Goal: Task Accomplishment & Management: Use online tool/utility

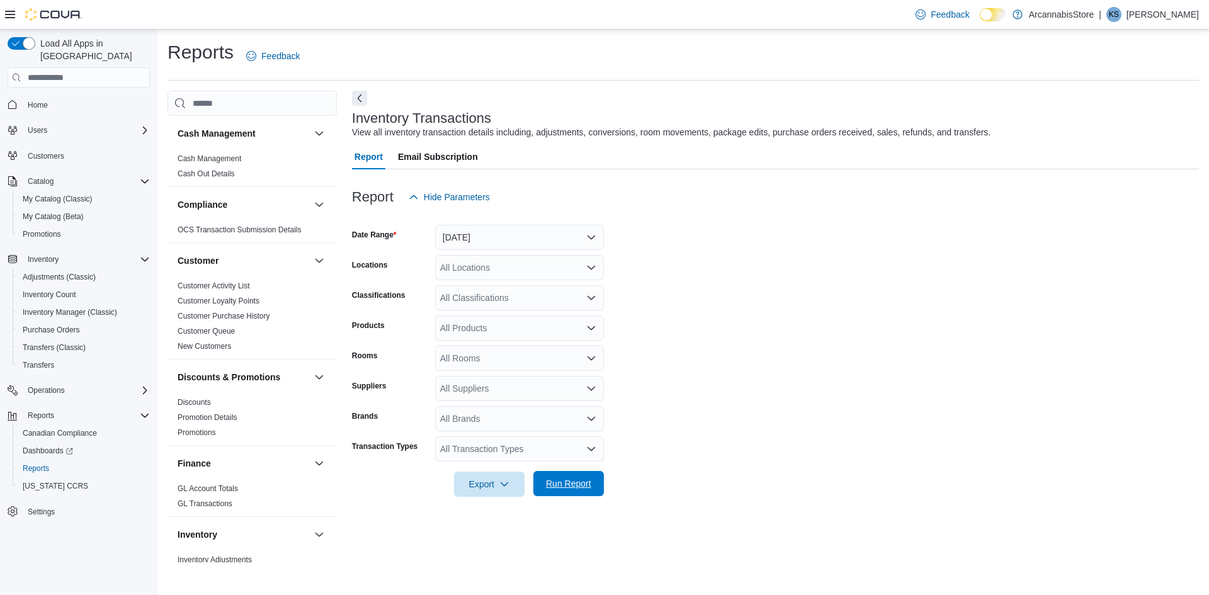
click at [598, 482] on button "Run Report" at bounding box center [568, 483] width 71 height 25
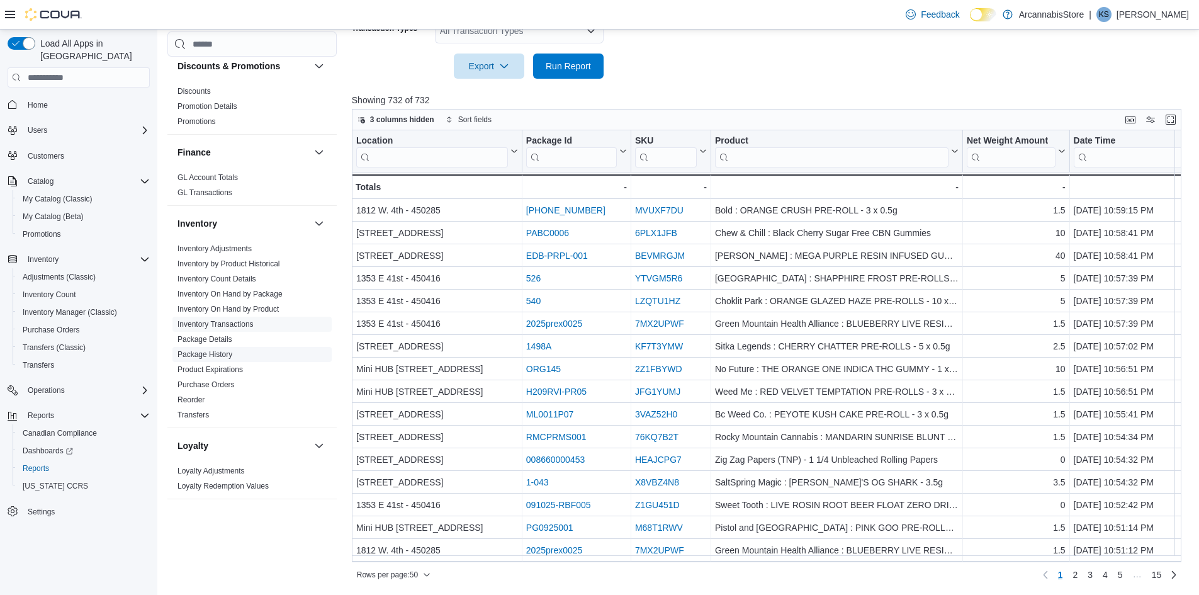
scroll to position [567, 0]
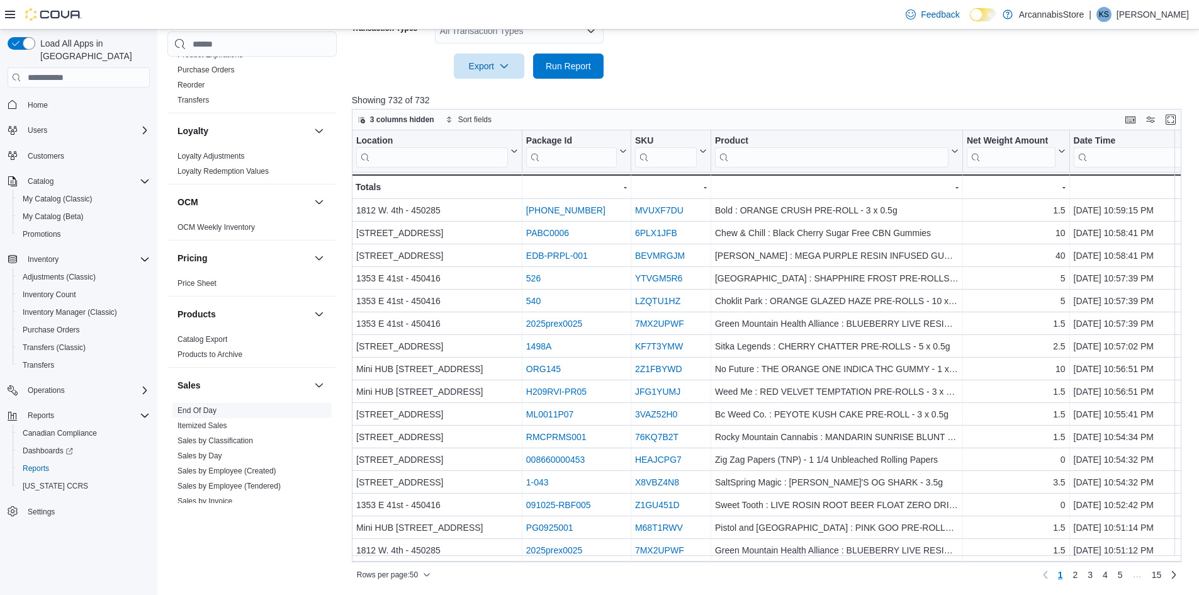
click at [200, 406] on link "End Of Day" at bounding box center [197, 410] width 39 height 9
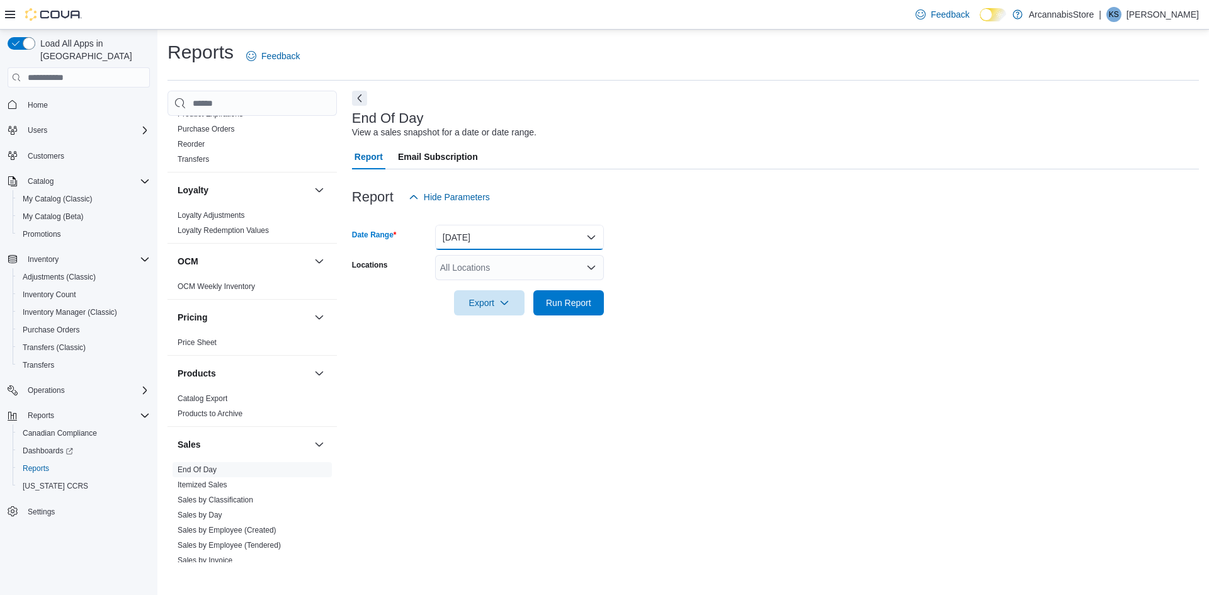
click at [480, 241] on button "Today" at bounding box center [519, 237] width 169 height 25
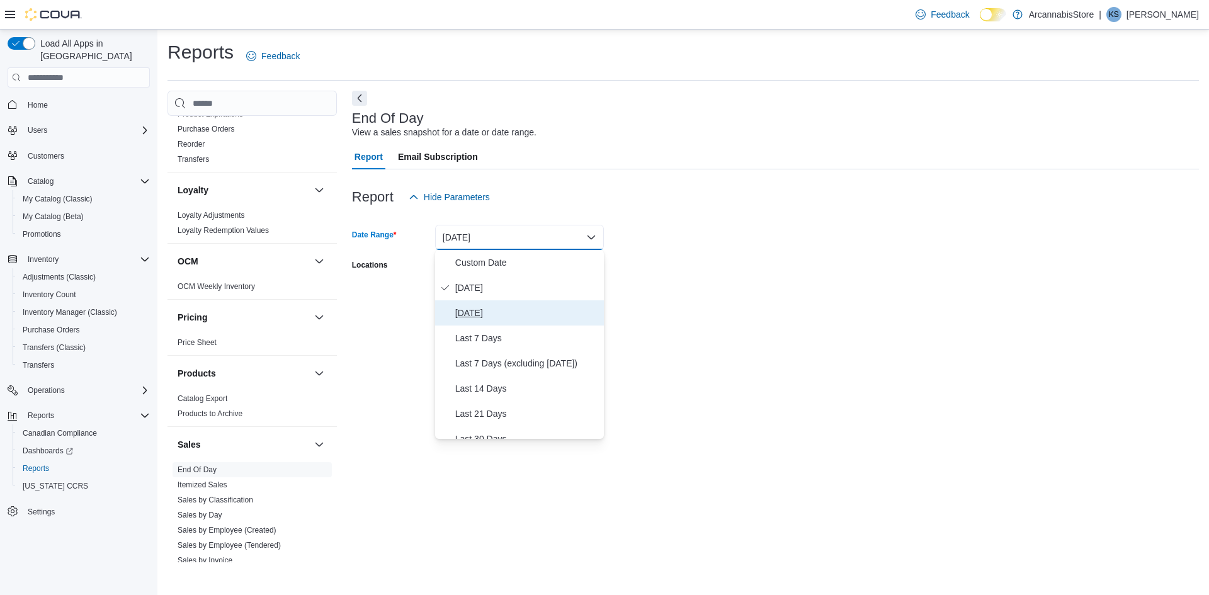
click at [487, 316] on span "Yesterday" at bounding box center [527, 312] width 144 height 15
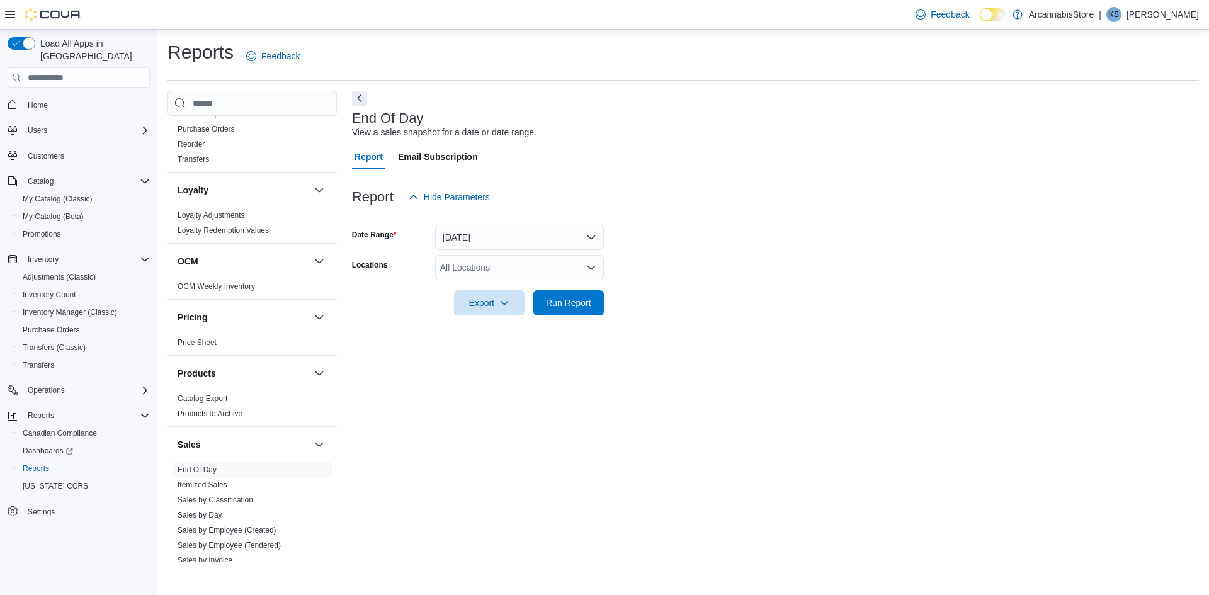
drag, startPoint x: 685, startPoint y: 258, endPoint x: 679, endPoint y: 263, distance: 7.7
click at [679, 263] on form "Date Range Yesterday Locations All Locations Export Run Report" at bounding box center [775, 263] width 847 height 106
drag, startPoint x: 526, startPoint y: 295, endPoint x: 534, endPoint y: 295, distance: 8.2
click at [529, 295] on div "Export" at bounding box center [492, 302] width 77 height 25
click at [556, 295] on span "Run Report" at bounding box center [568, 302] width 55 height 25
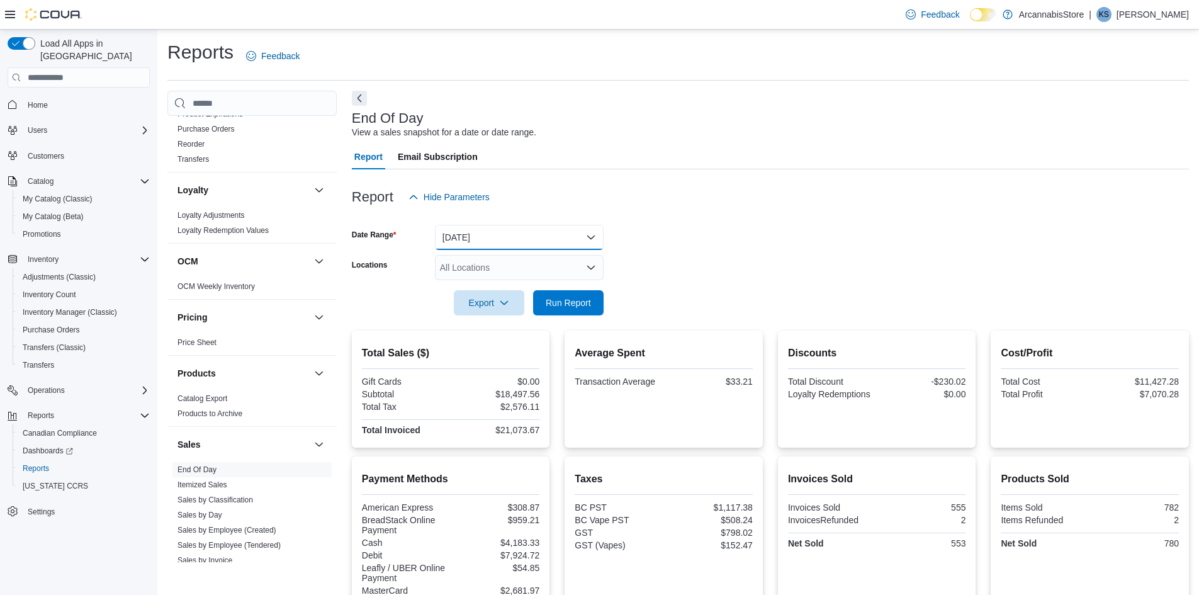
click at [491, 225] on button "Yesterday" at bounding box center [519, 237] width 169 height 25
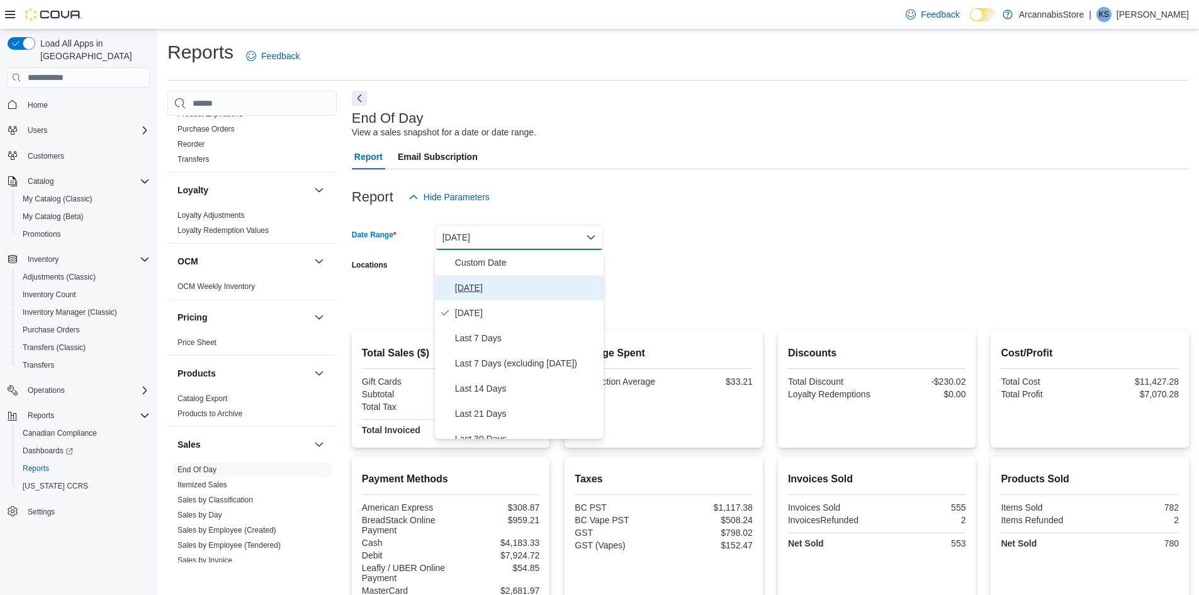
click at [478, 283] on span "Today" at bounding box center [527, 287] width 144 height 15
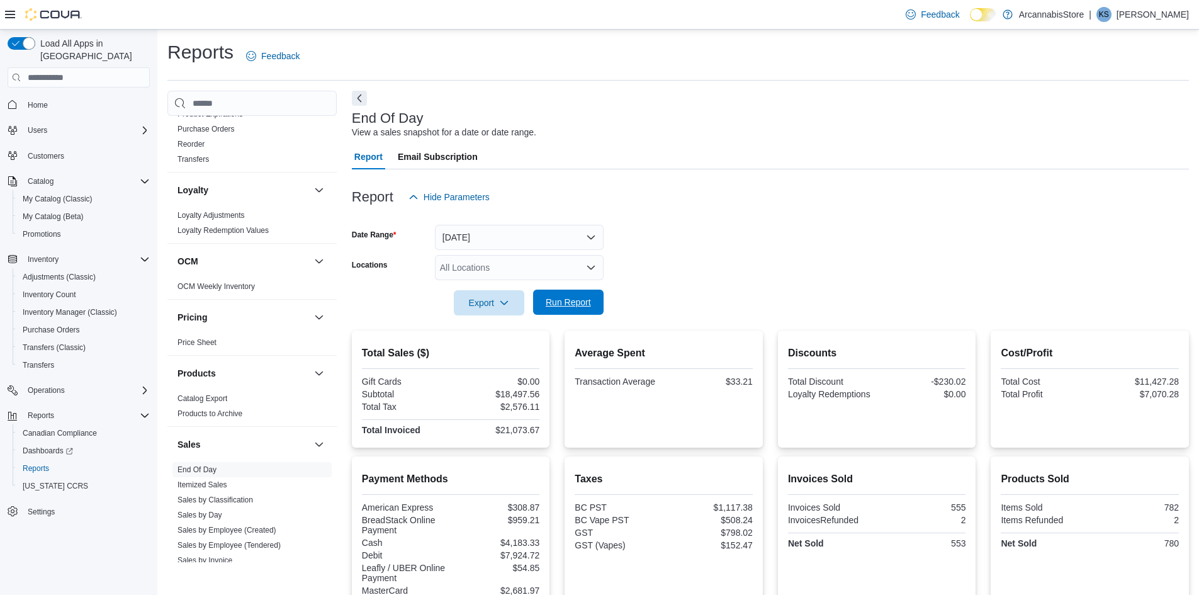
click at [570, 300] on span "Run Report" at bounding box center [568, 302] width 45 height 13
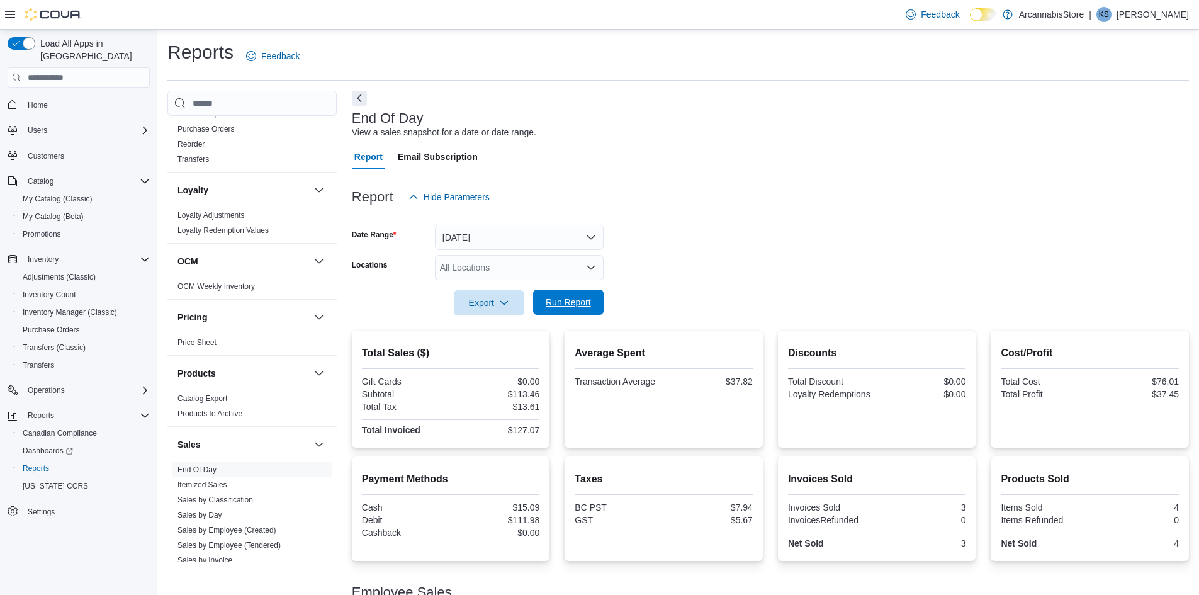
click at [572, 295] on span "Run Report" at bounding box center [568, 302] width 55 height 25
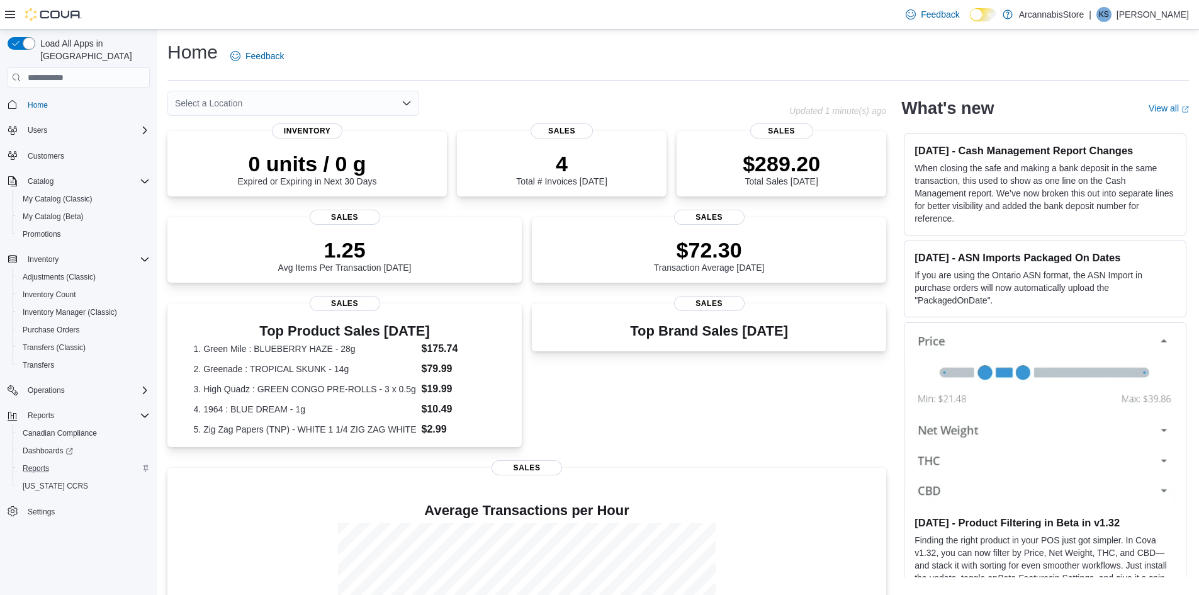
click at [55, 461] on div "Reports" at bounding box center [84, 468] width 132 height 15
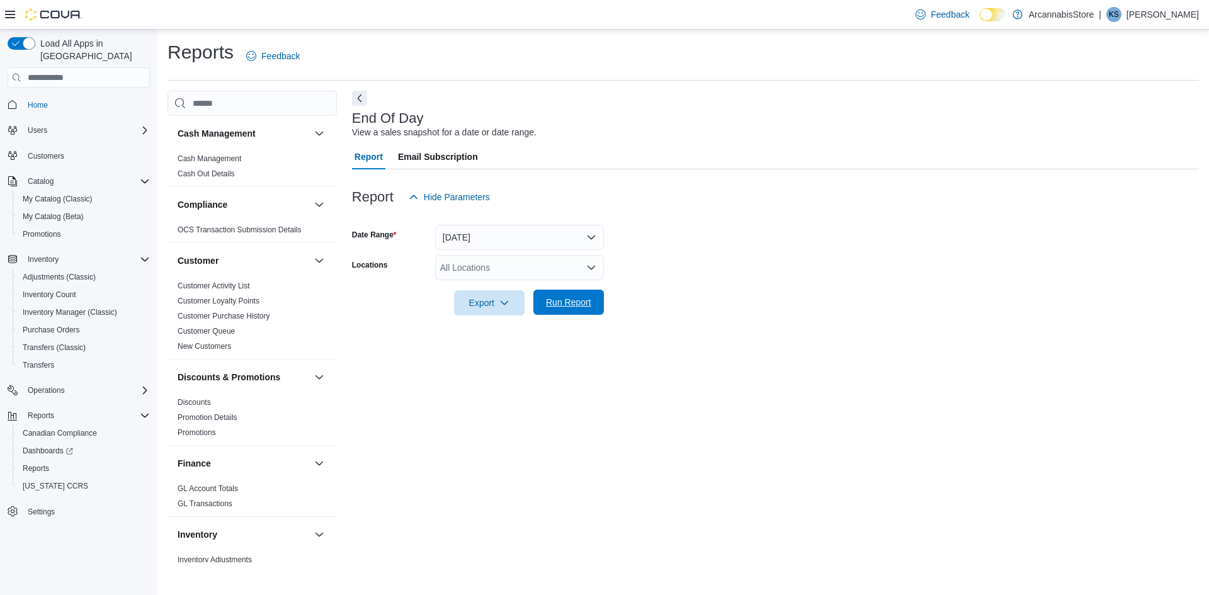
click at [565, 305] on span "Run Report" at bounding box center [568, 302] width 45 height 13
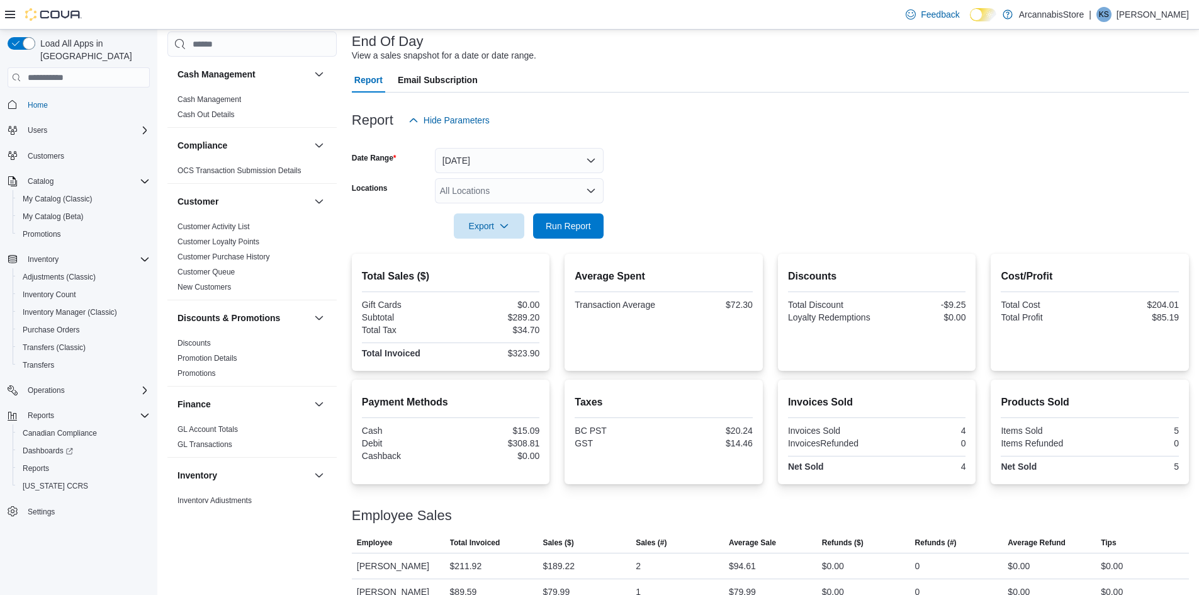
scroll to position [123, 0]
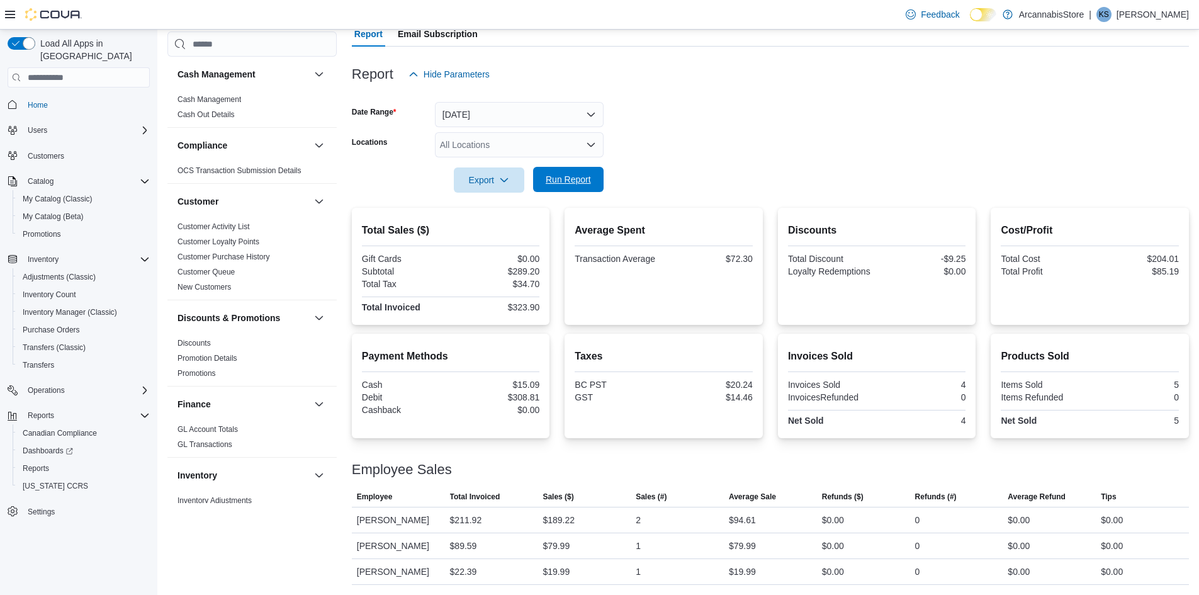
click at [566, 171] on span "Run Report" at bounding box center [568, 179] width 55 height 25
click at [638, 147] on form "Date Range Today Locations All Locations Export Run Report" at bounding box center [770, 140] width 837 height 106
click at [744, 131] on form "Date Range Today Locations All Locations Export Run Report" at bounding box center [770, 140] width 837 height 106
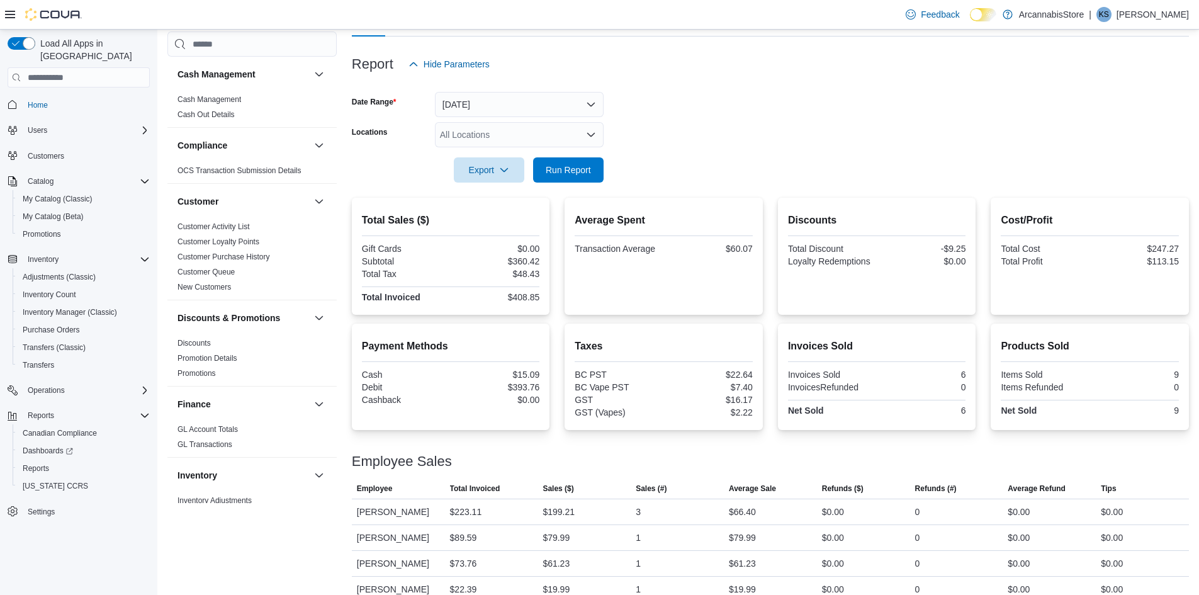
scroll to position [150, 0]
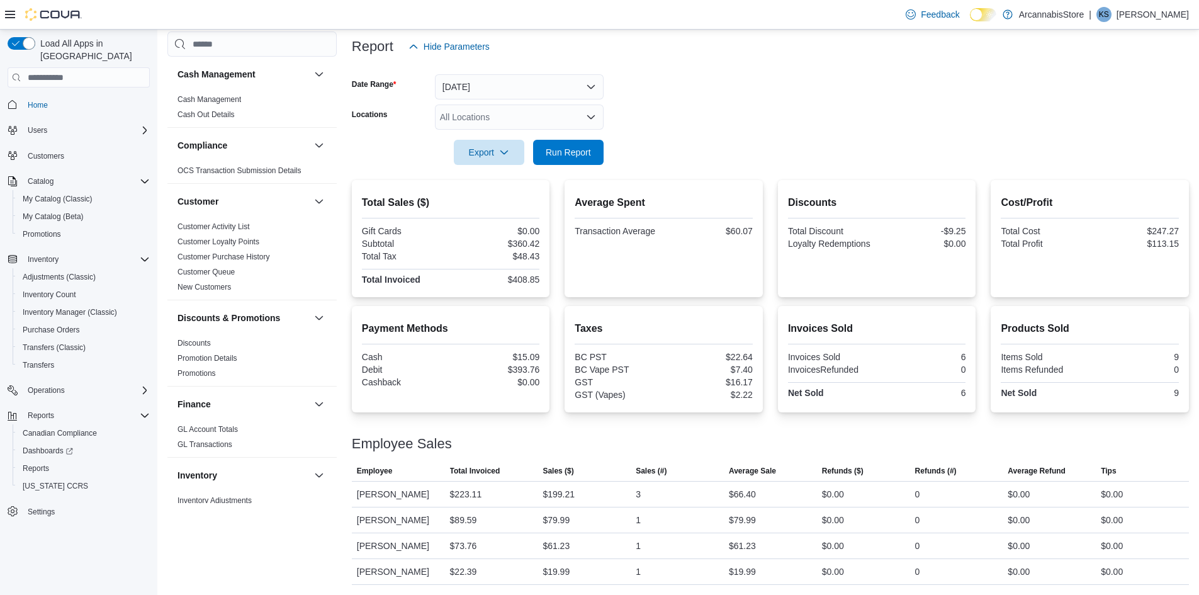
click at [623, 142] on form "Date Range Today Locations All Locations Export Run Report" at bounding box center [770, 112] width 837 height 106
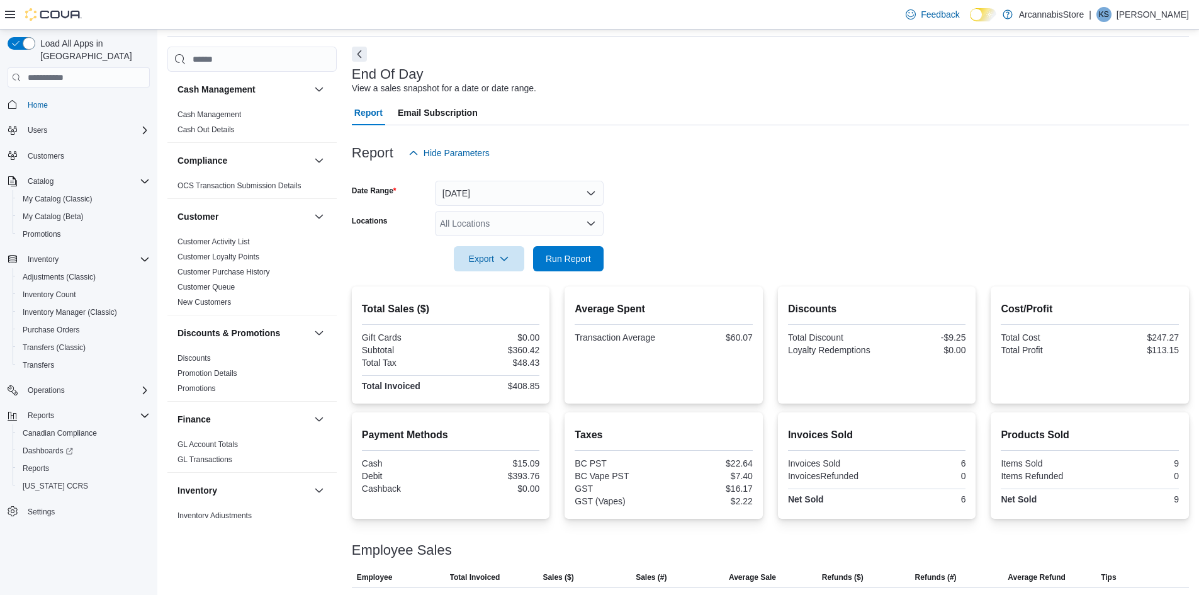
scroll to position [0, 0]
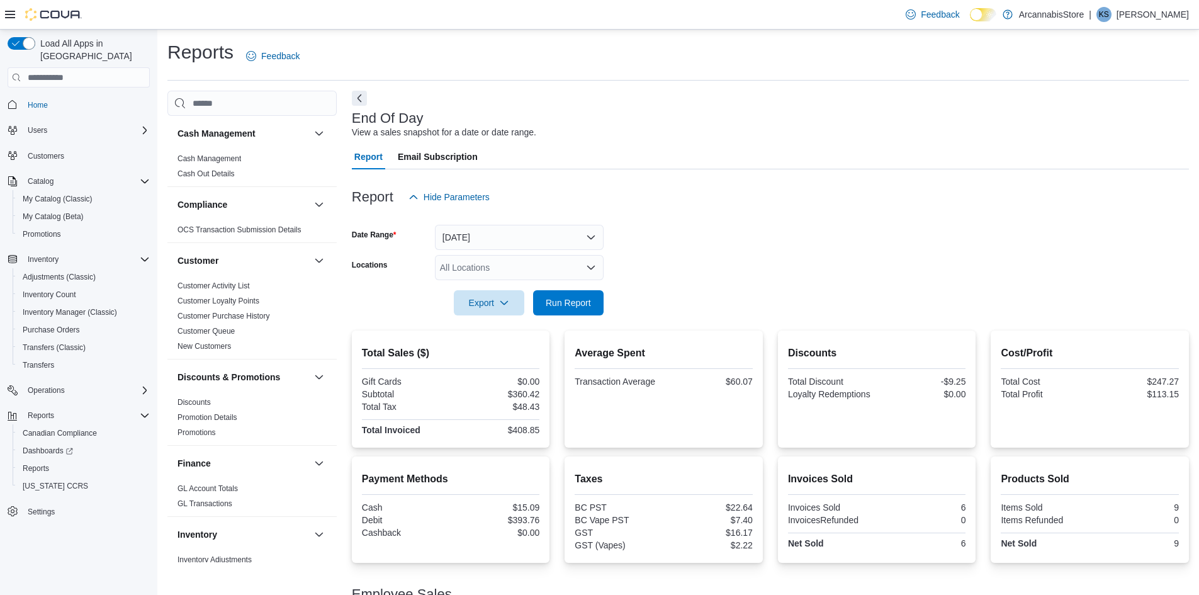
click at [655, 262] on form "Date Range Today Locations All Locations Export Run Report" at bounding box center [770, 263] width 837 height 106
drag, startPoint x: 698, startPoint y: 263, endPoint x: 722, endPoint y: 251, distance: 26.2
click at [730, 254] on form "Date Range Today Locations All Locations Export Run Report" at bounding box center [770, 263] width 837 height 106
drag, startPoint x: 368, startPoint y: 103, endPoint x: 409, endPoint y: 136, distance: 52.3
click at [409, 136] on div "End Of Day View a sales snapshot for a date or date range. Report Email Subscri…" at bounding box center [770, 413] width 837 height 645
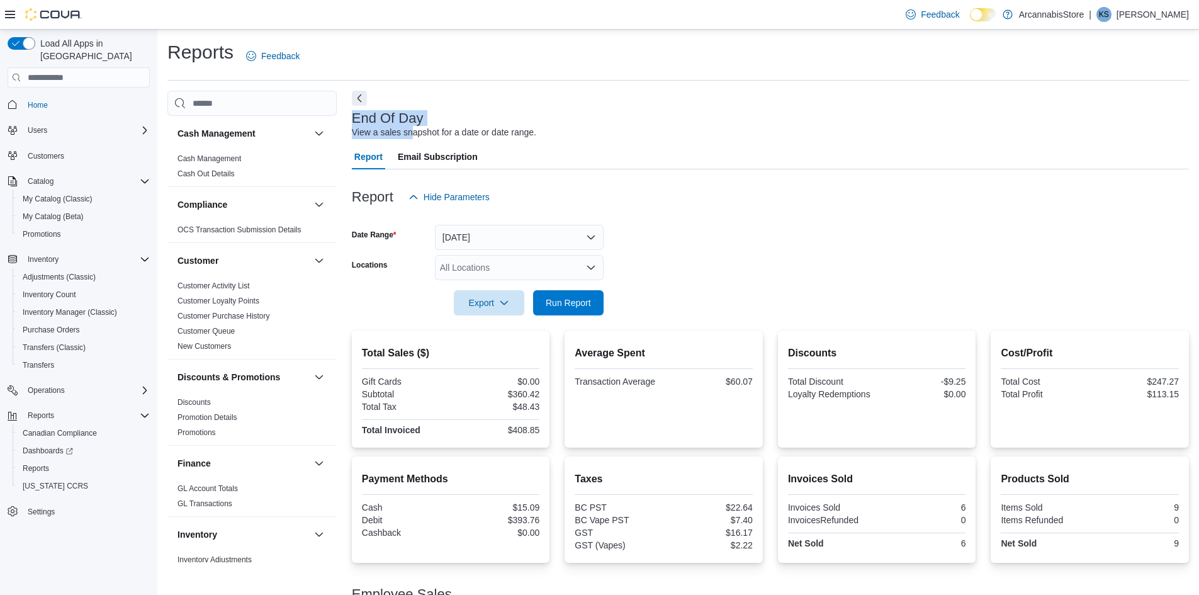
drag, startPoint x: 495, startPoint y: 184, endPoint x: 601, endPoint y: 249, distance: 124.1
click at [601, 249] on div "Report Email Subscription Report Hide Parameters Date Range Today Locations All…" at bounding box center [770, 439] width 837 height 591
click at [591, 171] on div at bounding box center [770, 176] width 837 height 15
click at [433, 129] on div "View a sales snapshot for a date or date range." at bounding box center [444, 132] width 184 height 13
click at [451, 127] on div "View a sales snapshot for a date or date range." at bounding box center [444, 132] width 184 height 13
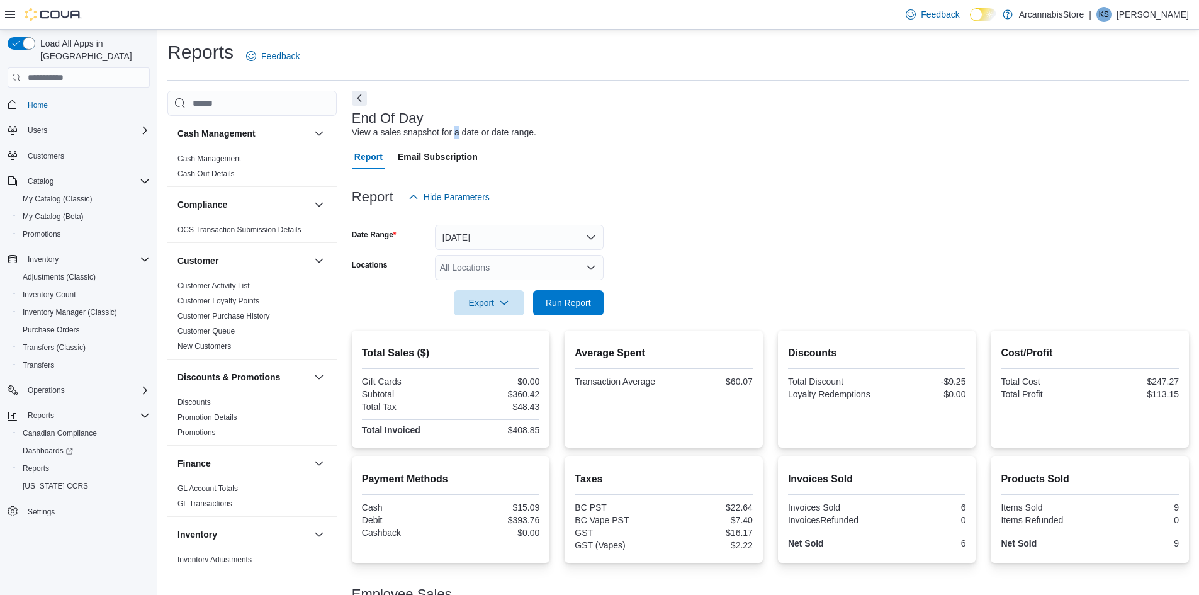
click at [451, 127] on div "View a sales snapshot for a date or date range." at bounding box center [444, 132] width 184 height 13
click at [404, 115] on h3 "End Of Day" at bounding box center [388, 118] width 72 height 15
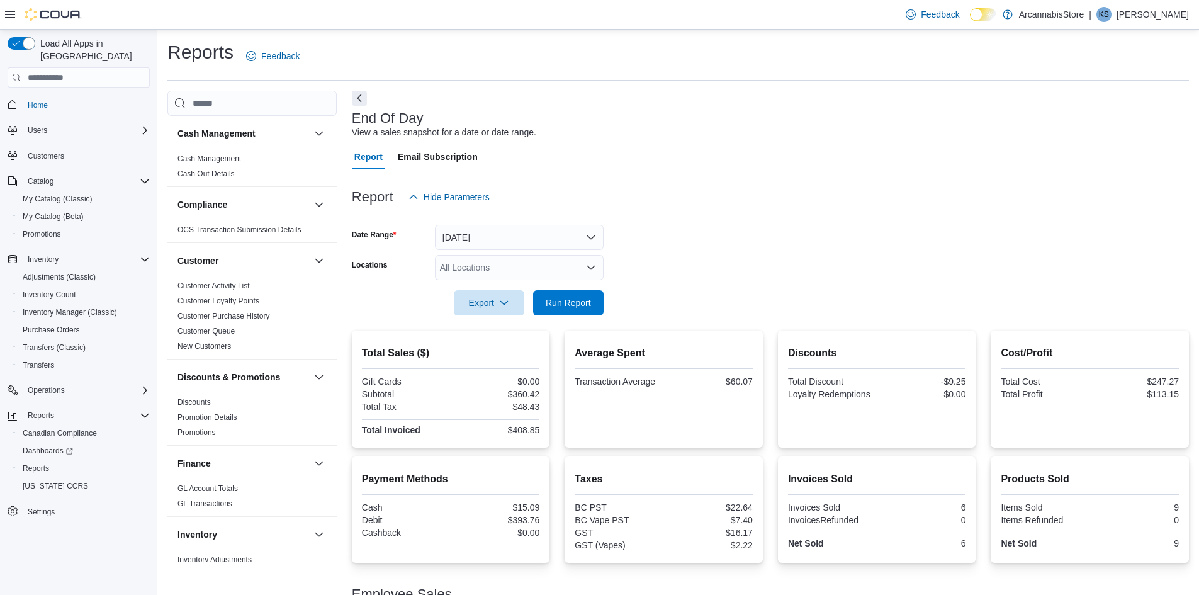
click at [401, 130] on div "View a sales snapshot for a date or date range." at bounding box center [444, 132] width 184 height 13
click at [396, 120] on h3 "End Of Day" at bounding box center [388, 118] width 72 height 15
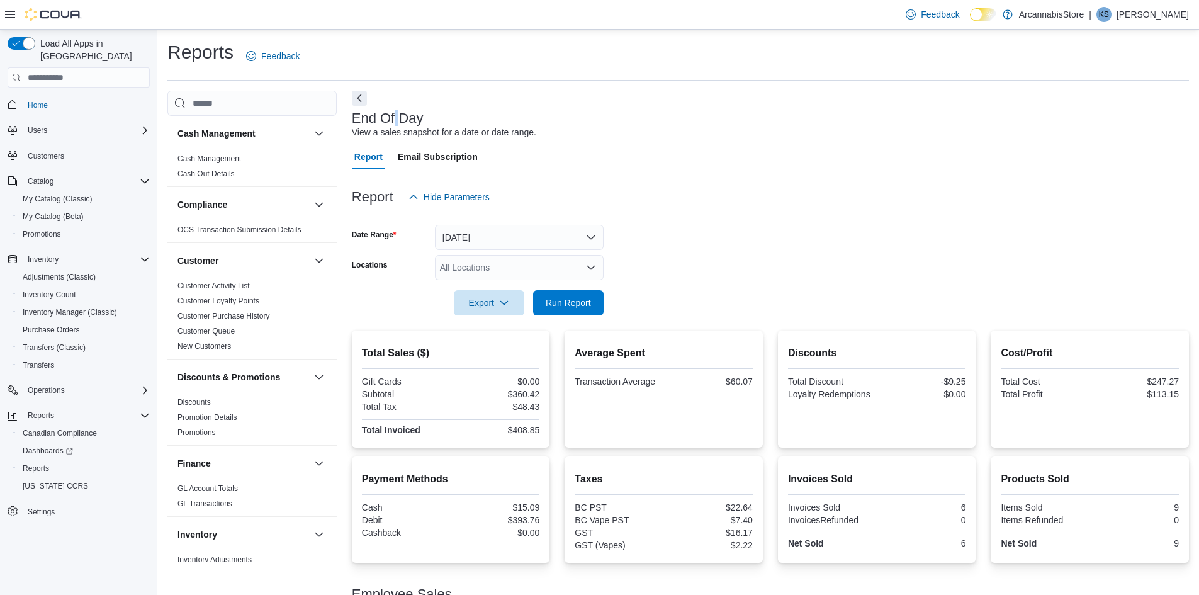
click at [396, 120] on h3 "End Of Day" at bounding box center [388, 118] width 72 height 15
click at [402, 130] on div "View a sales snapshot for a date or date range." at bounding box center [444, 132] width 184 height 13
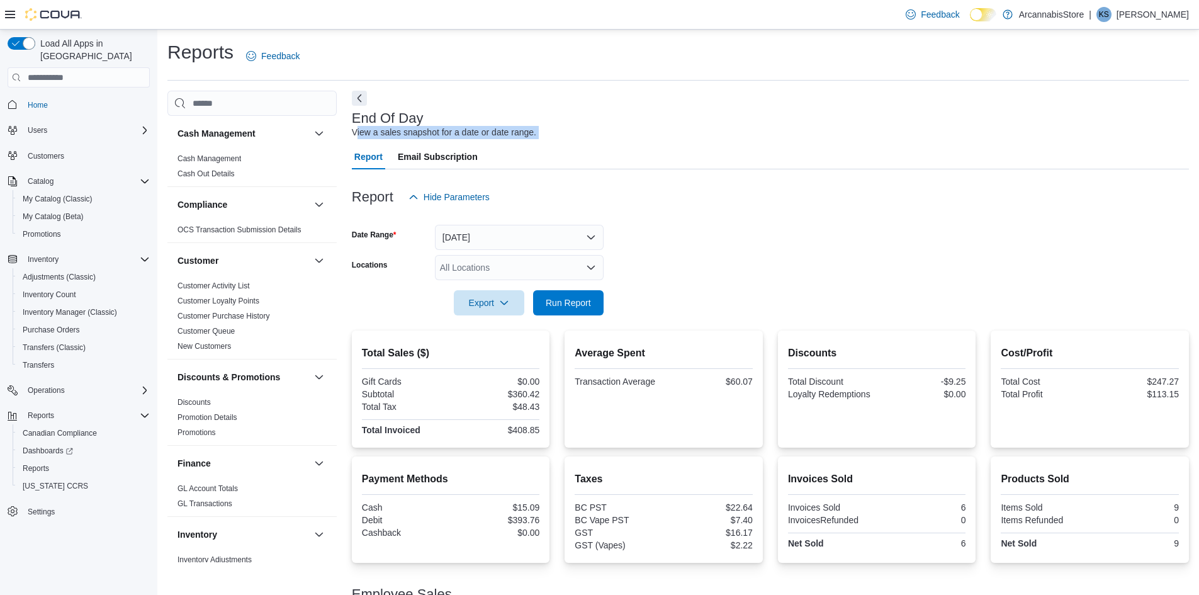
click at [402, 130] on div "View a sales snapshot for a date or date range." at bounding box center [444, 132] width 184 height 13
click at [392, 120] on h3 "End Of Day" at bounding box center [388, 118] width 72 height 15
click at [394, 120] on h3 "End Of Day" at bounding box center [388, 118] width 72 height 15
click at [405, 120] on h3 "End Of Day" at bounding box center [388, 118] width 72 height 15
click at [418, 122] on h3 "End Of Day" at bounding box center [388, 118] width 72 height 15
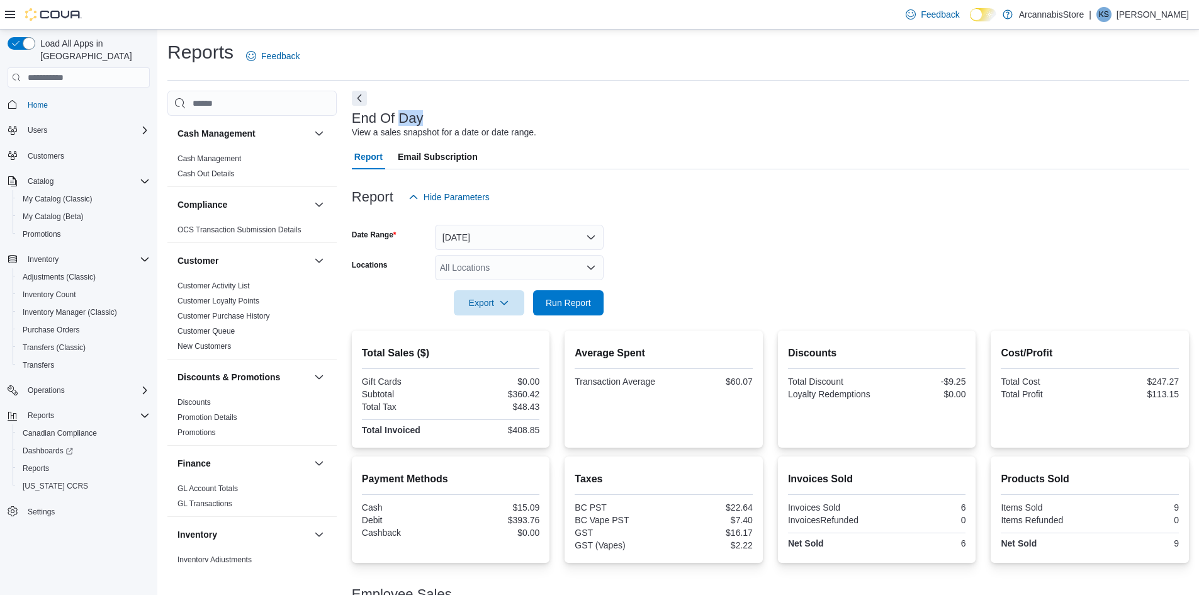
click at [418, 122] on h3 "End Of Day" at bounding box center [388, 118] width 72 height 15
click at [471, 143] on div "End Of Day View a sales snapshot for a date or date range. Report Email Subscri…" at bounding box center [770, 413] width 837 height 645
click at [468, 135] on div "View a sales snapshot for a date or date range." at bounding box center [444, 132] width 184 height 13
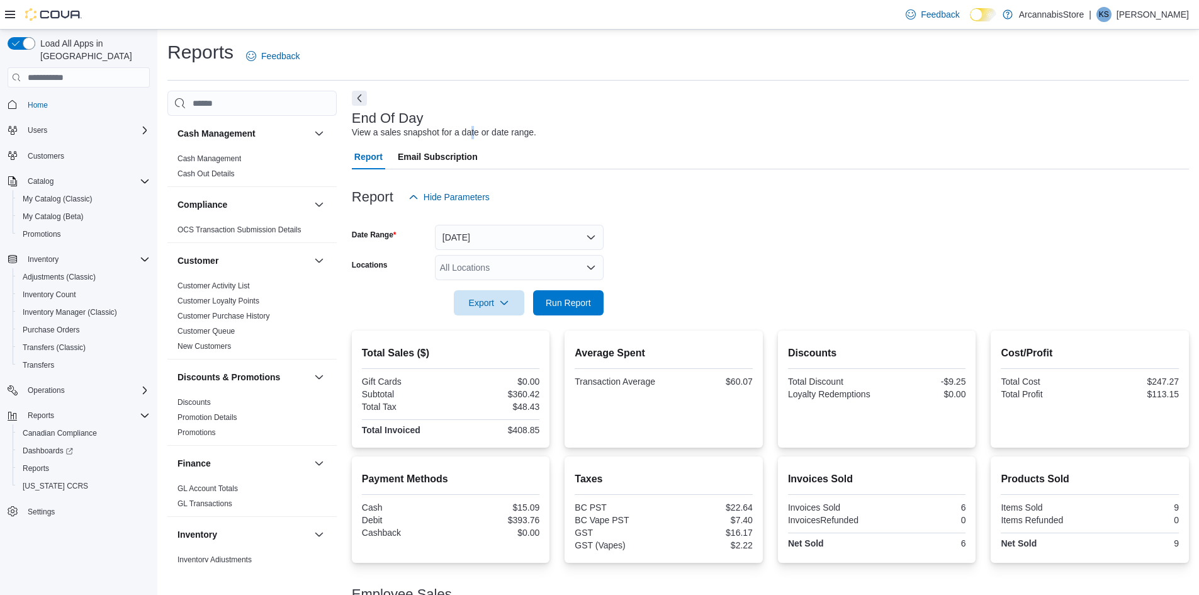
click at [470, 135] on div "View a sales snapshot for a date or date range." at bounding box center [444, 132] width 184 height 13
click at [470, 133] on div "View a sales snapshot for a date or date range." at bounding box center [444, 132] width 184 height 13
click at [551, 142] on div "End Of Day View a sales snapshot for a date or date range. Report Email Subscri…" at bounding box center [770, 413] width 837 height 645
click at [469, 273] on div "All Locations" at bounding box center [519, 267] width 169 height 25
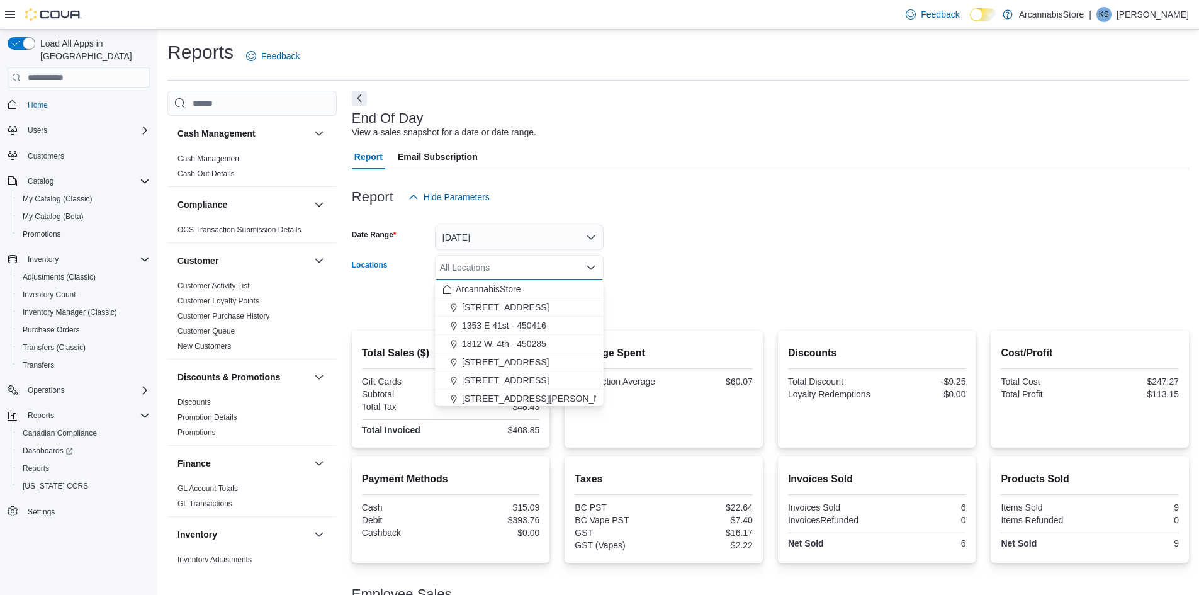
click at [676, 285] on div at bounding box center [770, 285] width 837 height 10
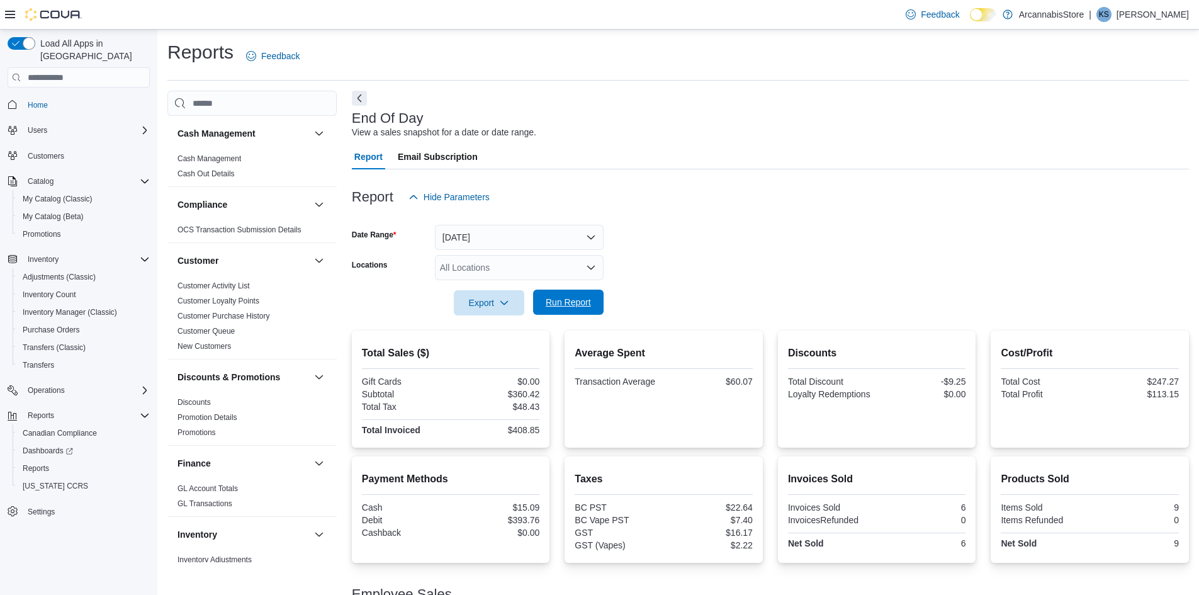
click at [555, 303] on span "Run Report" at bounding box center [568, 302] width 45 height 13
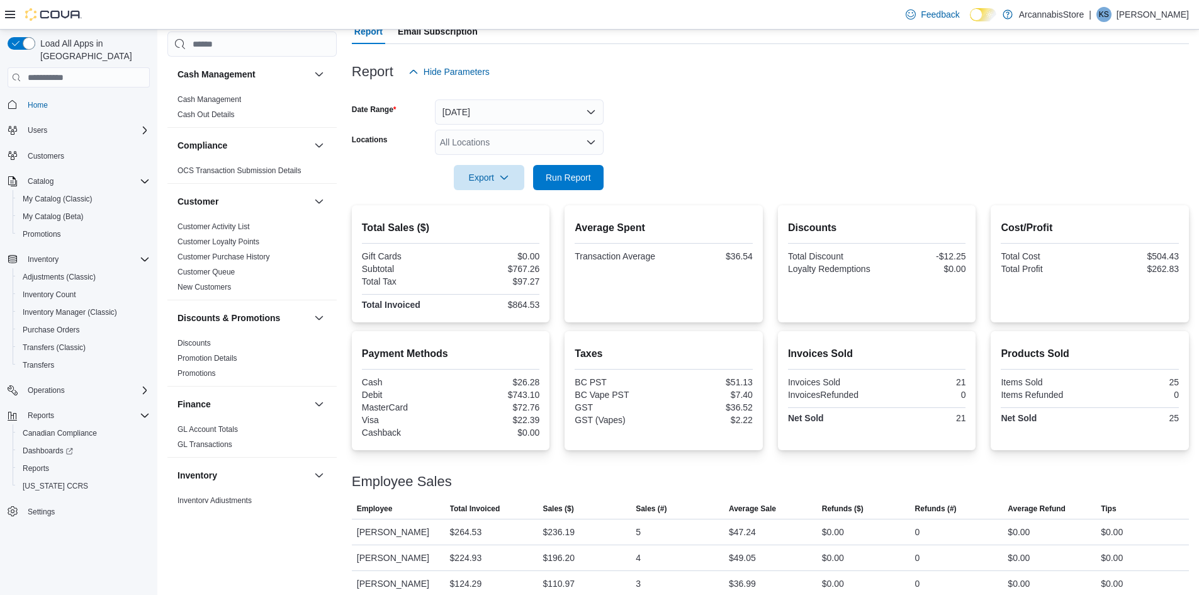
scroll to position [215, 0]
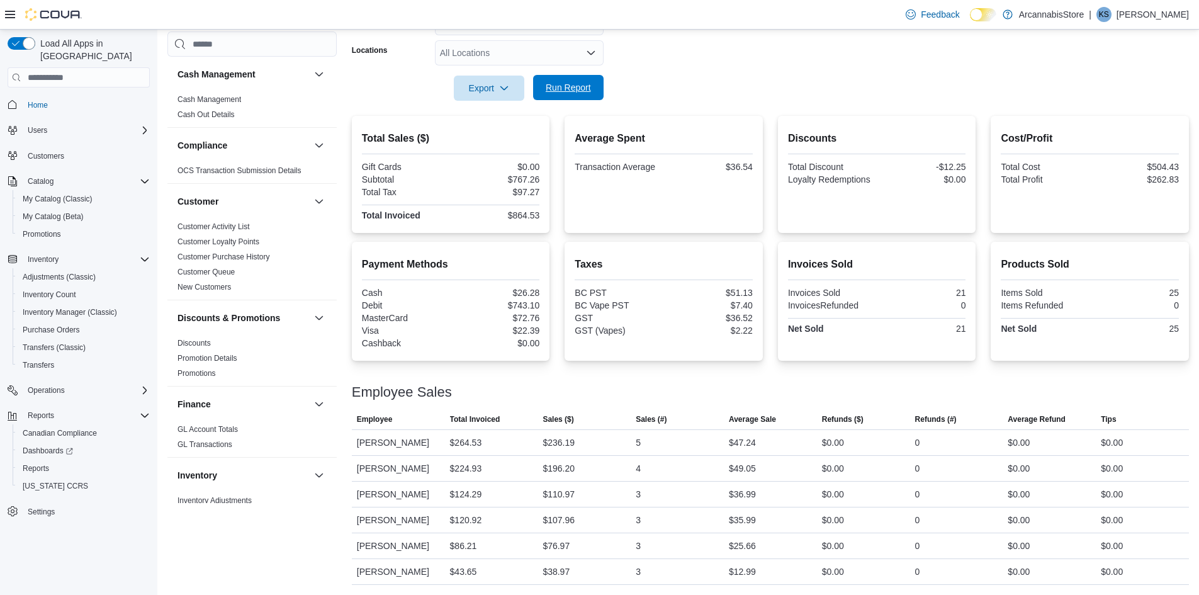
drag, startPoint x: 603, startPoint y: 72, endPoint x: 594, endPoint y: 76, distance: 10.2
click at [594, 76] on form "Date Range Today Locations All Locations Export Run Report" at bounding box center [770, 48] width 837 height 106
click at [586, 77] on span "Run Report" at bounding box center [568, 87] width 55 height 25
click at [569, 91] on span "Run Report" at bounding box center [568, 87] width 45 height 13
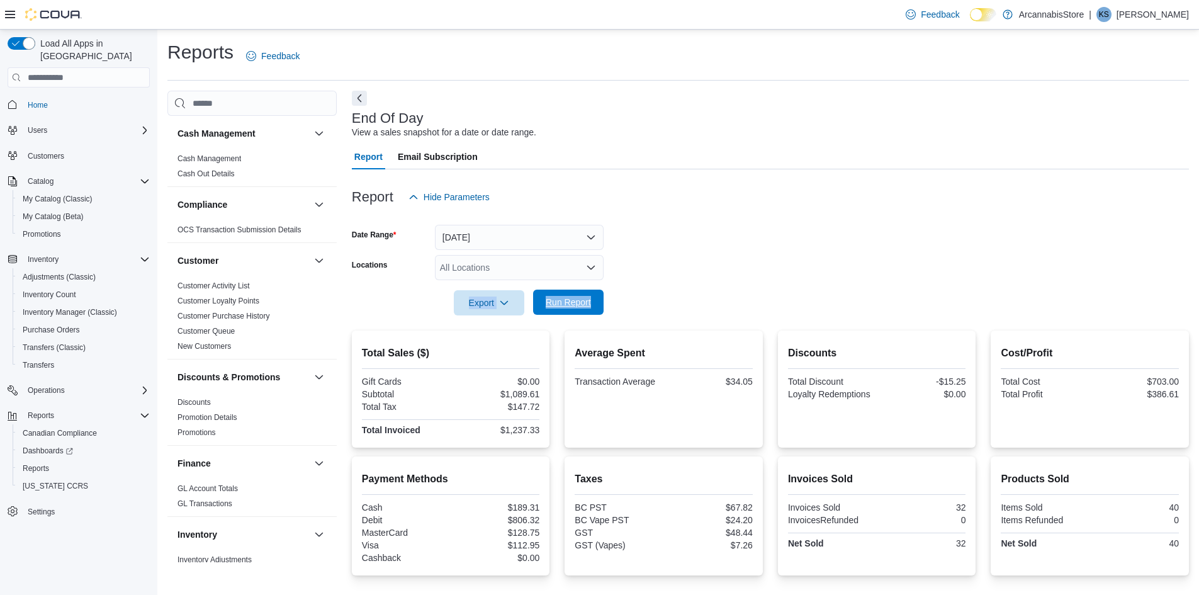
click at [584, 298] on span "Run Report" at bounding box center [568, 302] width 45 height 13
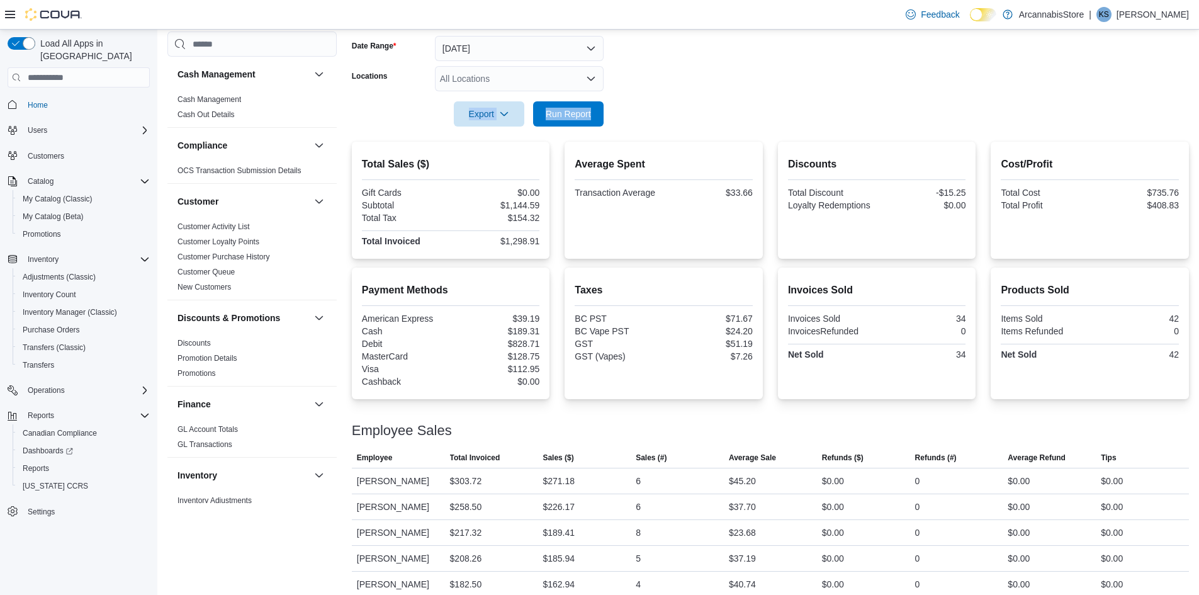
scroll to position [227, 0]
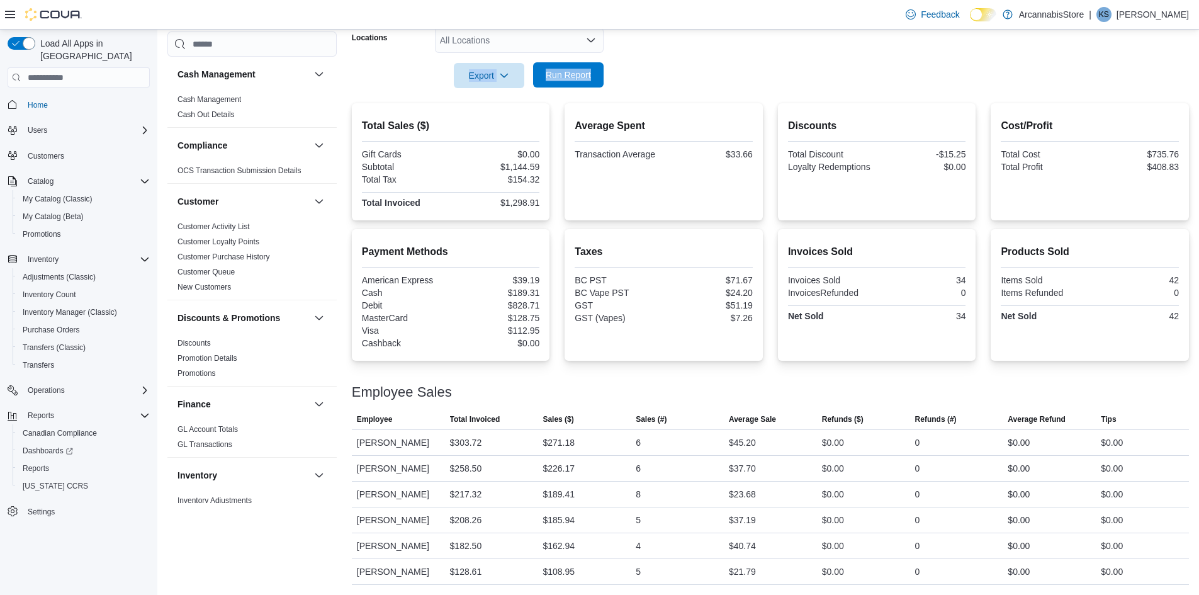
click at [560, 83] on span "Run Report" at bounding box center [568, 74] width 55 height 25
click at [559, 66] on span "Run Report" at bounding box center [568, 74] width 55 height 25
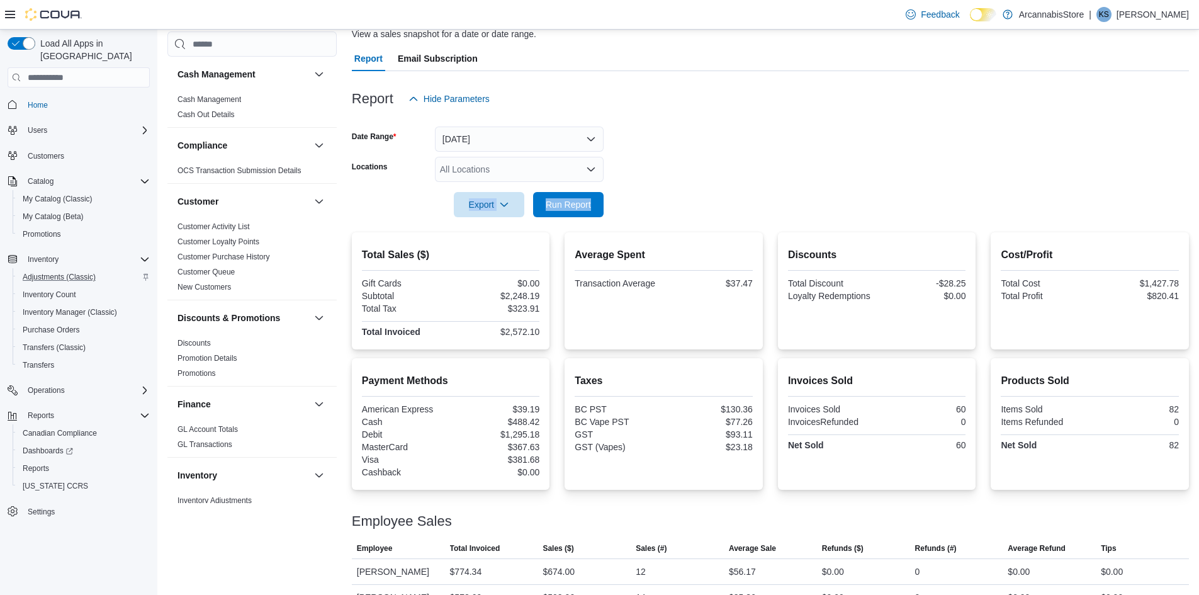
scroll to position [0, 0]
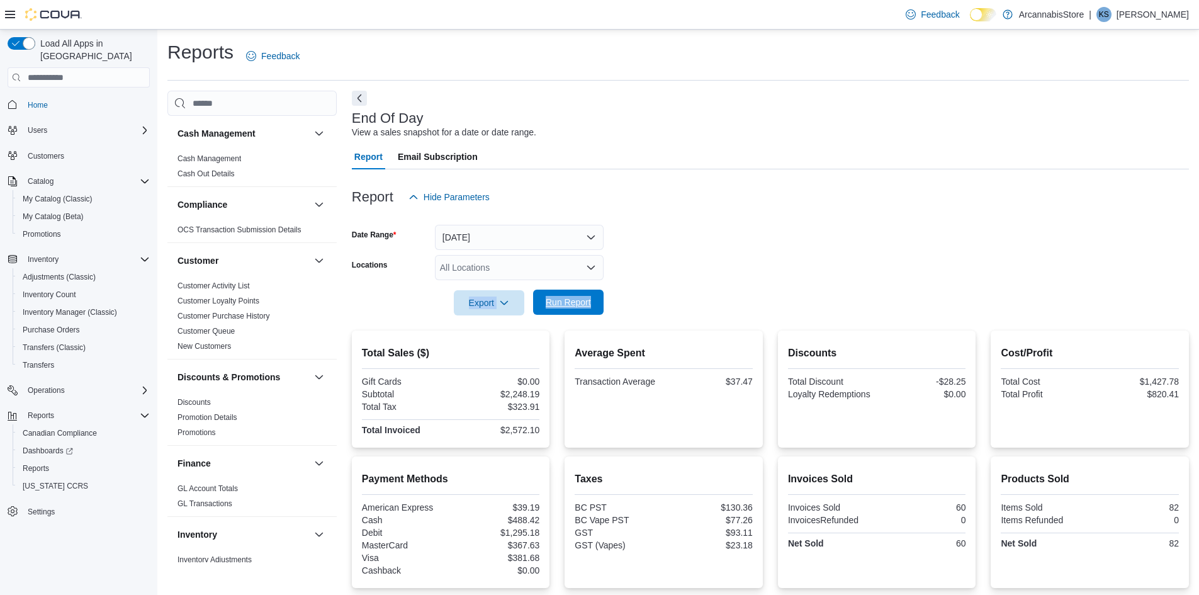
click at [584, 298] on span "Run Report" at bounding box center [568, 302] width 45 height 13
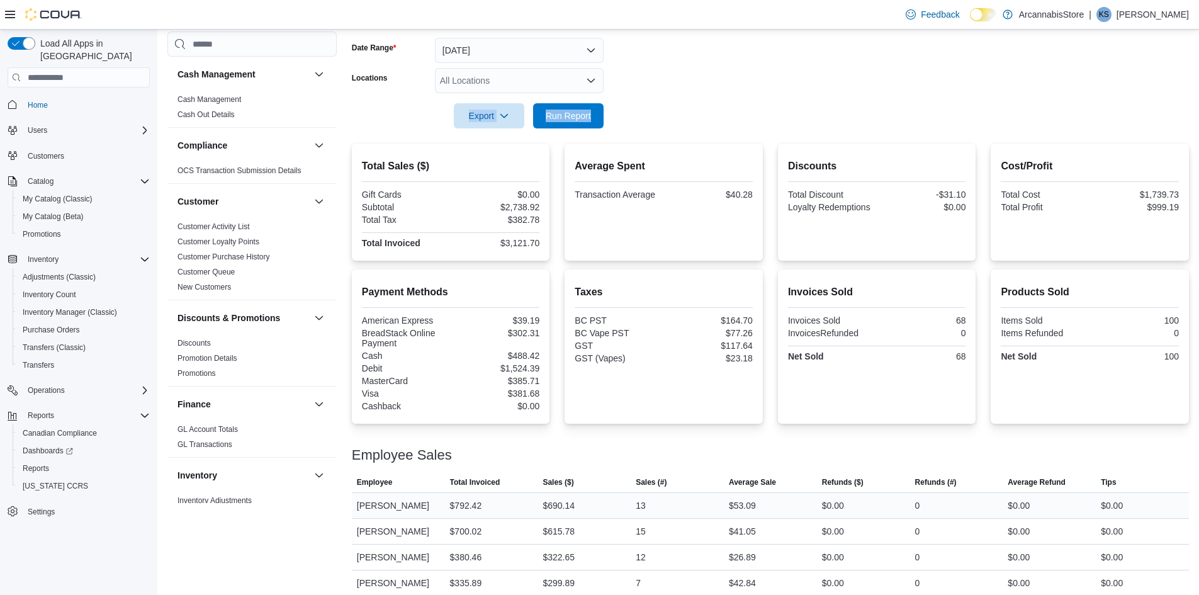
scroll to position [165, 0]
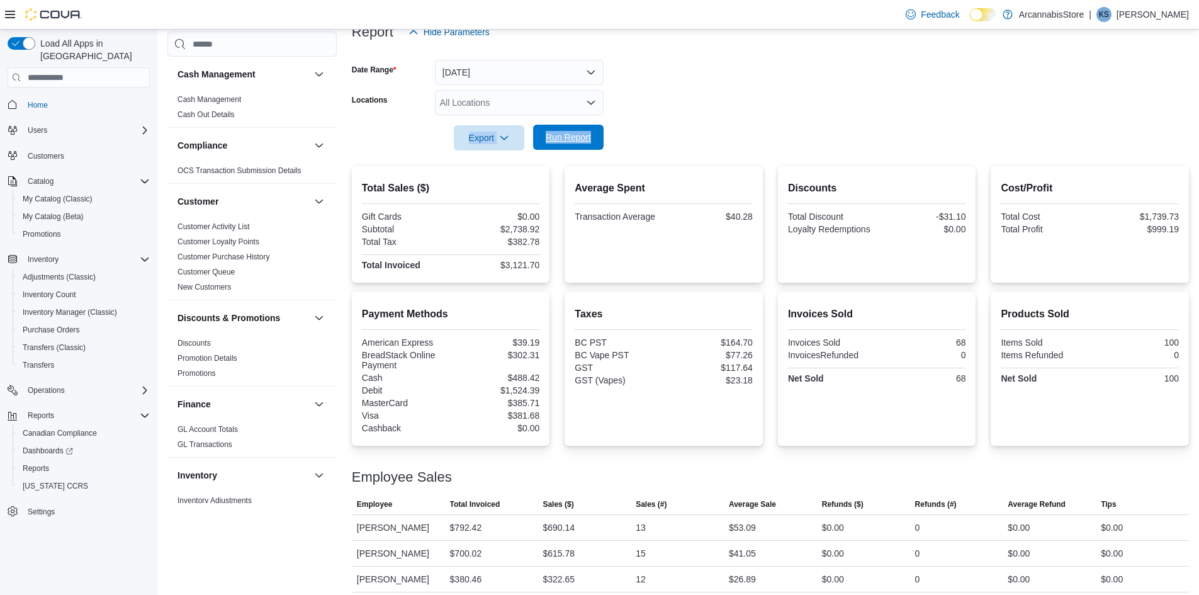
click at [554, 130] on span "Run Report" at bounding box center [568, 137] width 55 height 25
drag, startPoint x: 575, startPoint y: 144, endPoint x: 563, endPoint y: 137, distance: 14.1
click at [574, 142] on span "Run Report" at bounding box center [568, 137] width 45 height 13
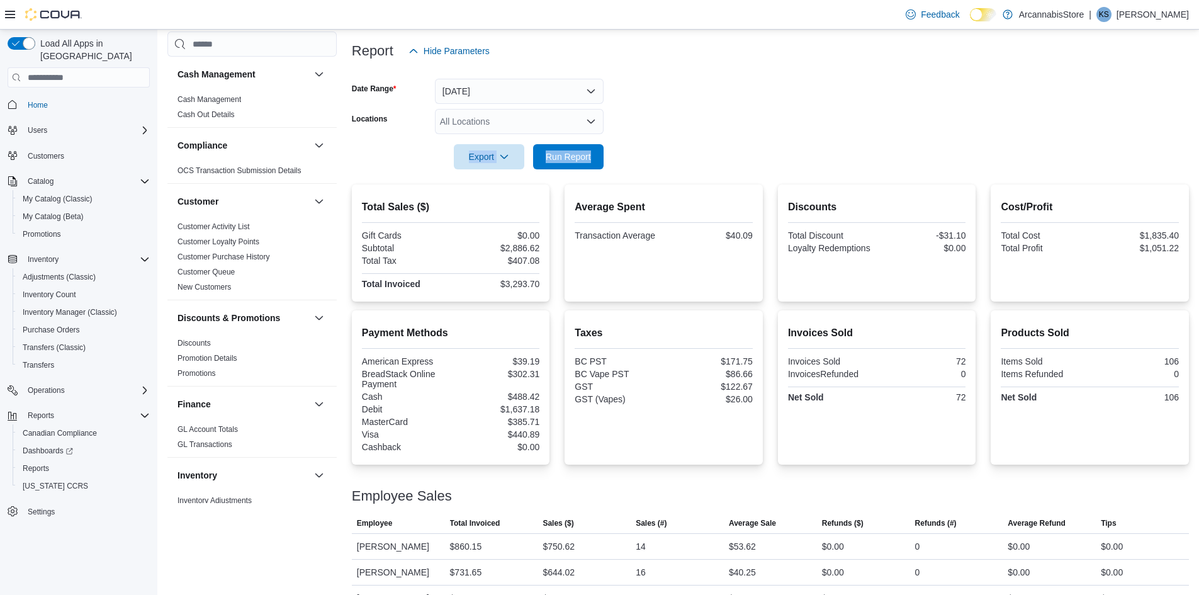
scroll to position [0, 0]
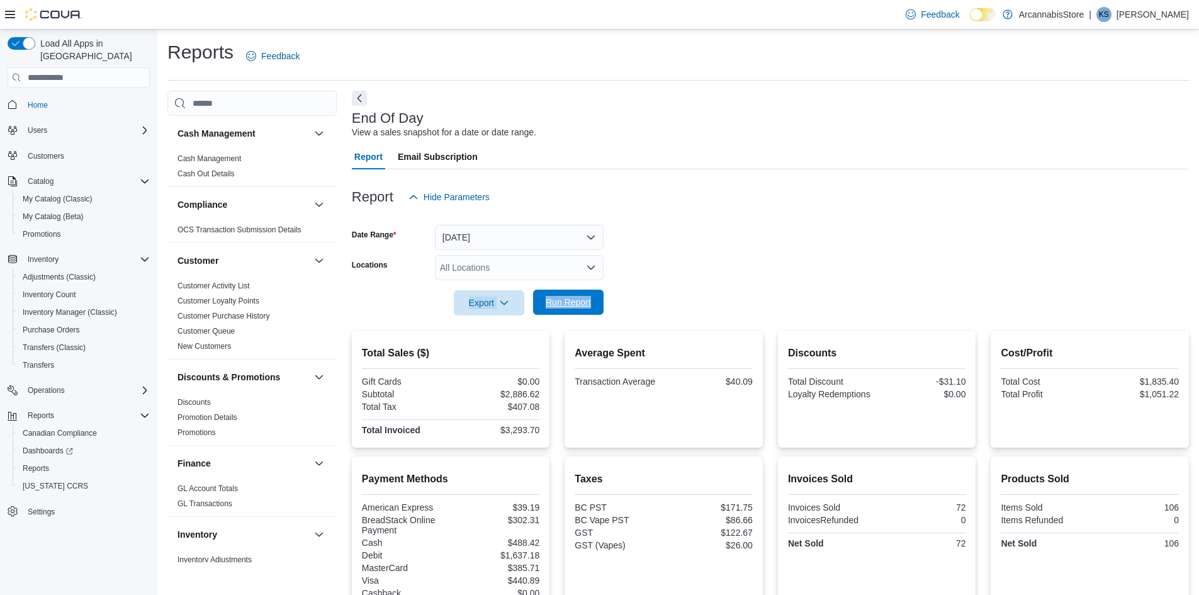
click at [572, 296] on span "Run Report" at bounding box center [568, 302] width 45 height 13
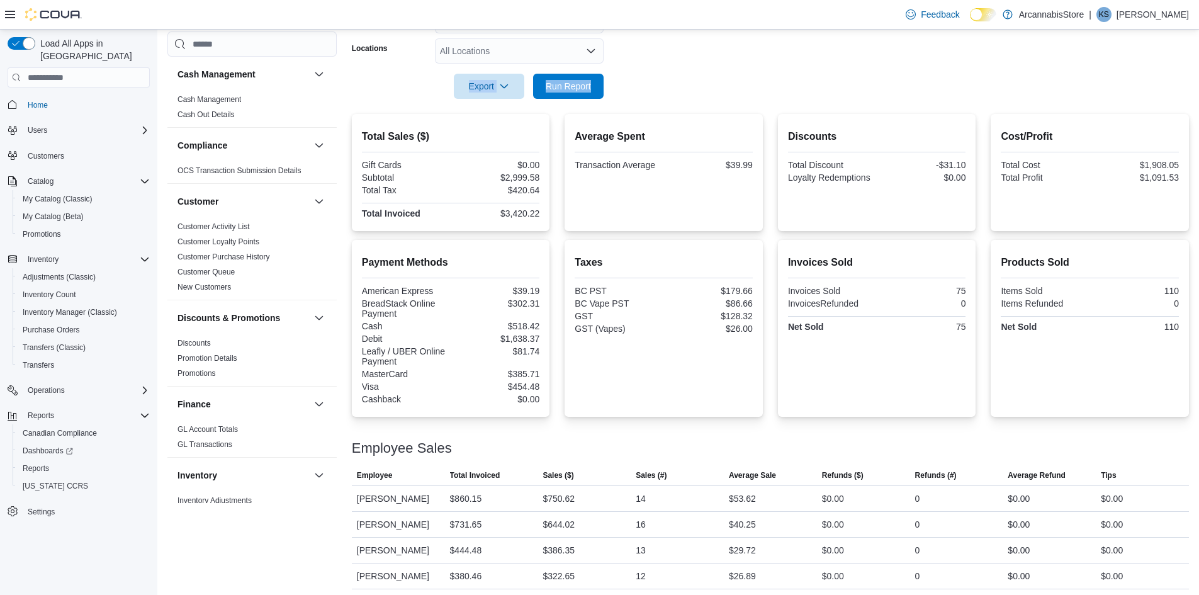
scroll to position [62, 0]
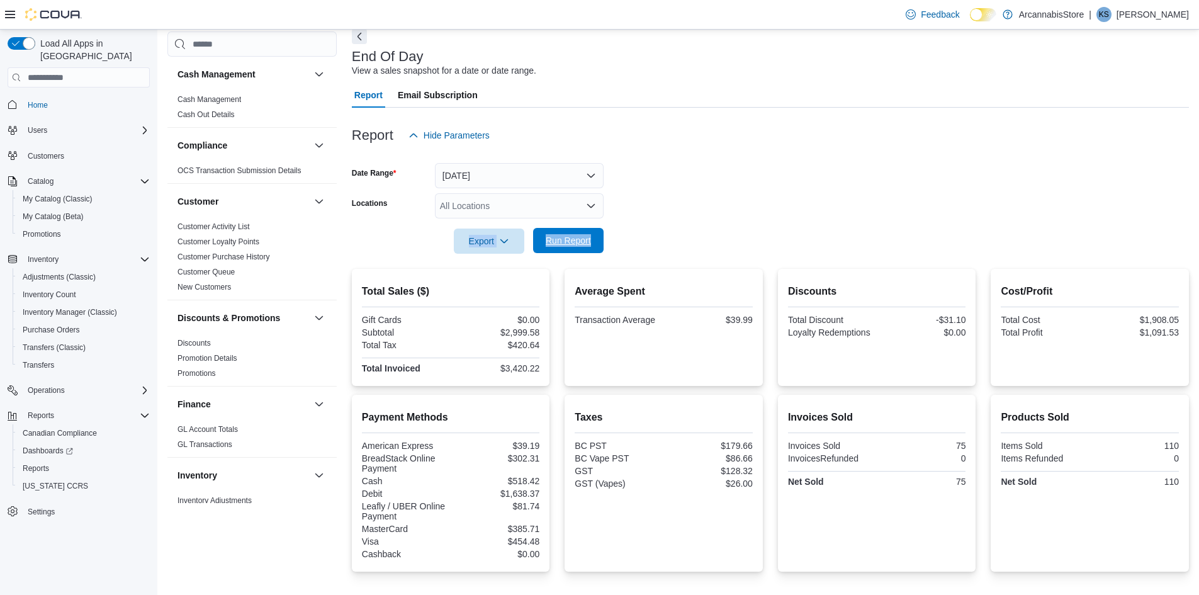
click at [584, 241] on span "Run Report" at bounding box center [568, 240] width 45 height 13
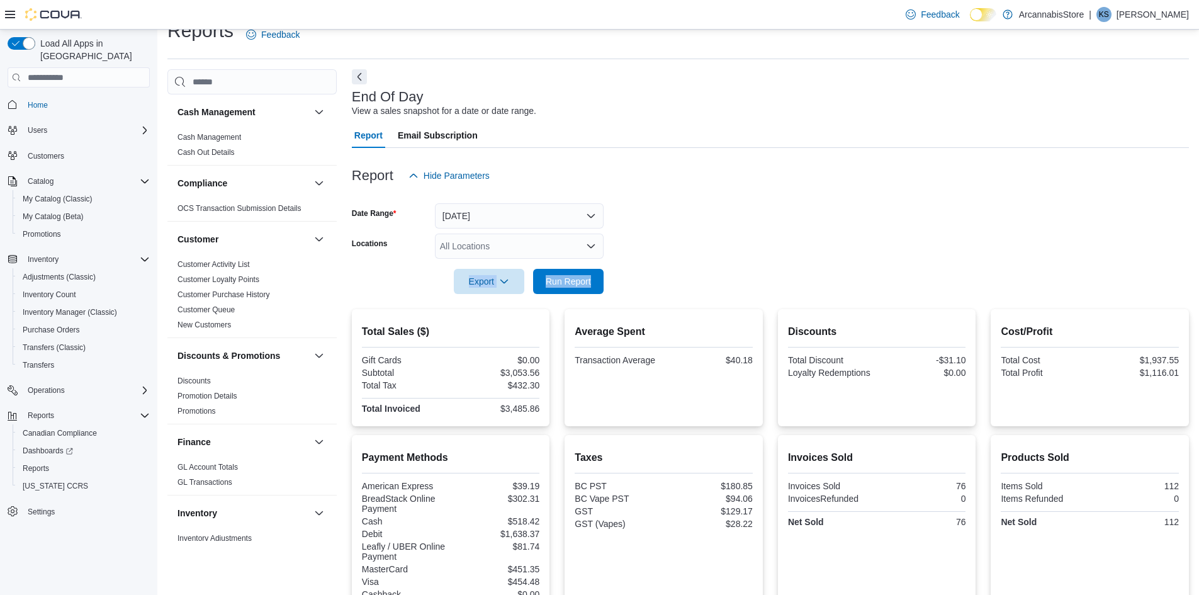
scroll to position [0, 0]
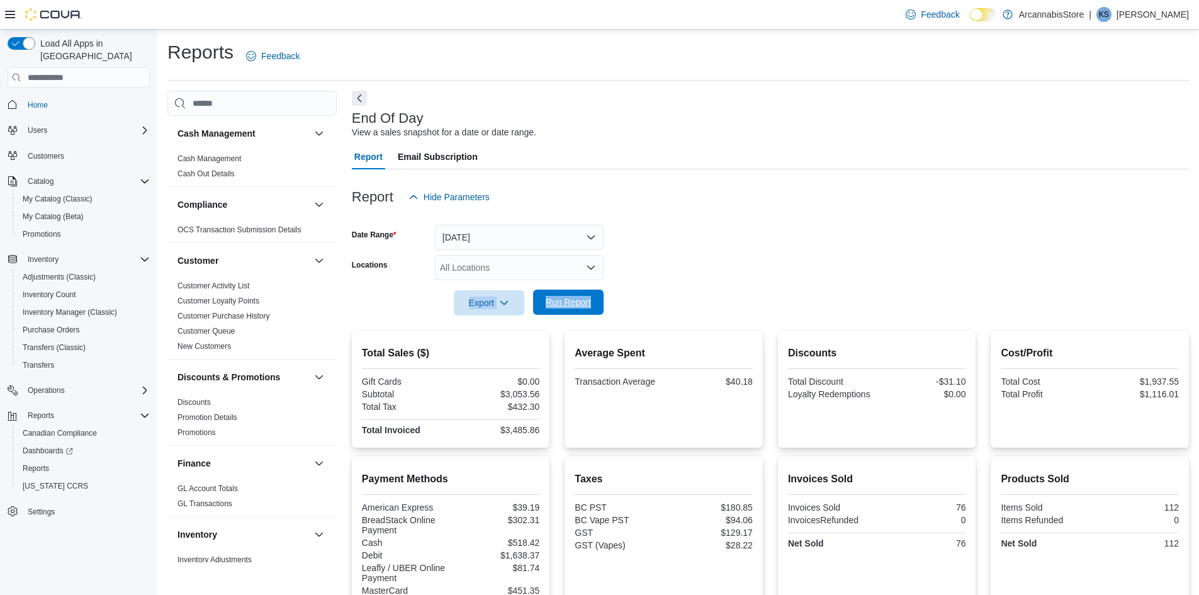
click at [563, 294] on span "Run Report" at bounding box center [568, 302] width 55 height 25
click at [596, 304] on button "Run Report" at bounding box center [568, 302] width 71 height 25
click at [579, 305] on span "Run Report" at bounding box center [568, 302] width 45 height 13
click at [558, 303] on span "Run Report" at bounding box center [568, 302] width 45 height 13
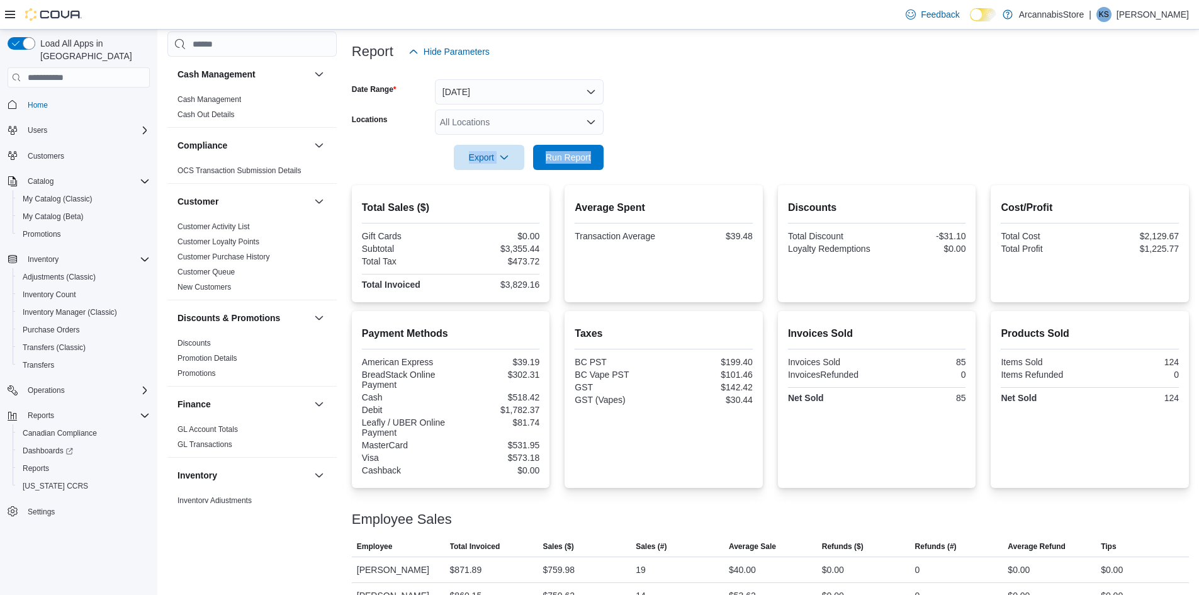
scroll to position [125, 0]
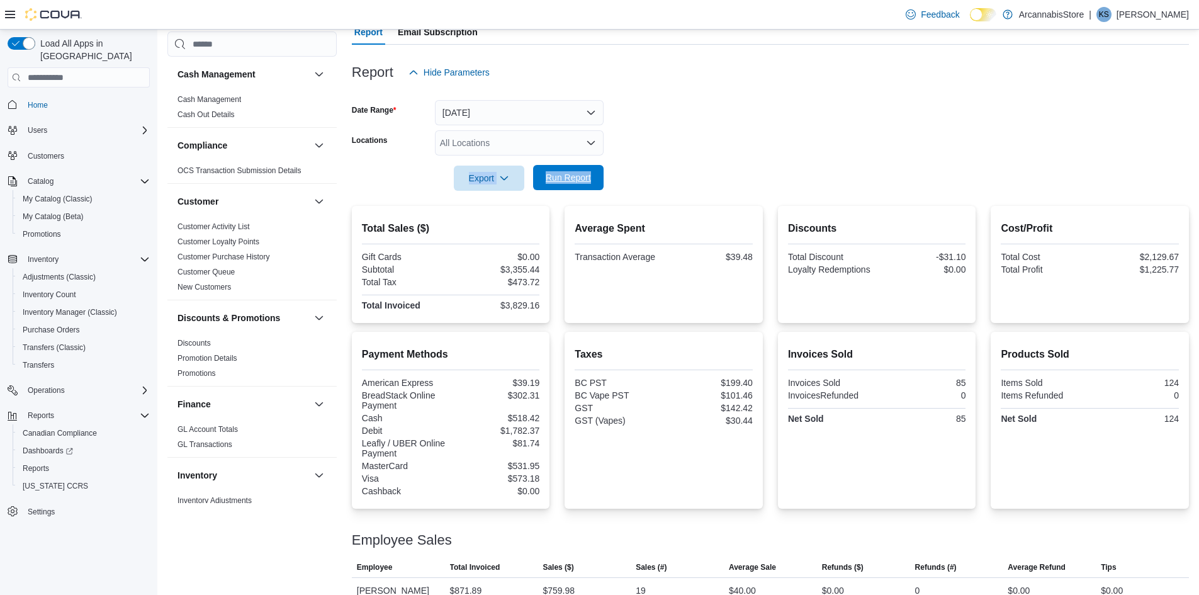
click at [596, 172] on span "Run Report" at bounding box center [568, 177] width 55 height 25
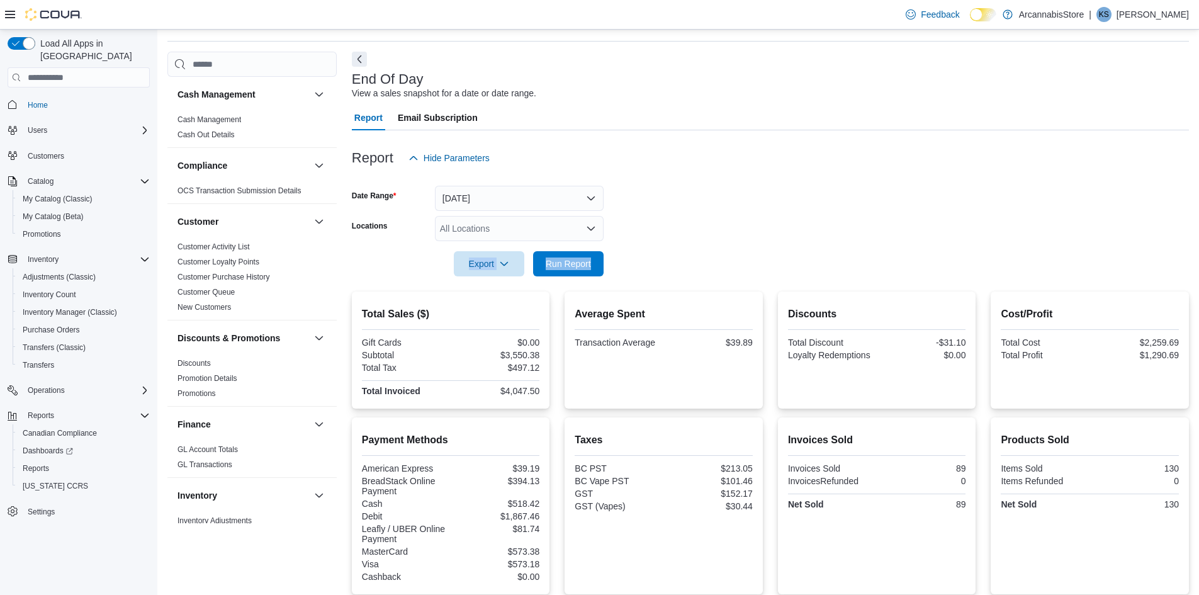
scroll to position [0, 0]
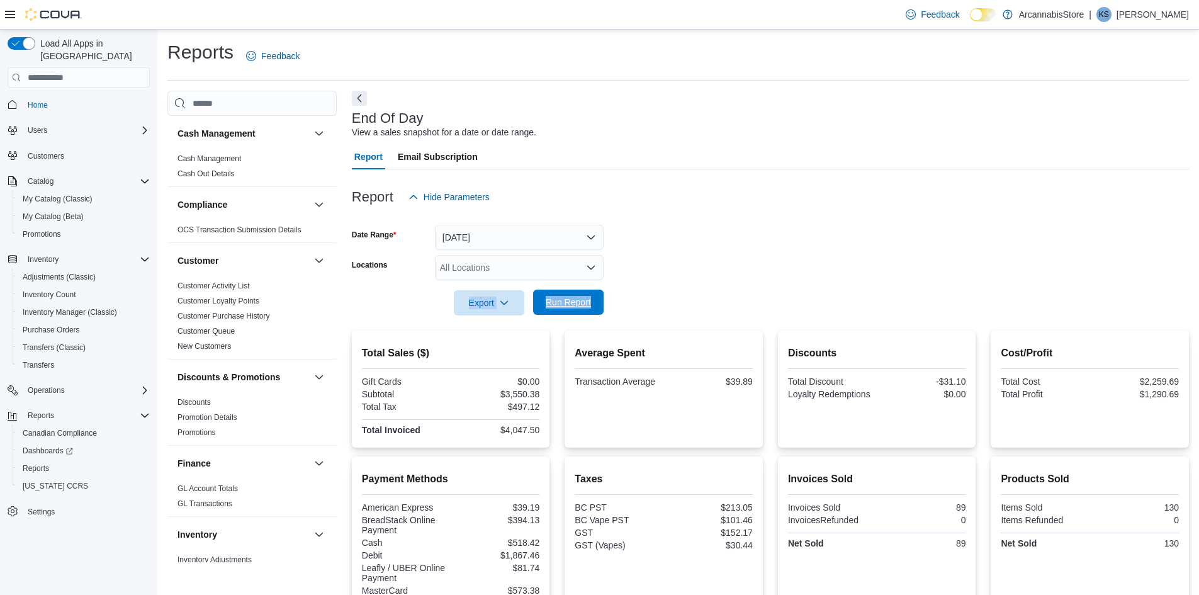
click at [569, 312] on span "Run Report" at bounding box center [568, 302] width 55 height 25
click at [569, 309] on span "Run Report" at bounding box center [568, 302] width 55 height 25
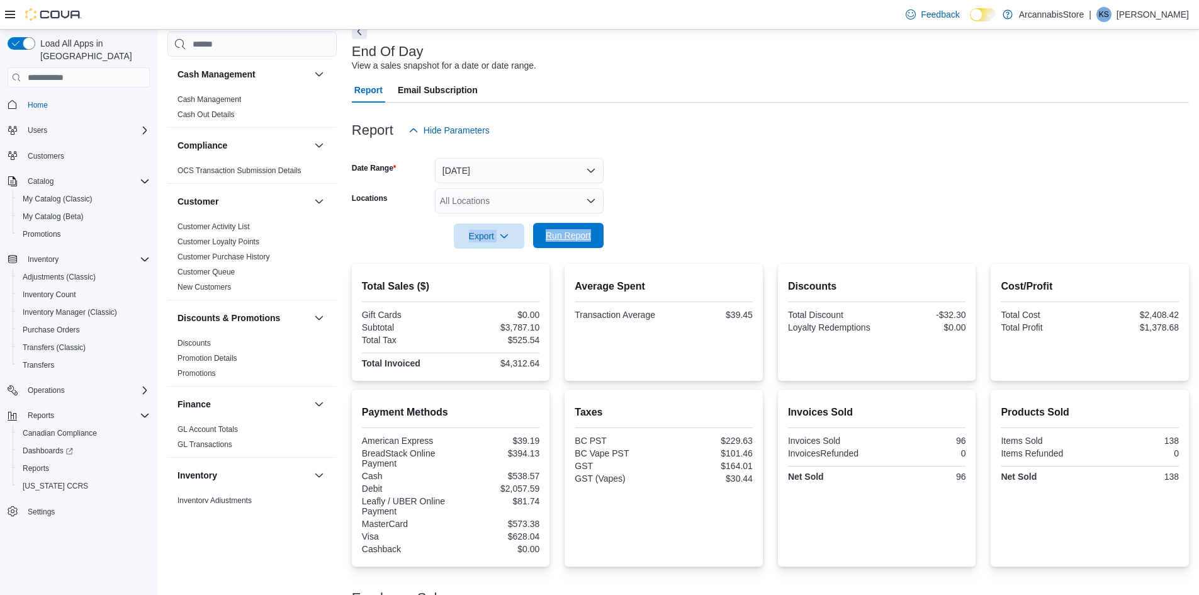
scroll to position [62, 0]
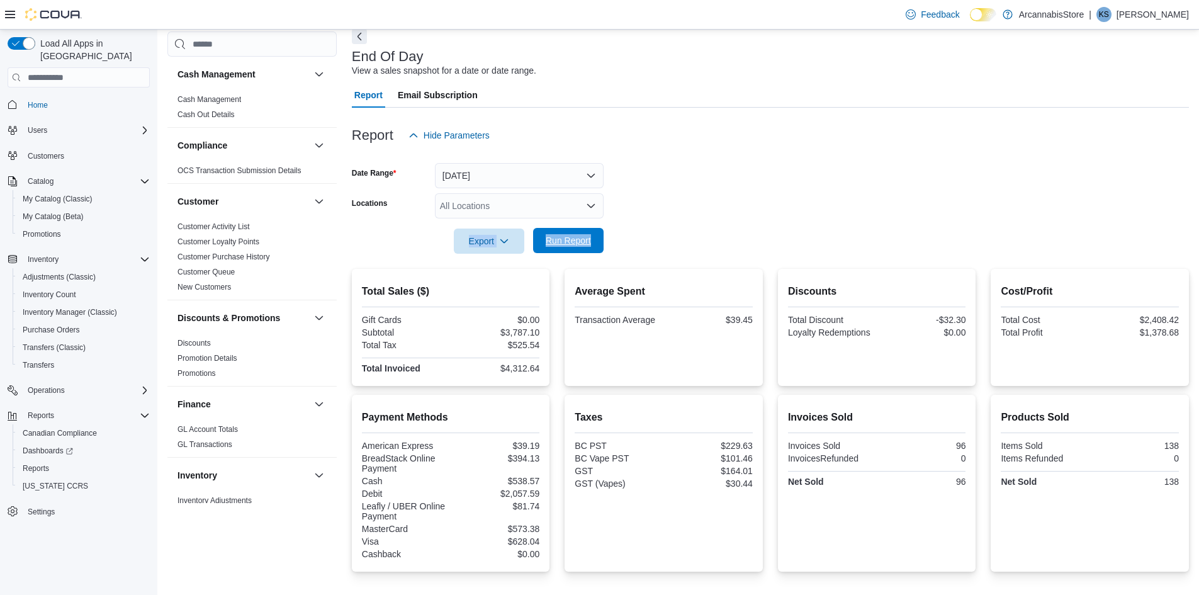
click at [571, 237] on span "Run Report" at bounding box center [568, 240] width 45 height 13
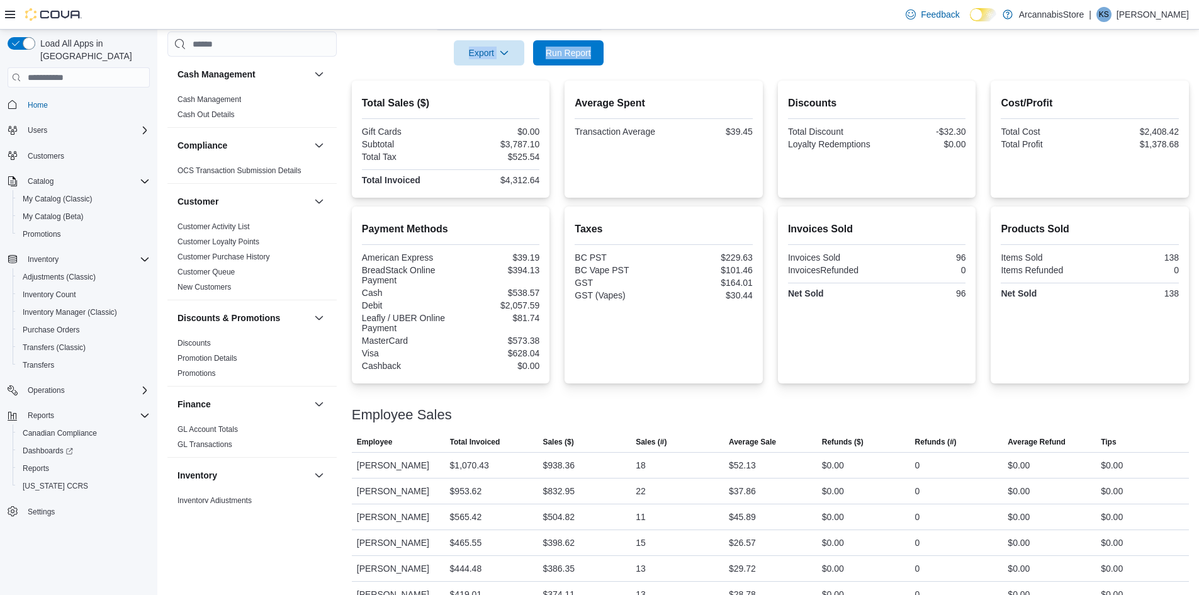
scroll to position [125, 0]
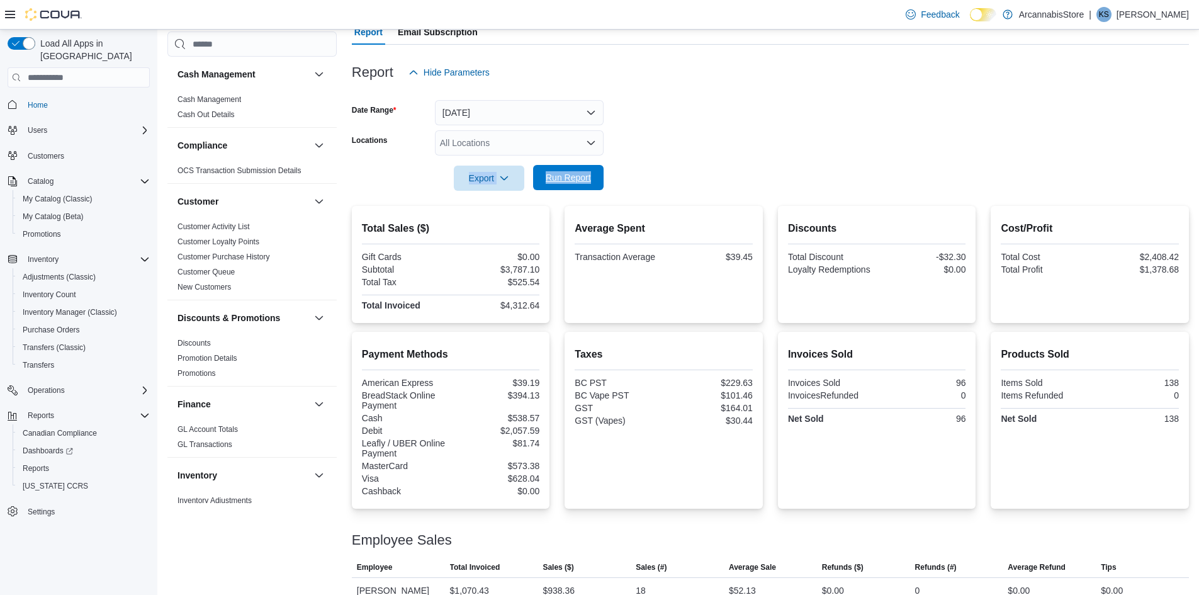
drag, startPoint x: 574, startPoint y: 185, endPoint x: 577, endPoint y: 177, distance: 8.8
click at [574, 184] on span "Run Report" at bounding box center [568, 177] width 55 height 25
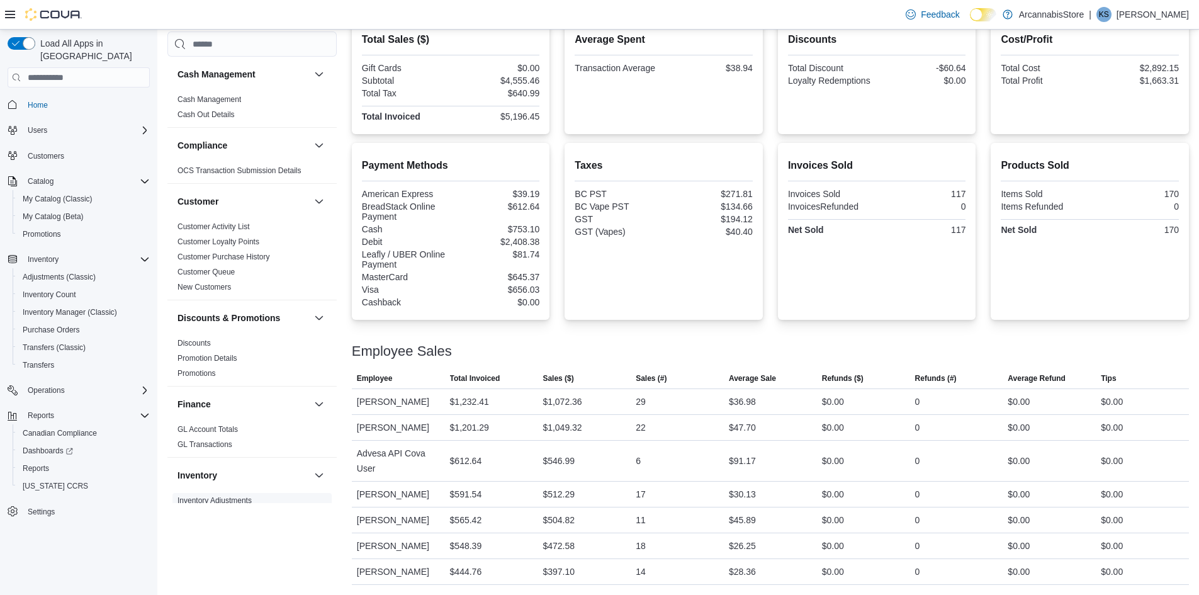
scroll to position [63, 0]
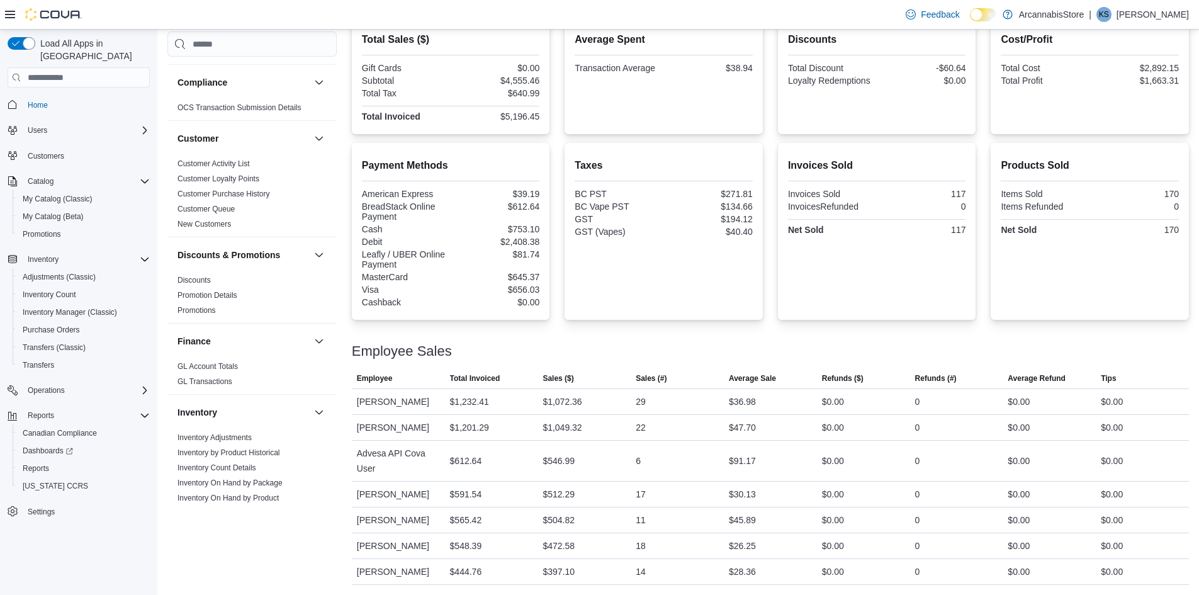
click at [12, 4] on div at bounding box center [43, 14] width 77 height 29
click at [65, 307] on span "Inventory Manager (Classic)" at bounding box center [70, 312] width 94 height 10
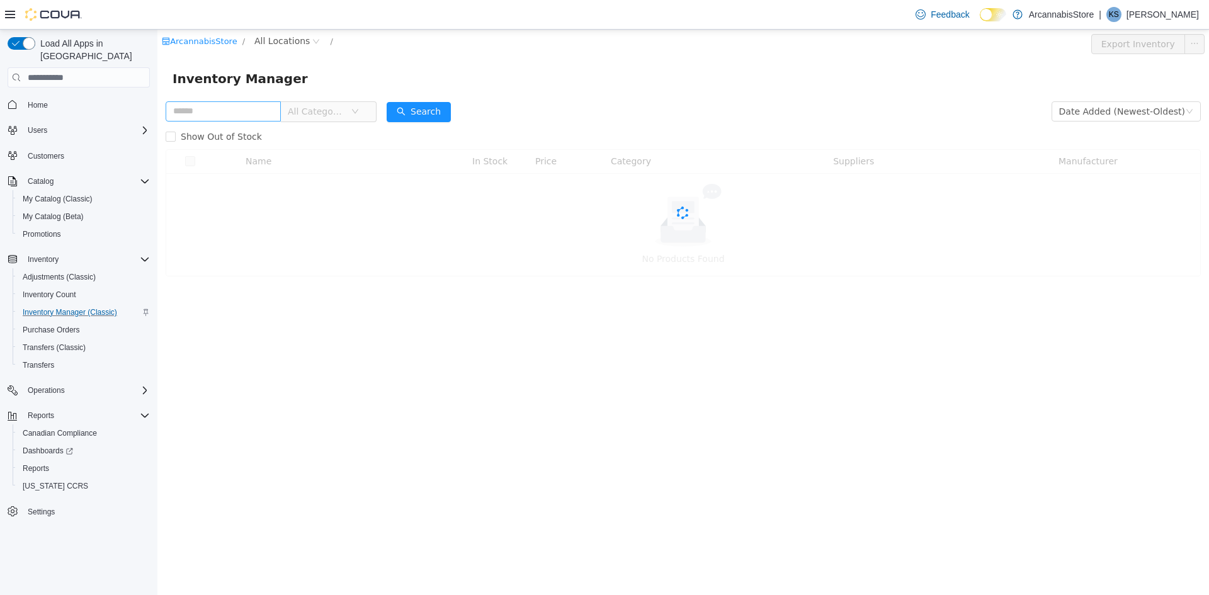
click at [235, 115] on input "text" at bounding box center [223, 111] width 115 height 20
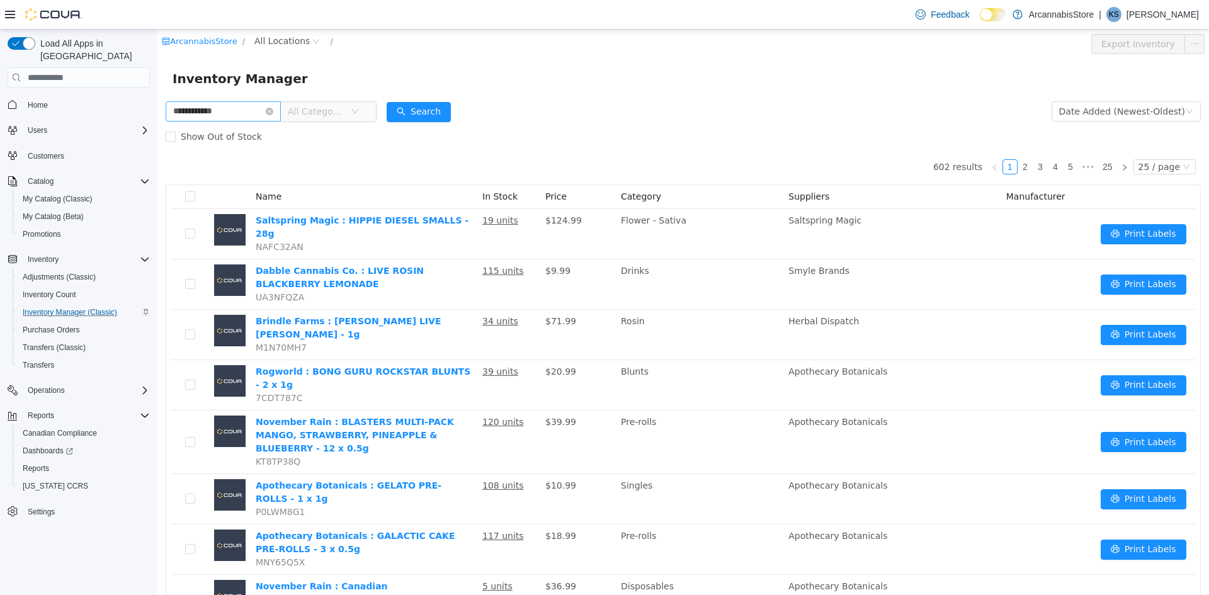
type input "**********"
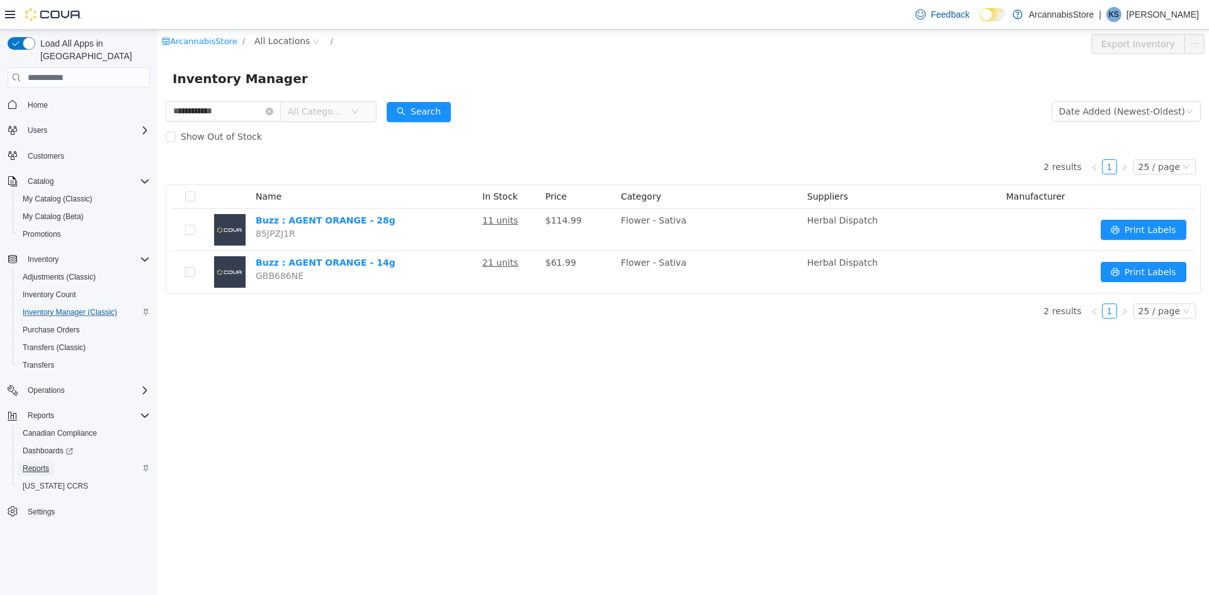
click at [37, 463] on span "Reports" at bounding box center [36, 468] width 26 height 10
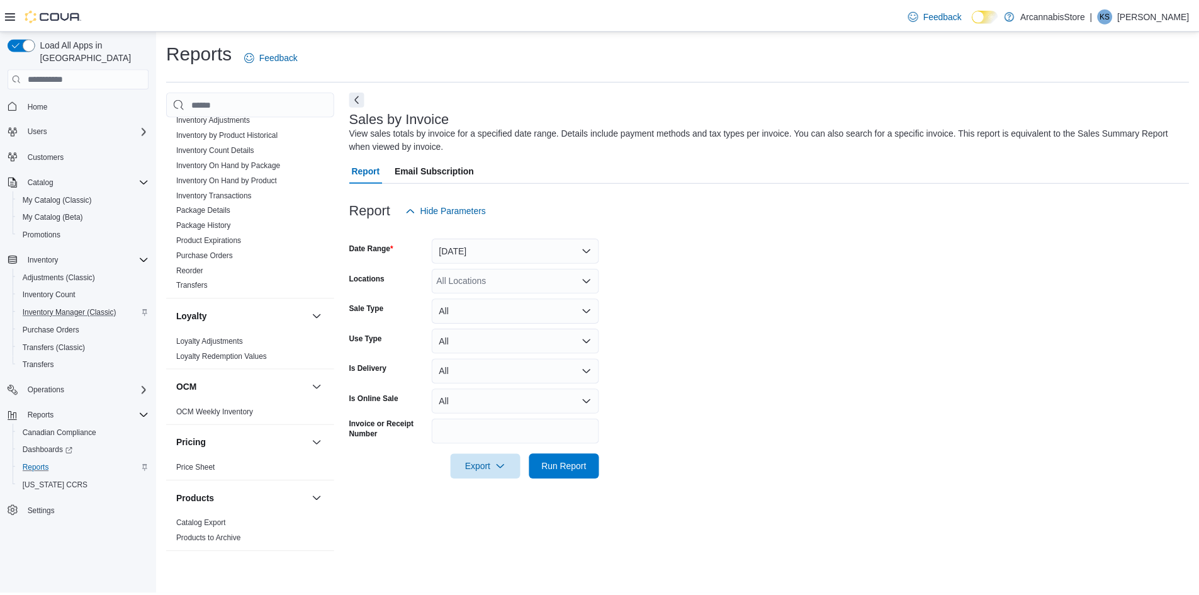
scroll to position [504, 0]
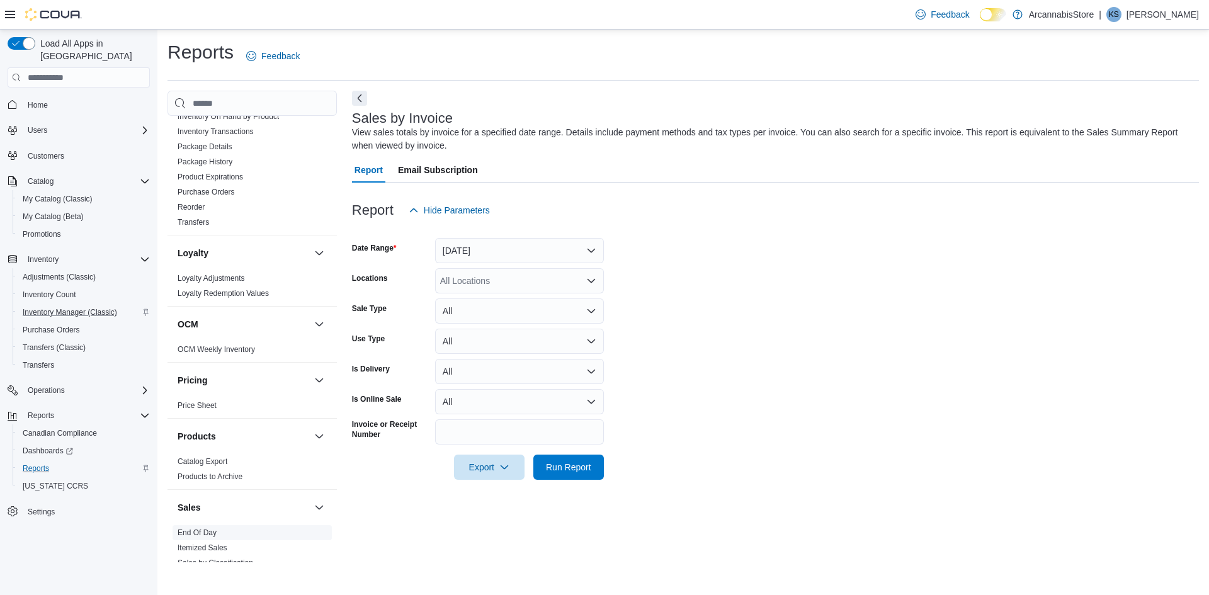
click at [191, 530] on link "End Of Day" at bounding box center [197, 532] width 39 height 9
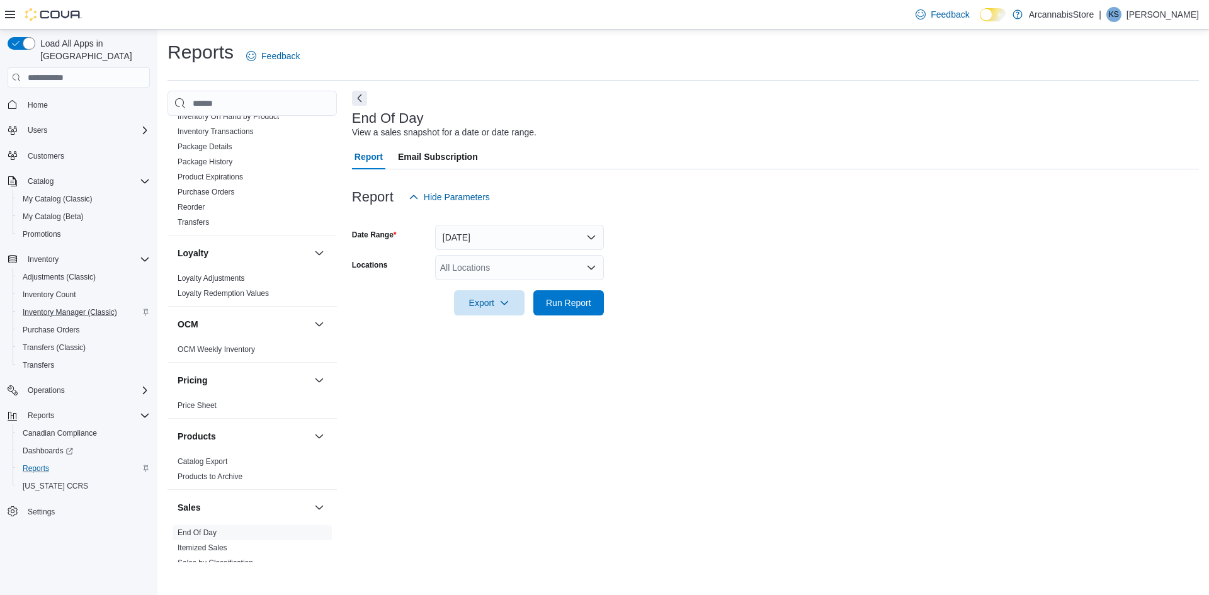
click at [13, 18] on icon at bounding box center [10, 15] width 10 height 8
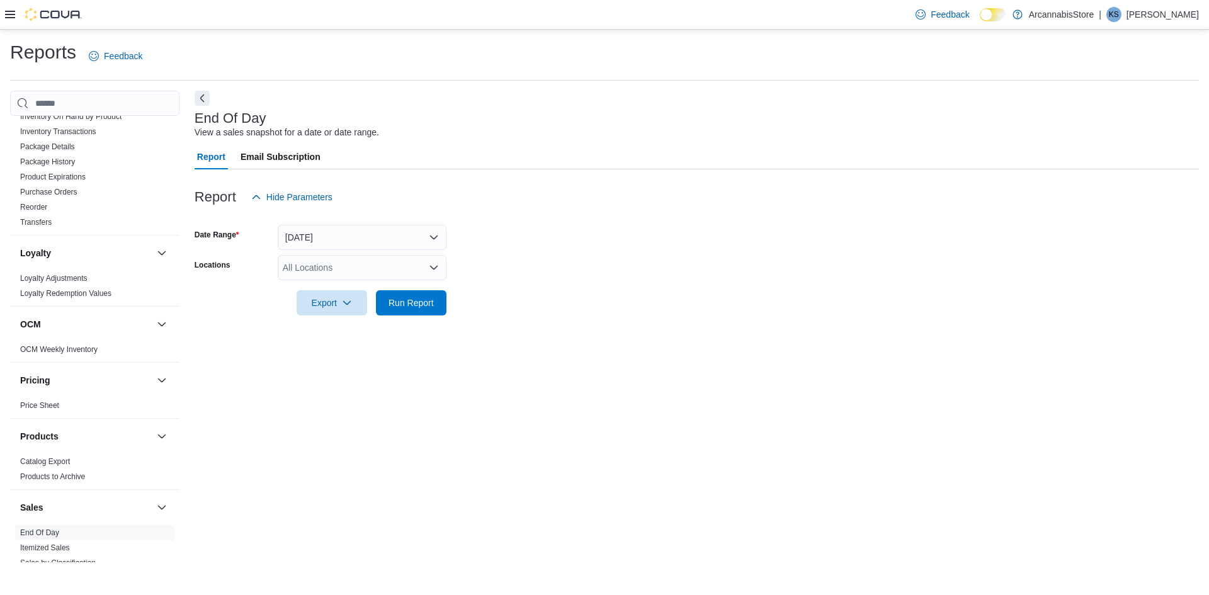
click at [392, 320] on div at bounding box center [697, 322] width 1004 height 15
click at [390, 316] on div at bounding box center [697, 322] width 1004 height 15
click at [398, 294] on span "Run Report" at bounding box center [410, 302] width 55 height 25
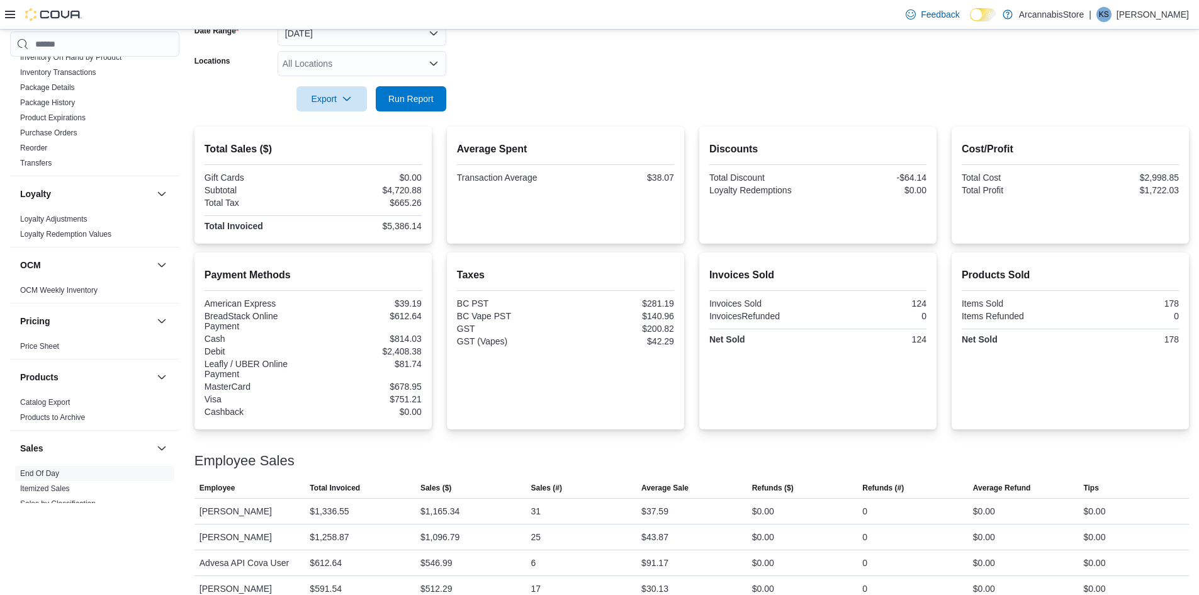
scroll to position [110, 0]
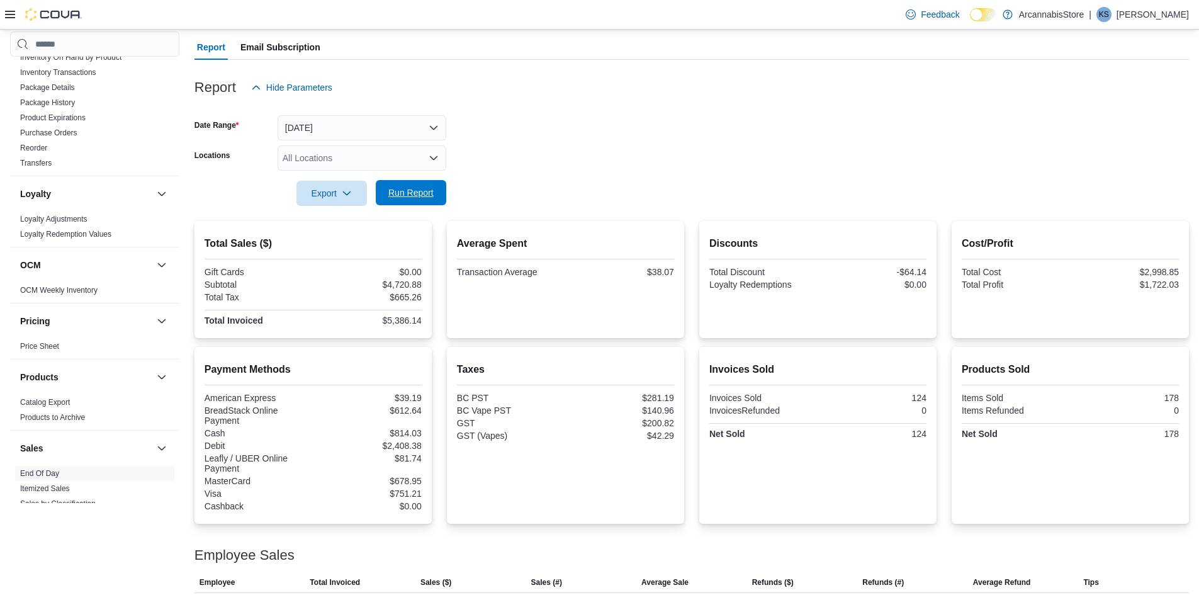
drag, startPoint x: 440, startPoint y: 200, endPoint x: 421, endPoint y: 191, distance: 21.4
click at [433, 197] on button "Run Report" at bounding box center [411, 192] width 71 height 25
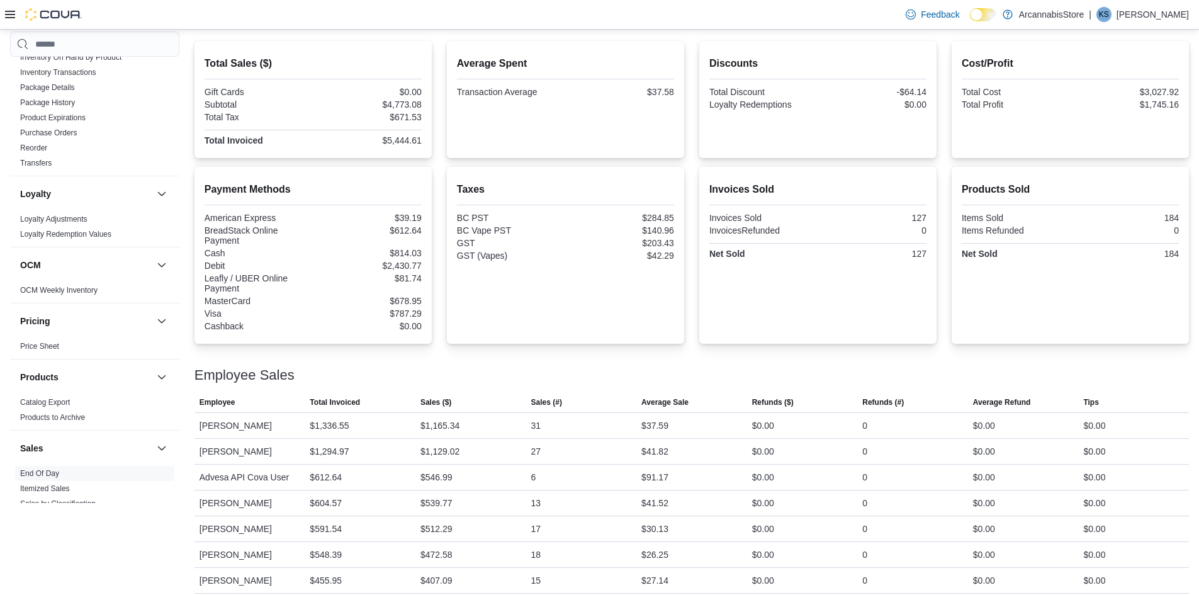
scroll to position [47, 0]
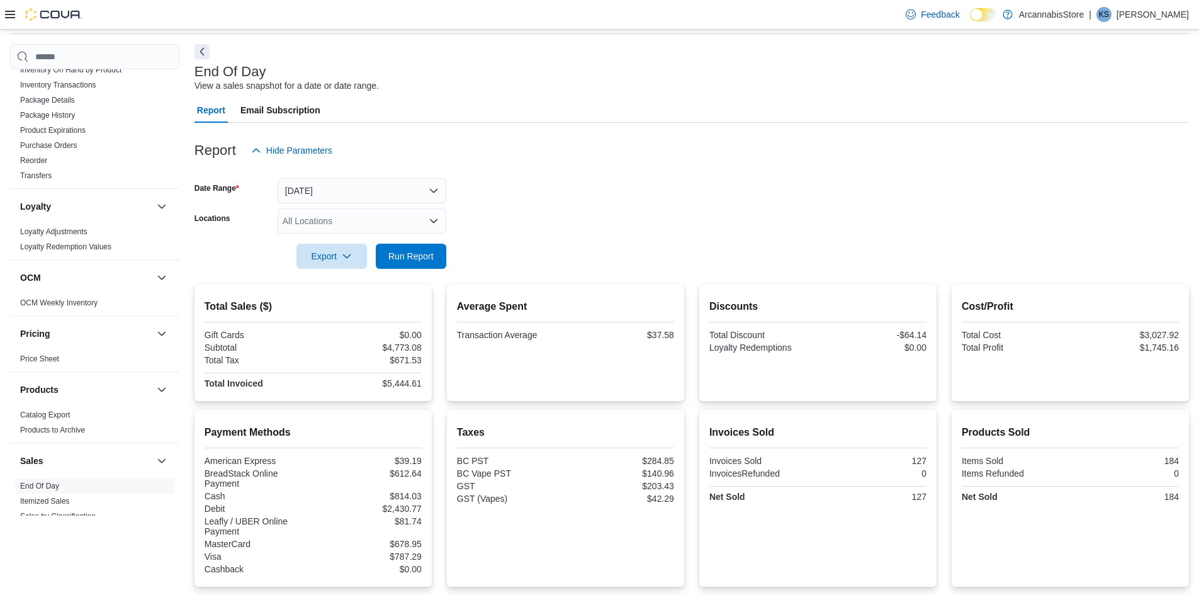
click at [352, 223] on div "All Locations" at bounding box center [362, 220] width 169 height 25
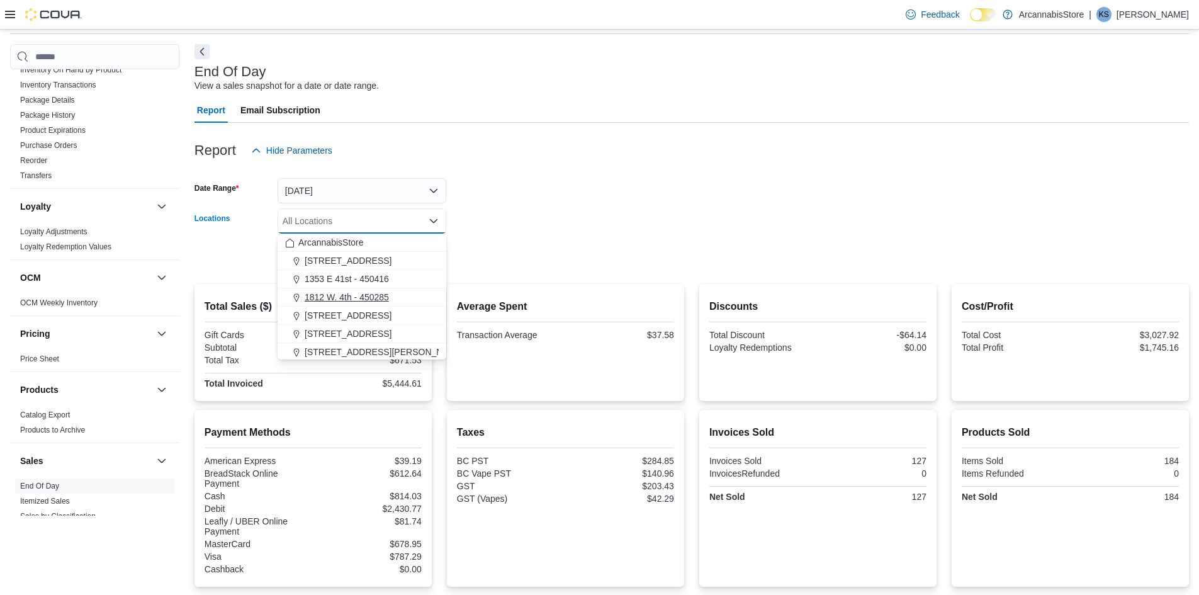
click at [331, 305] on button "1812 W. 4th - 450285" at bounding box center [362, 297] width 169 height 18
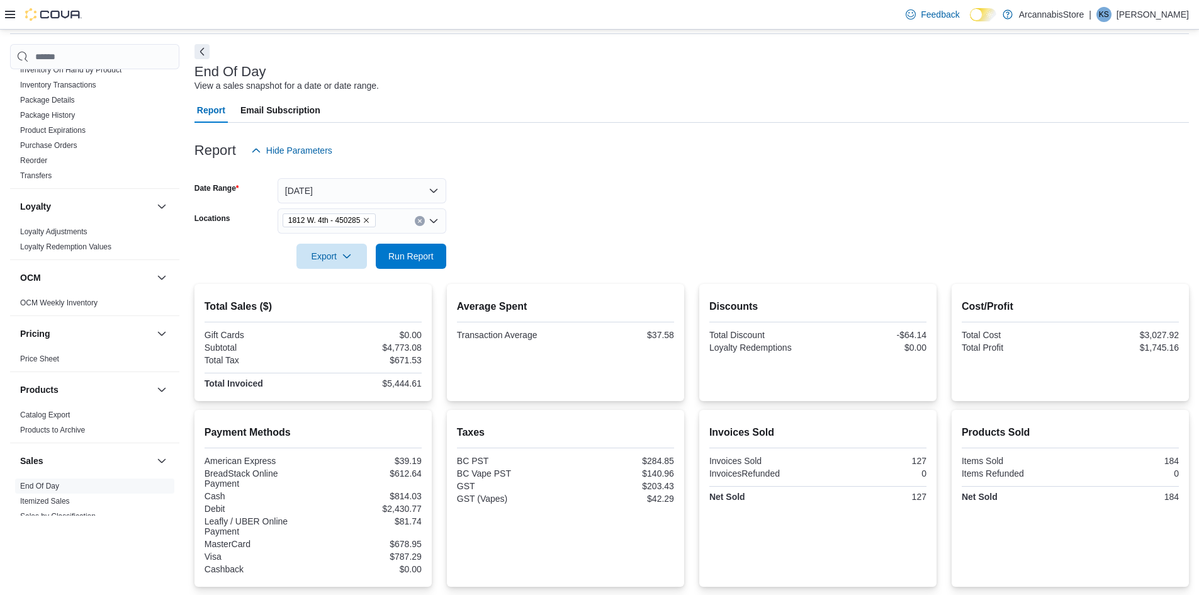
drag, startPoint x: 545, startPoint y: 254, endPoint x: 534, endPoint y: 255, distance: 10.7
click at [543, 255] on form "Date Range Today Locations 1812 W. 4th - 450285 Export Run Report" at bounding box center [692, 216] width 995 height 106
click at [424, 257] on span "Run Report" at bounding box center [410, 255] width 45 height 13
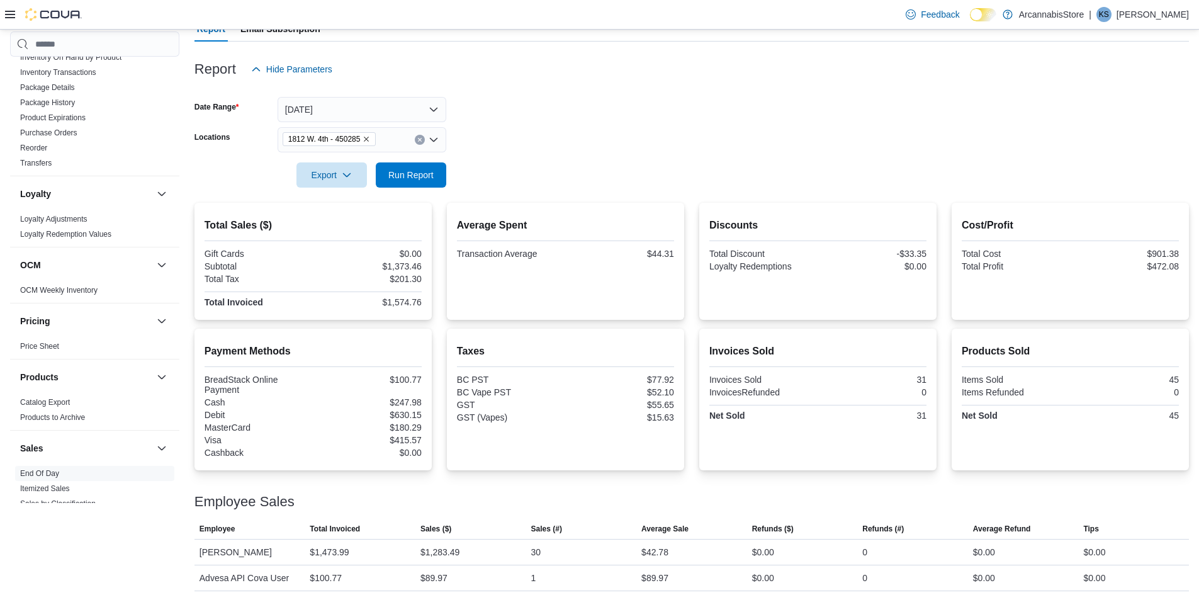
scroll to position [134, 0]
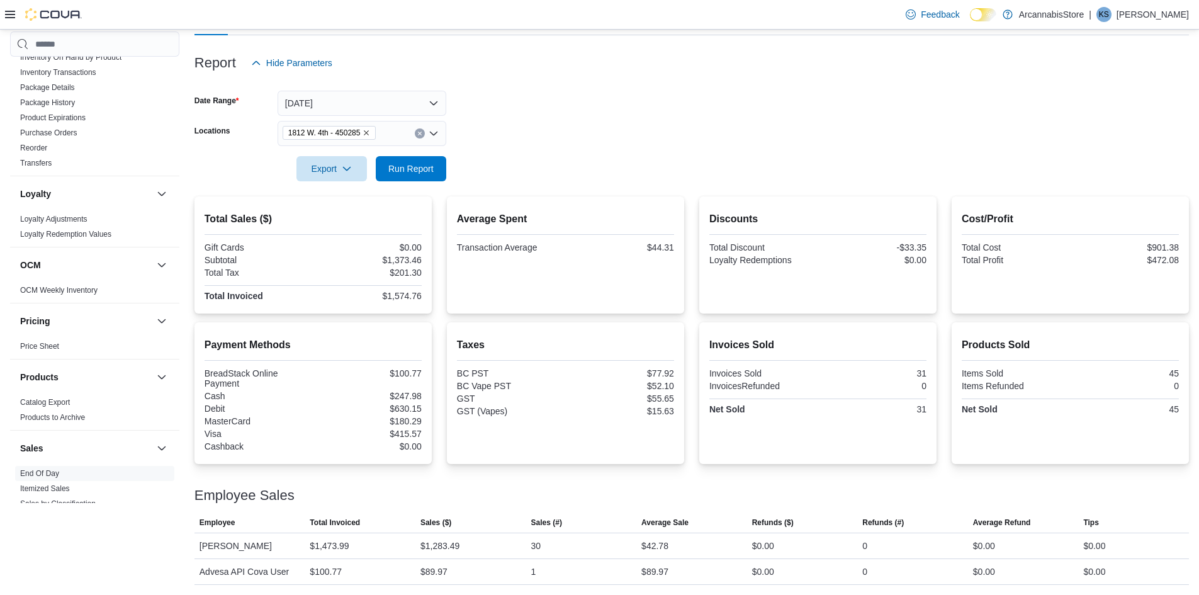
click at [8, 23] on div at bounding box center [43, 14] width 77 height 29
click at [8, 13] on icon at bounding box center [10, 14] width 10 height 10
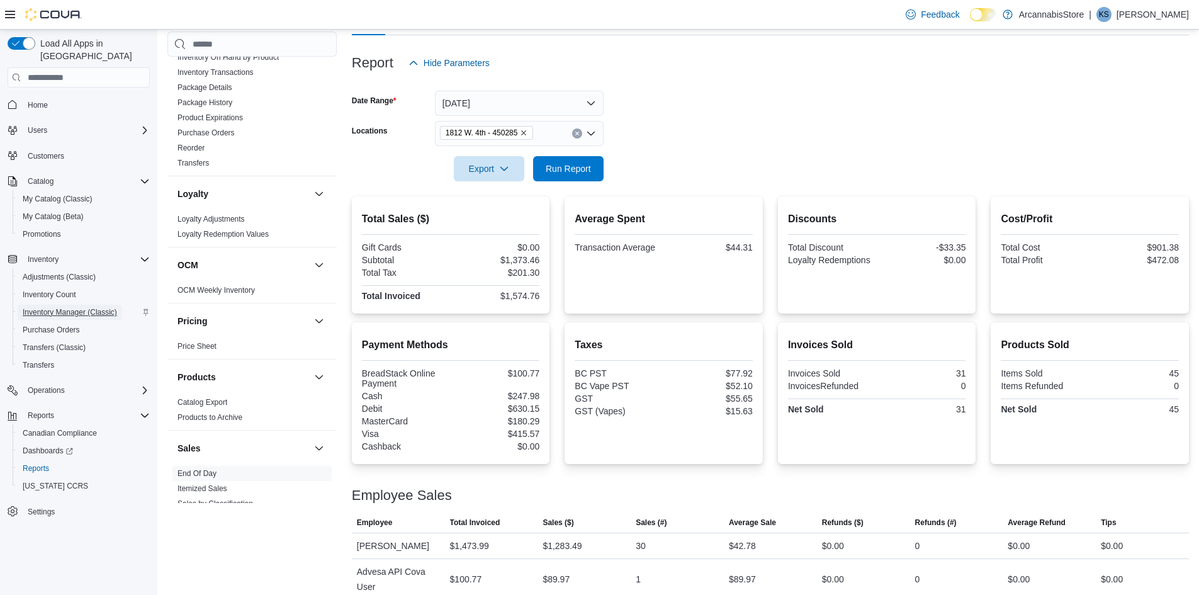
click at [55, 307] on span "Inventory Manager (Classic)" at bounding box center [70, 312] width 94 height 10
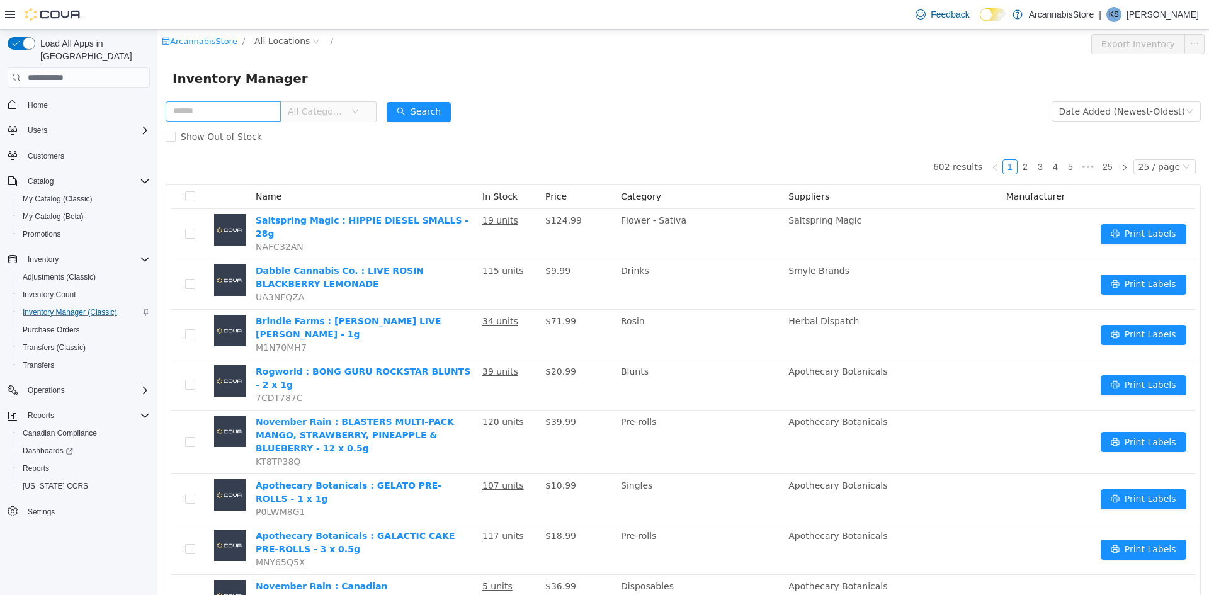
click at [198, 113] on input "text" at bounding box center [223, 111] width 115 height 20
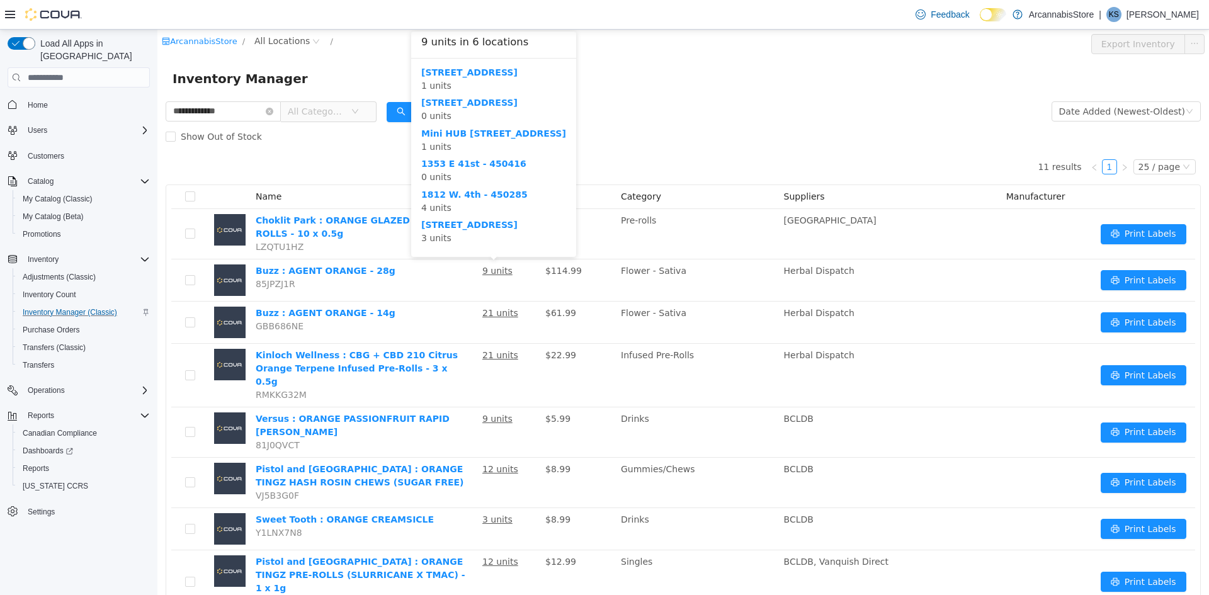
type input "**********"
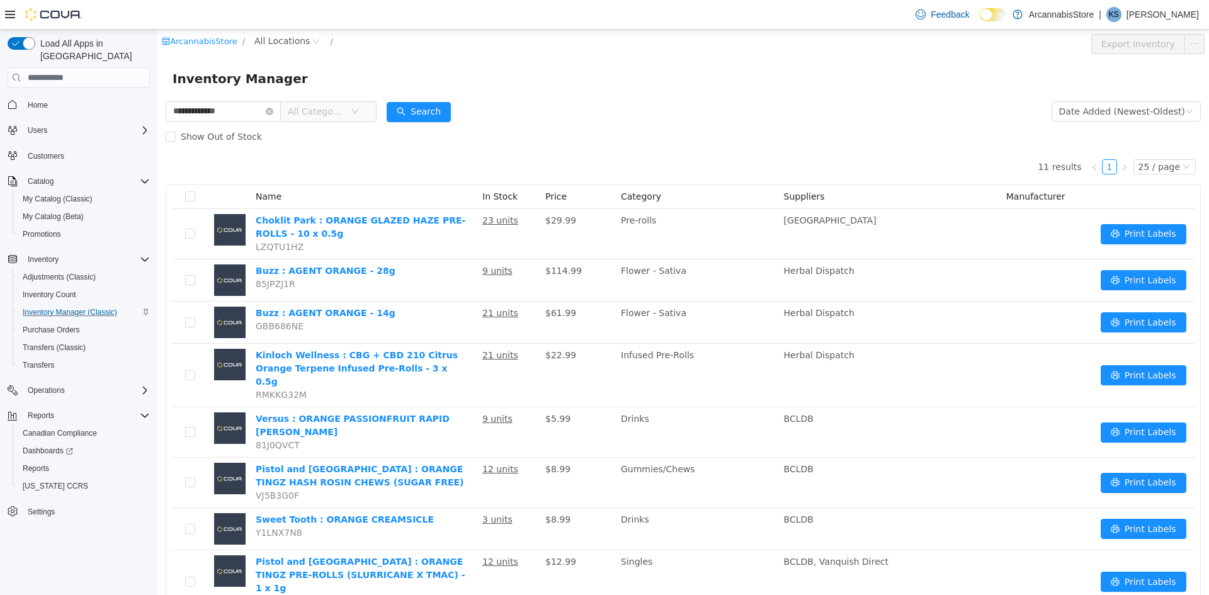
click at [696, 116] on form "**********" at bounding box center [683, 124] width 1035 height 50
click at [43, 463] on span "Reports" at bounding box center [36, 468] width 26 height 10
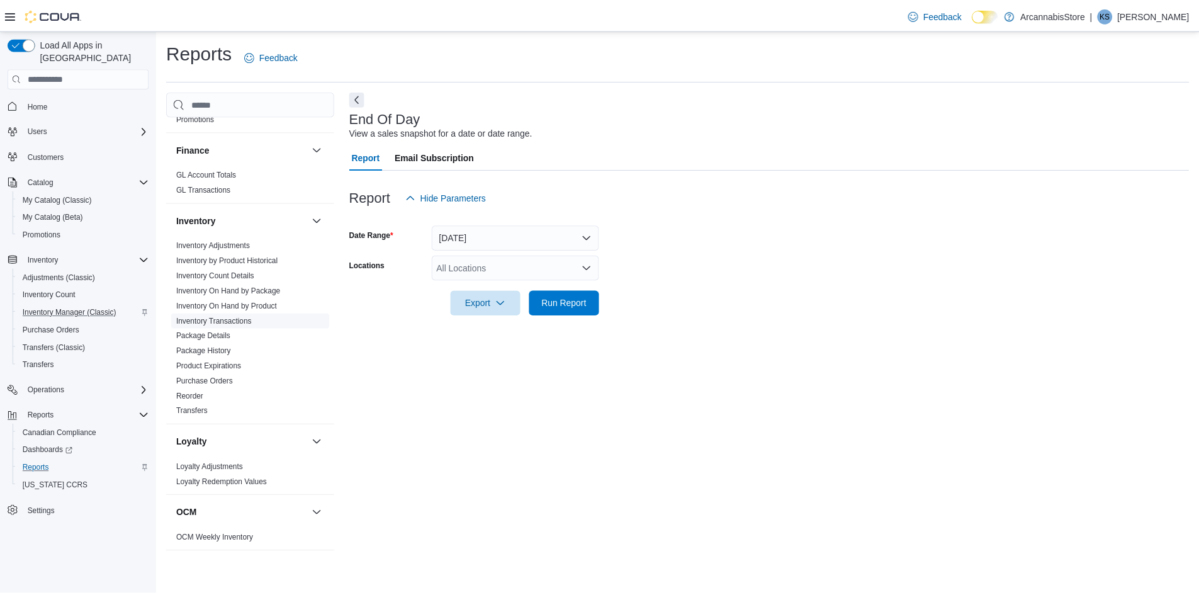
scroll to position [315, 0]
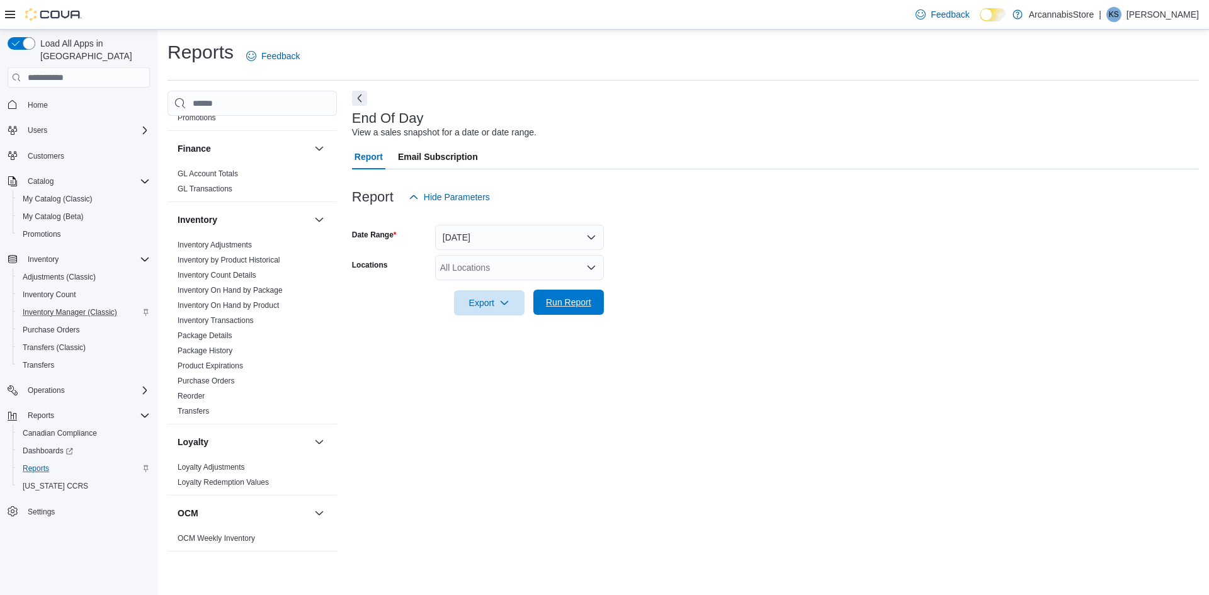
click at [558, 310] on span "Run Report" at bounding box center [568, 302] width 55 height 25
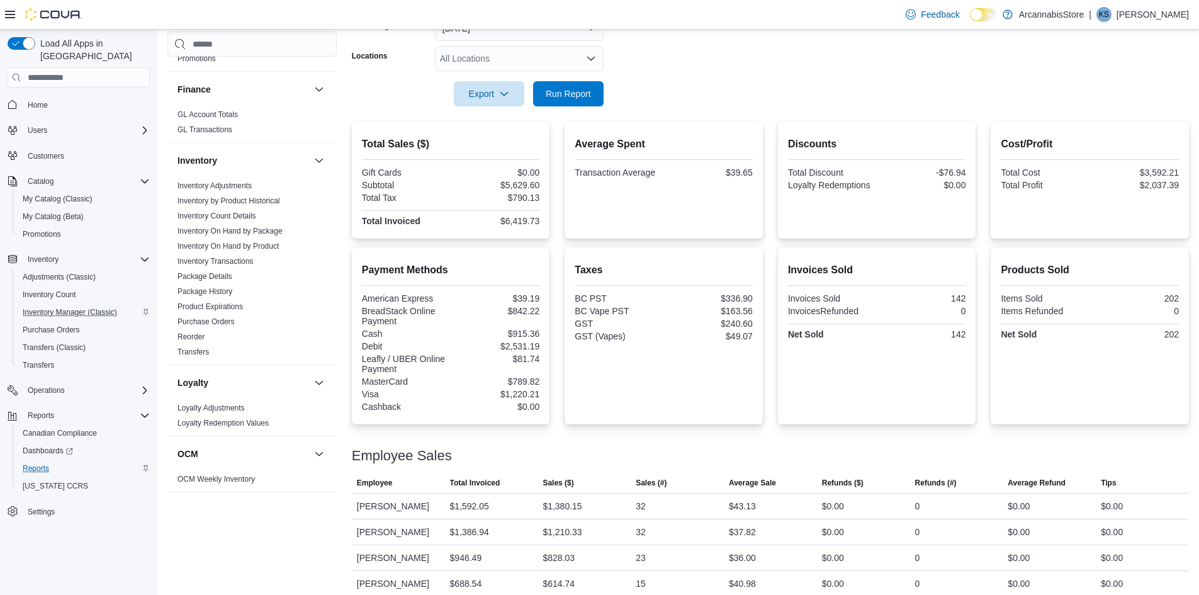
scroll to position [62, 0]
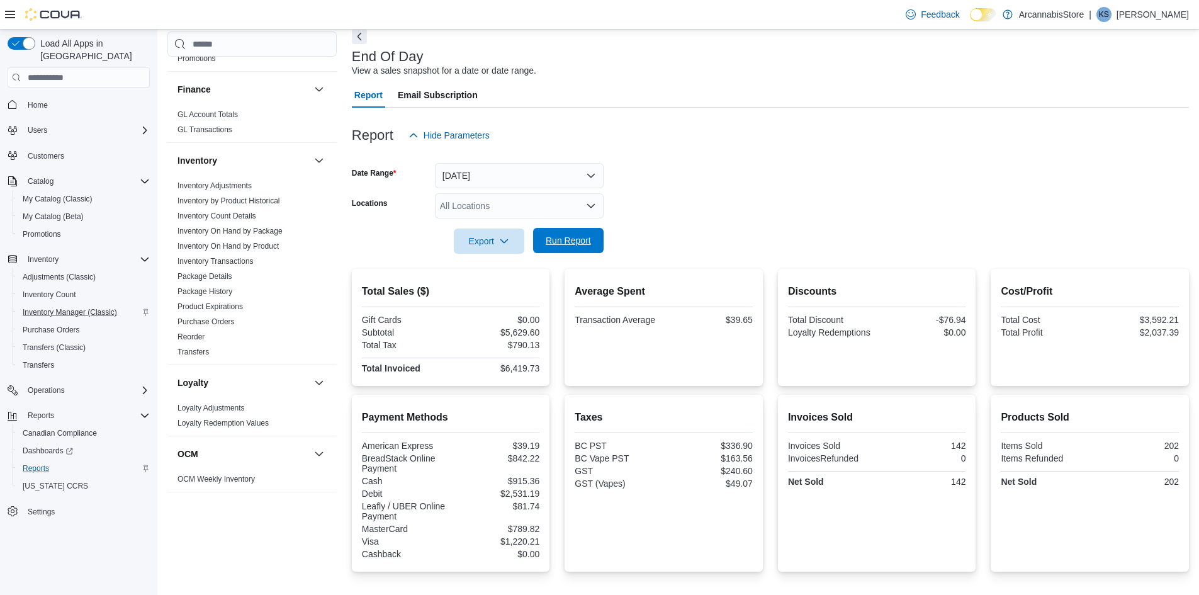
drag, startPoint x: 560, startPoint y: 242, endPoint x: 541, endPoint y: 252, distance: 20.9
click at [557, 242] on span "Run Report" at bounding box center [568, 240] width 45 height 13
click at [567, 238] on span "Run Report" at bounding box center [568, 240] width 45 height 13
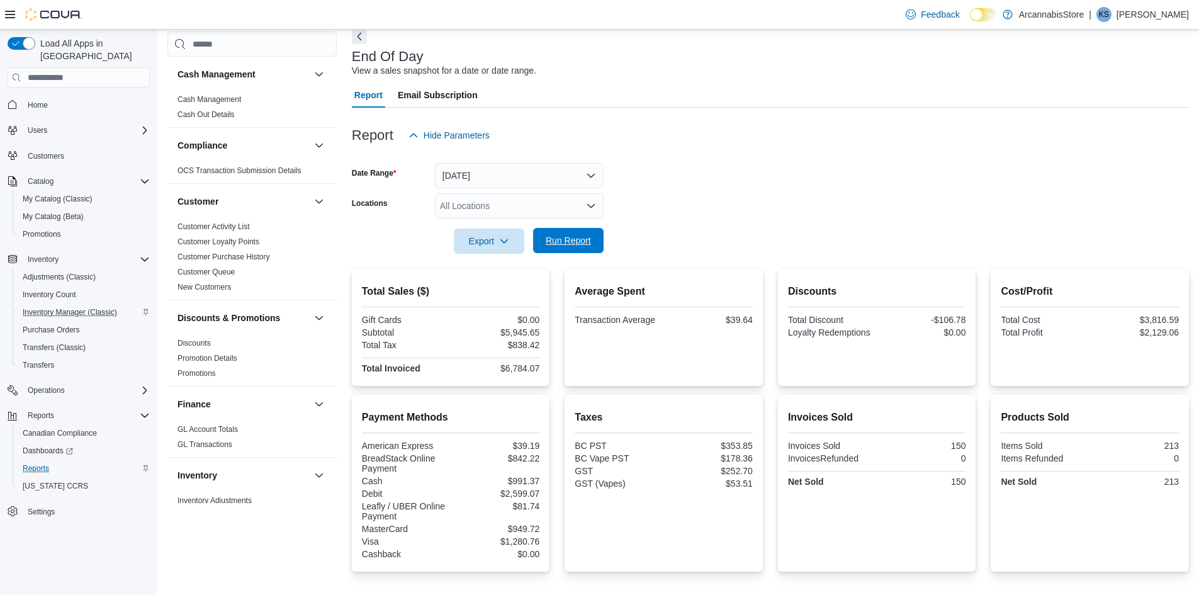
click at [575, 249] on span "Run Report" at bounding box center [568, 240] width 55 height 25
click at [541, 244] on span "Run Report" at bounding box center [568, 240] width 55 height 25
click at [574, 246] on span "Run Report" at bounding box center [568, 240] width 45 height 13
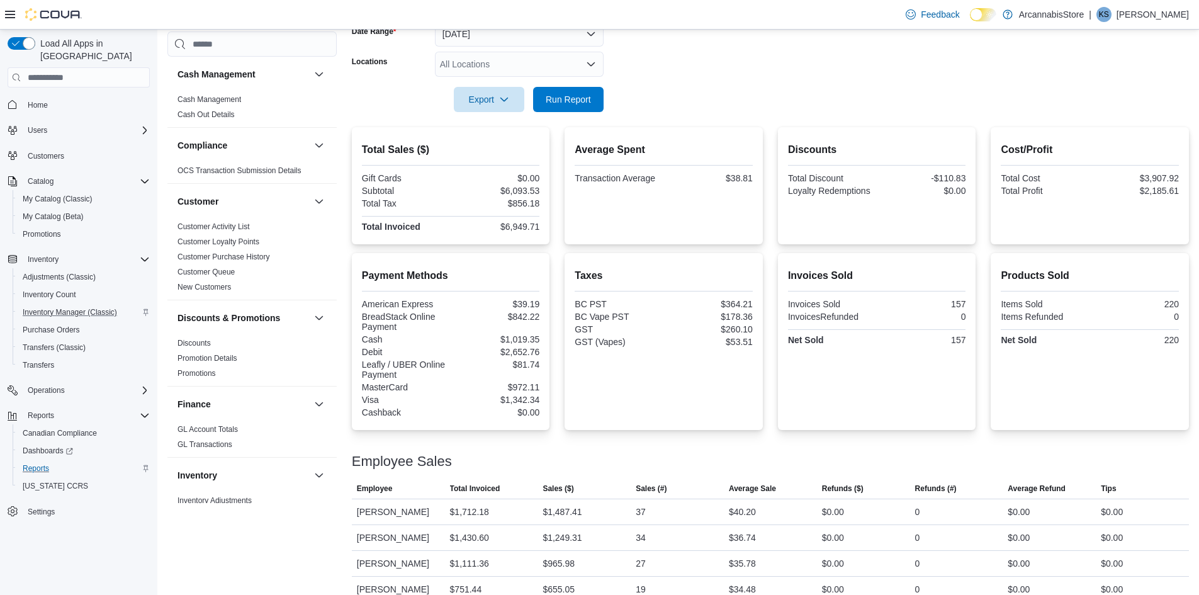
scroll to position [0, 0]
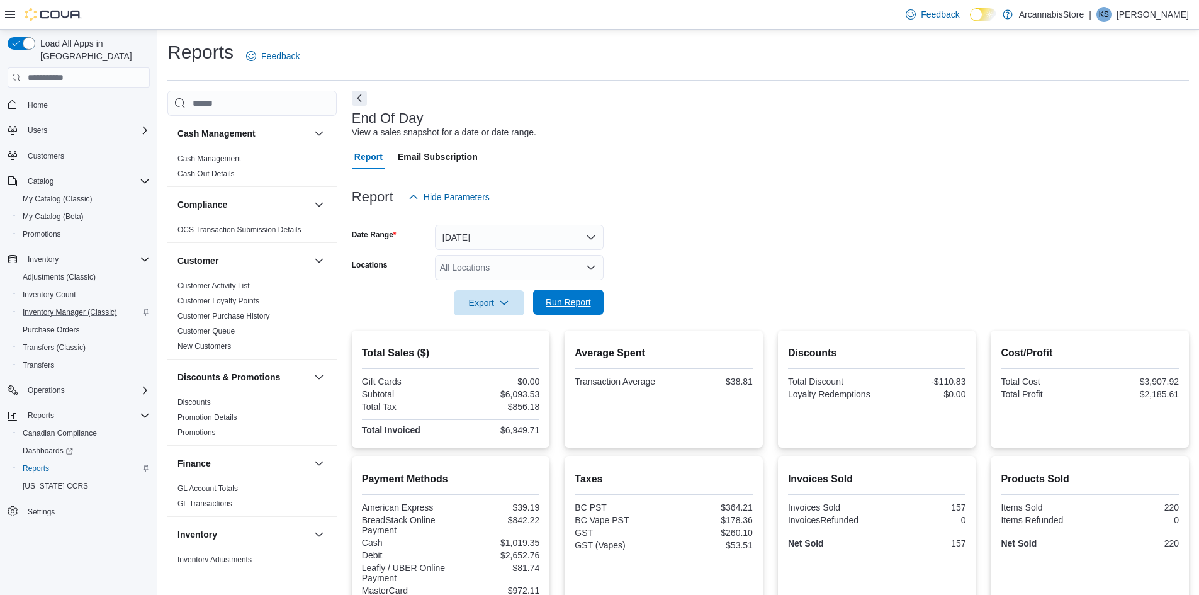
click at [553, 300] on span "Run Report" at bounding box center [568, 302] width 45 height 13
click at [566, 299] on span "Run Report" at bounding box center [568, 302] width 45 height 13
click at [875, 115] on div "End Of Day View a sales snapshot for a date or date range." at bounding box center [767, 125] width 831 height 28
click at [828, 104] on div "End Of Day View a sales snapshot for a date or date range. Report Email Subscri…" at bounding box center [770, 495] width 837 height 808
click at [567, 303] on span "Run Report" at bounding box center [568, 302] width 45 height 13
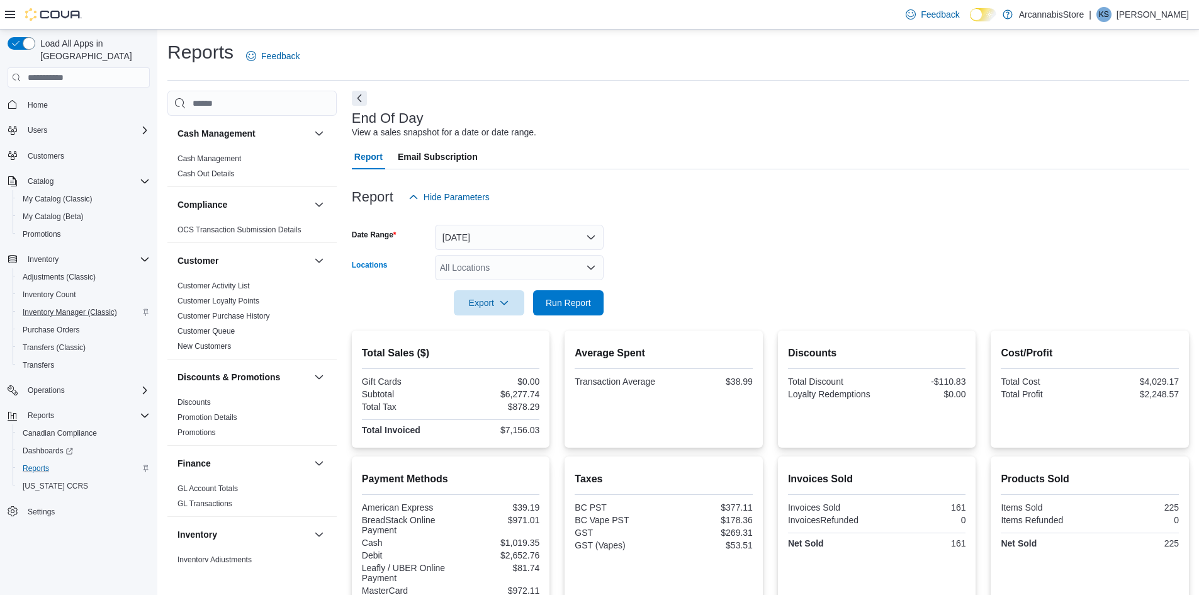
drag, startPoint x: 564, startPoint y: 264, endPoint x: 562, endPoint y: 278, distance: 14.6
click at [564, 265] on div "All Locations" at bounding box center [519, 267] width 169 height 25
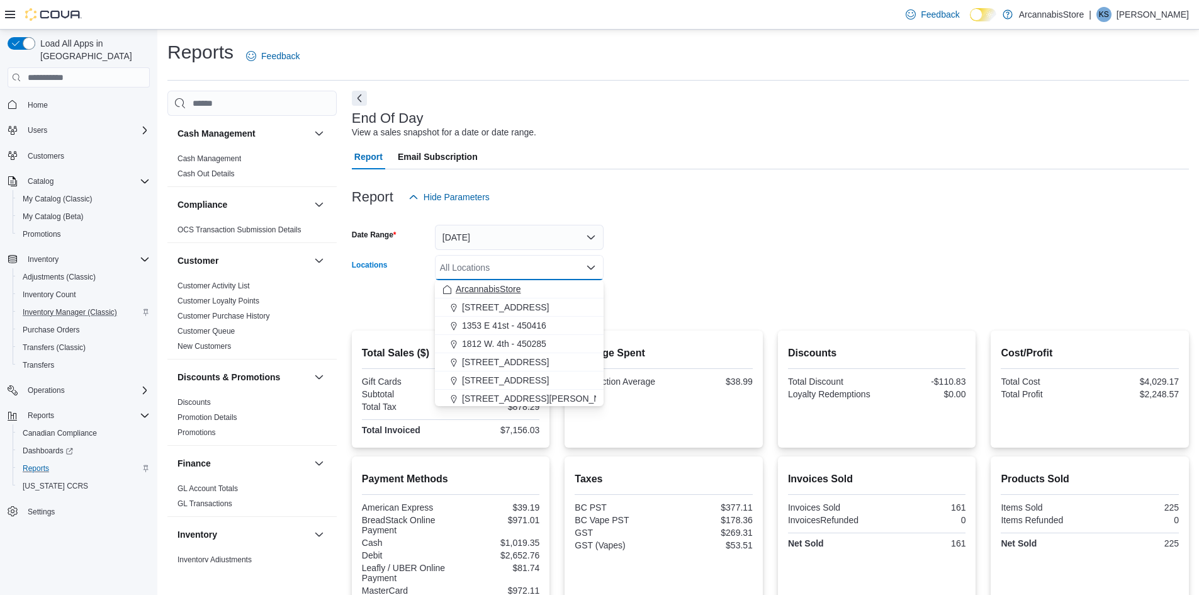
click at [563, 285] on div "ArcannabisStore" at bounding box center [520, 289] width 154 height 13
click at [506, 263] on icon "Remove ArcannabisStore from selection in this group" at bounding box center [508, 267] width 8 height 8
drag, startPoint x: 709, startPoint y: 218, endPoint x: 684, endPoint y: 236, distance: 30.2
click at [707, 222] on div at bounding box center [770, 217] width 837 height 15
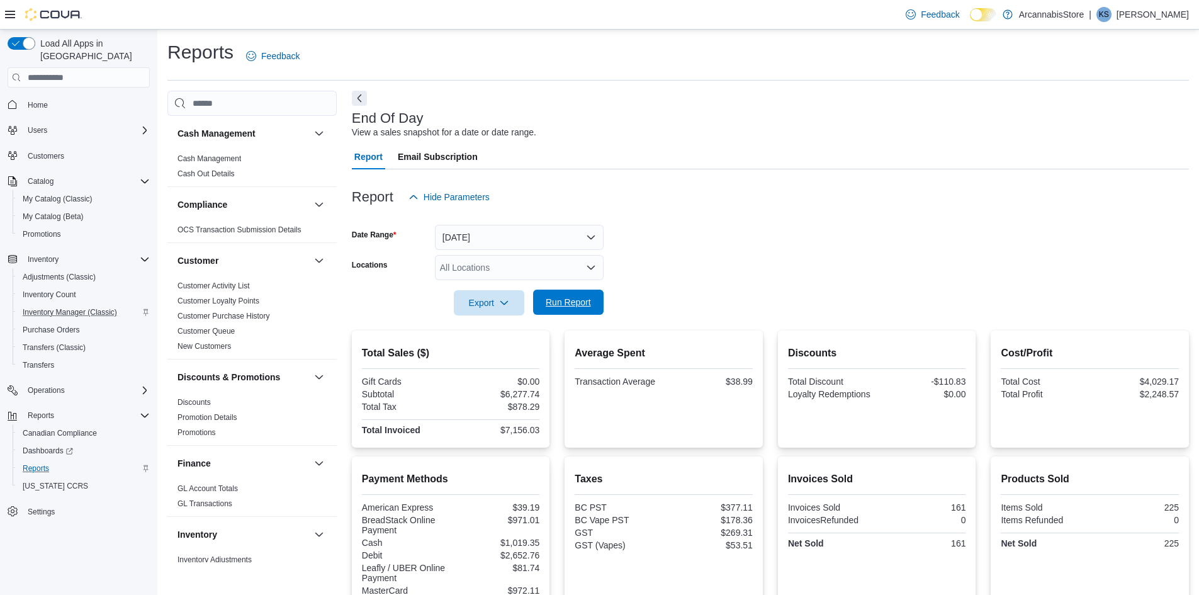
drag, startPoint x: 596, startPoint y: 298, endPoint x: 567, endPoint y: 301, distance: 29.1
click at [595, 298] on button "Run Report" at bounding box center [568, 302] width 71 height 25
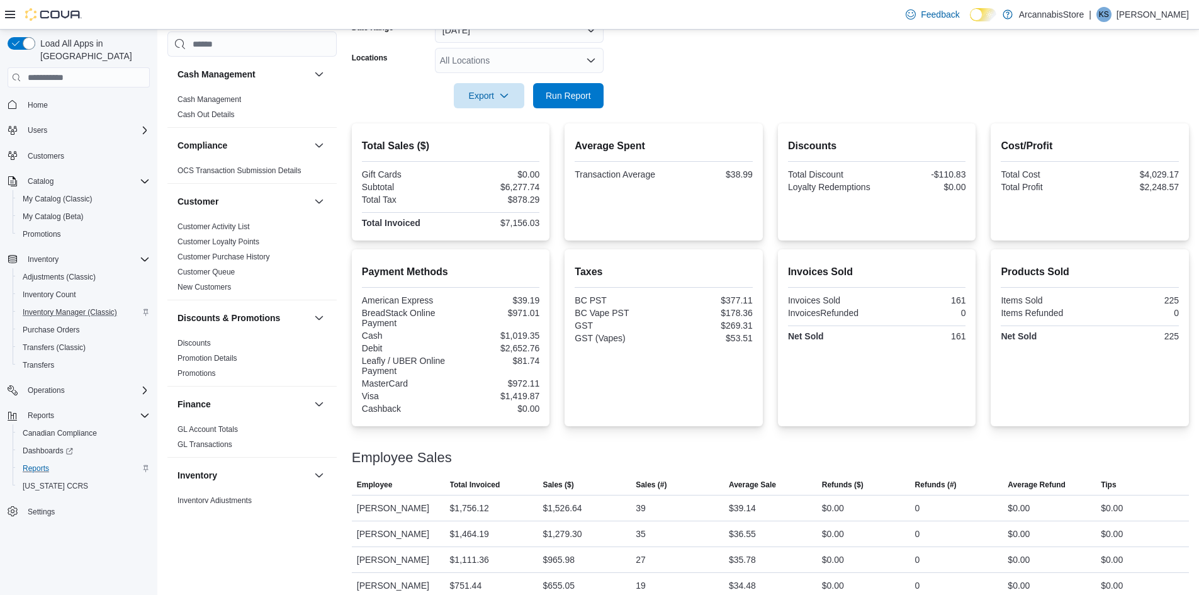
scroll to position [125, 0]
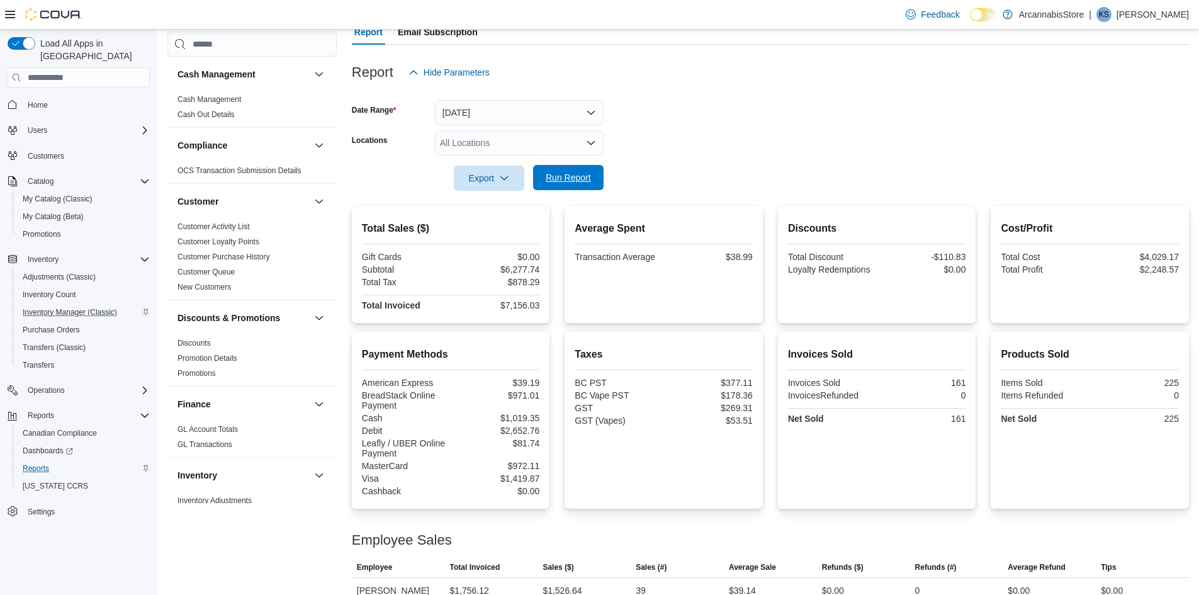
click at [553, 171] on span "Run Report" at bounding box center [568, 177] width 55 height 25
click at [587, 183] on span "Run Report" at bounding box center [568, 177] width 45 height 13
click at [582, 162] on div at bounding box center [770, 161] width 837 height 10
click at [574, 176] on span "Run Report" at bounding box center [568, 177] width 45 height 13
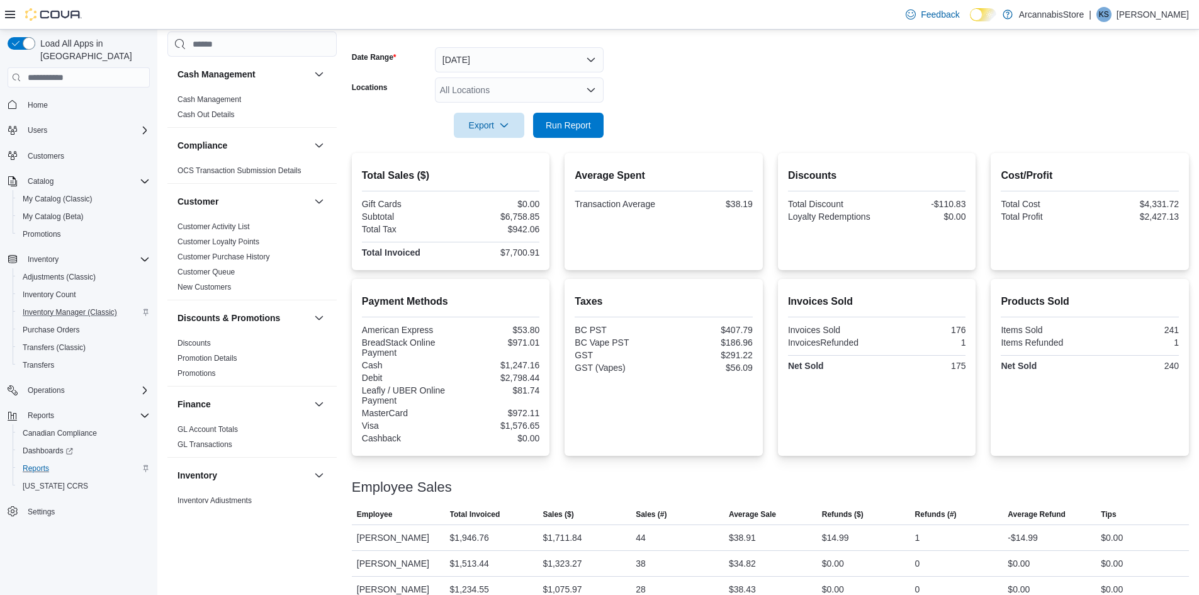
scroll to position [0, 0]
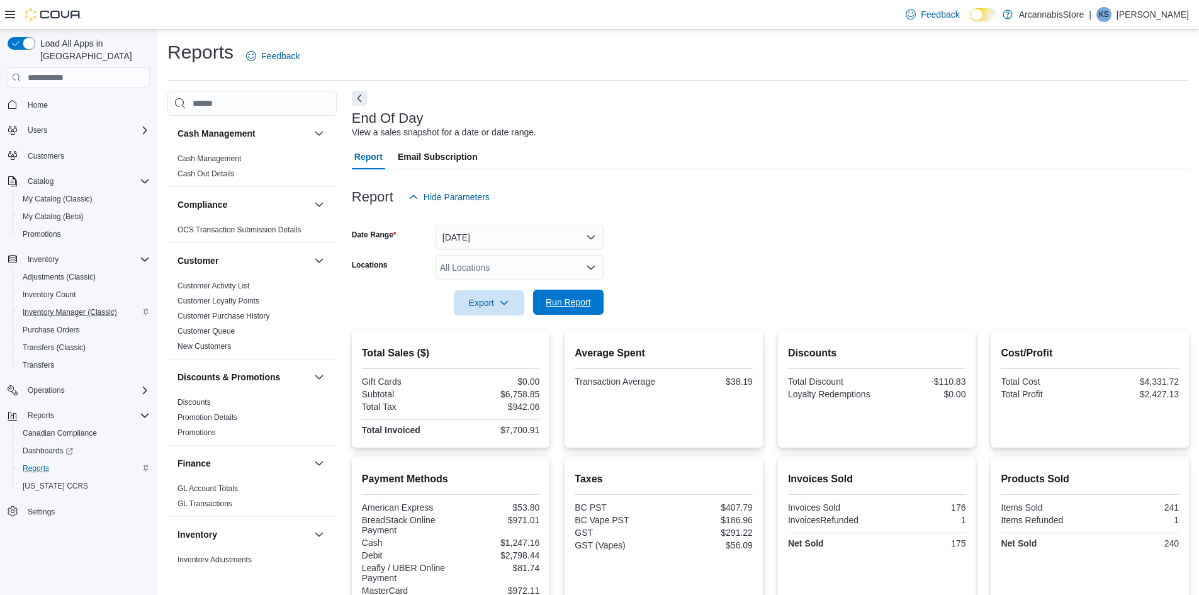
click at [589, 306] on span "Run Report" at bounding box center [568, 302] width 45 height 13
click at [580, 309] on span "Run Report" at bounding box center [568, 302] width 45 height 13
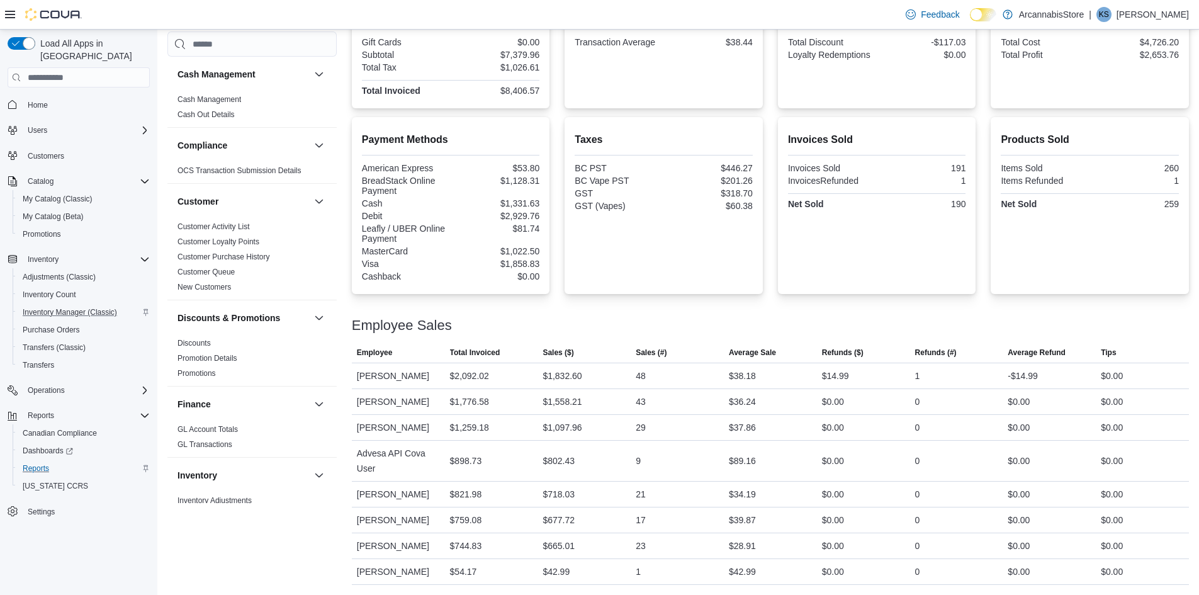
scroll to position [25, 0]
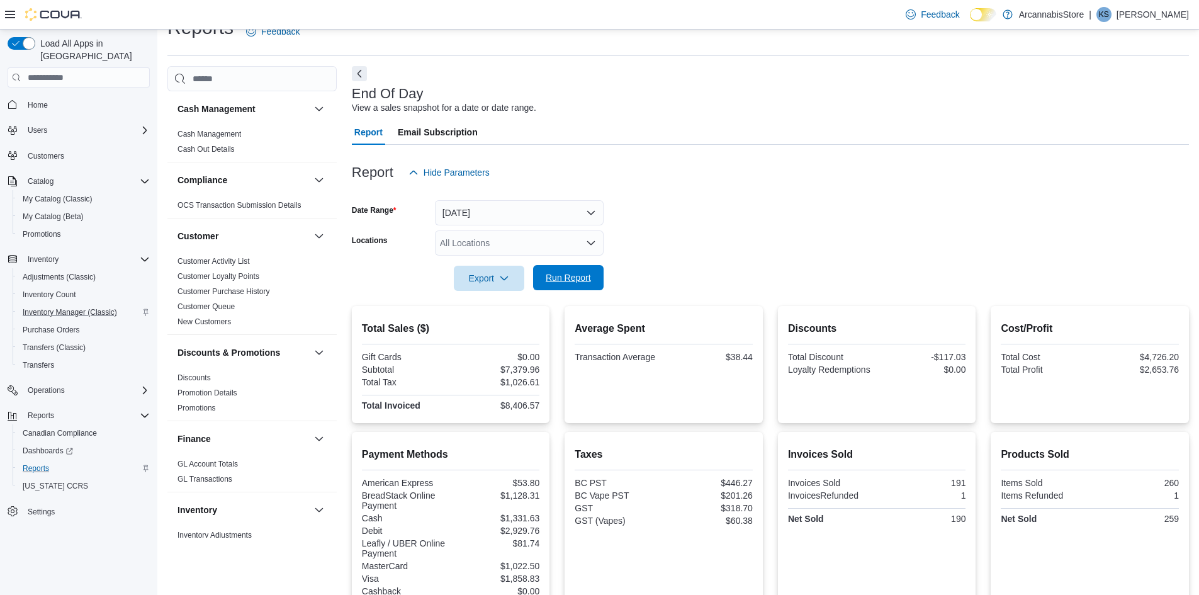
click at [558, 270] on span "Run Report" at bounding box center [568, 277] width 55 height 25
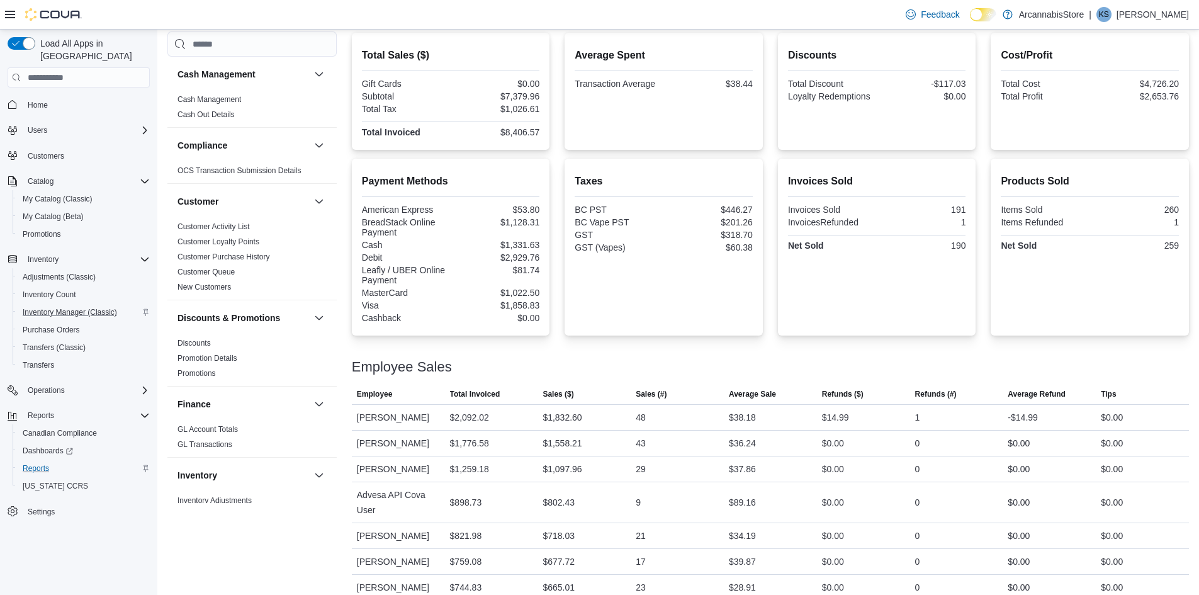
scroll to position [213, 0]
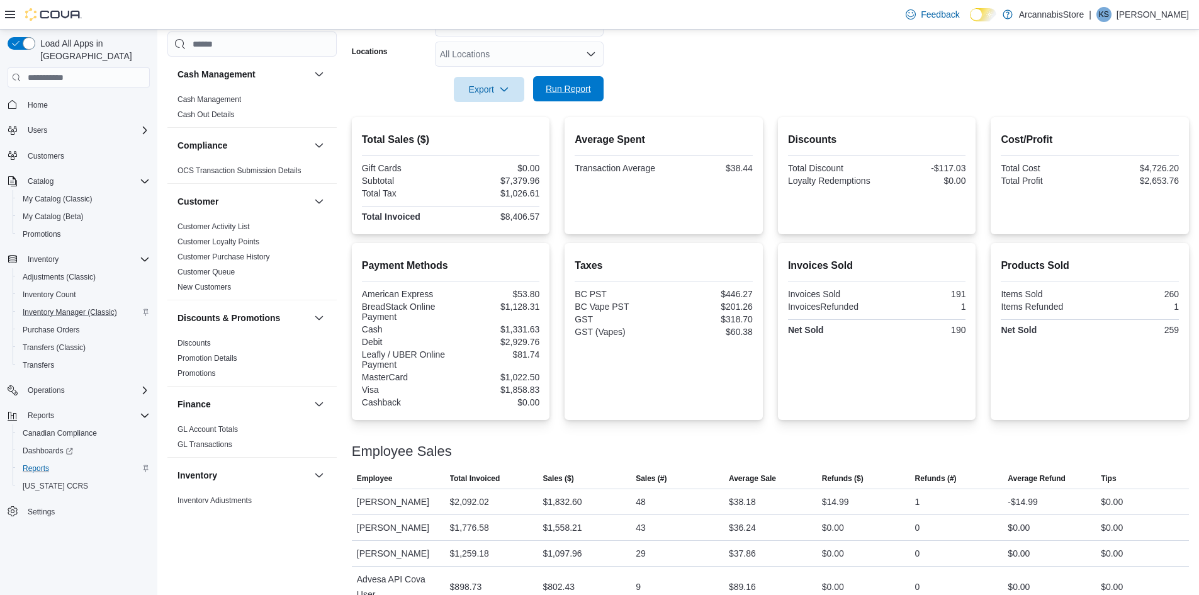
click at [590, 91] on span "Run Report" at bounding box center [568, 88] width 45 height 13
click at [579, 82] on span "Run Report" at bounding box center [568, 88] width 55 height 25
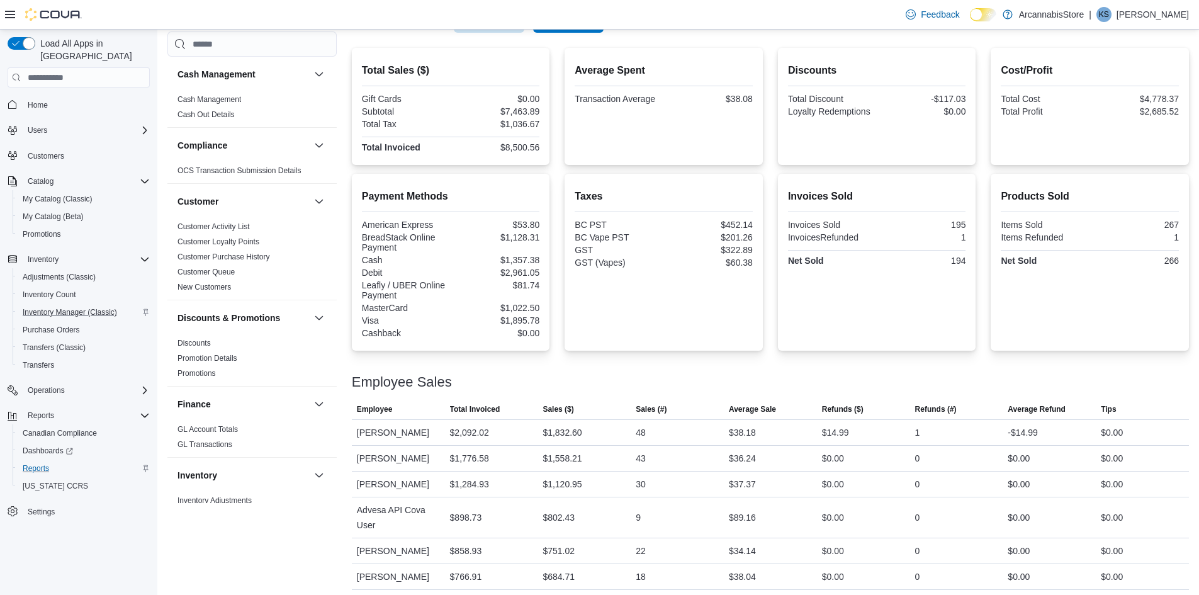
scroll to position [339, 0]
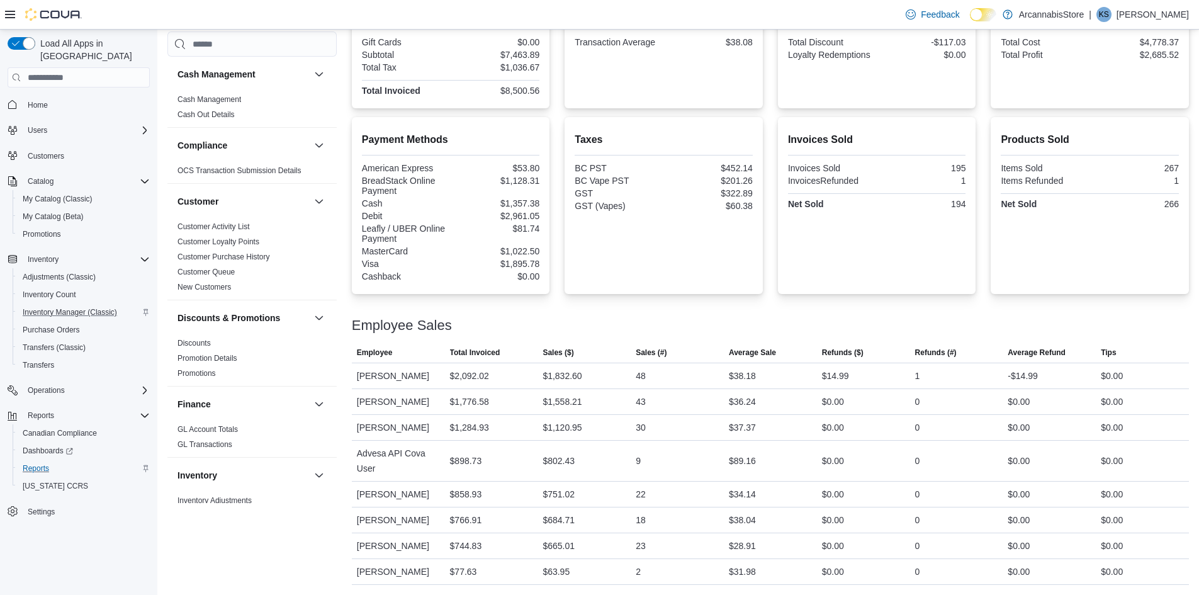
click at [533, 320] on div "Employee Sales" at bounding box center [770, 325] width 837 height 15
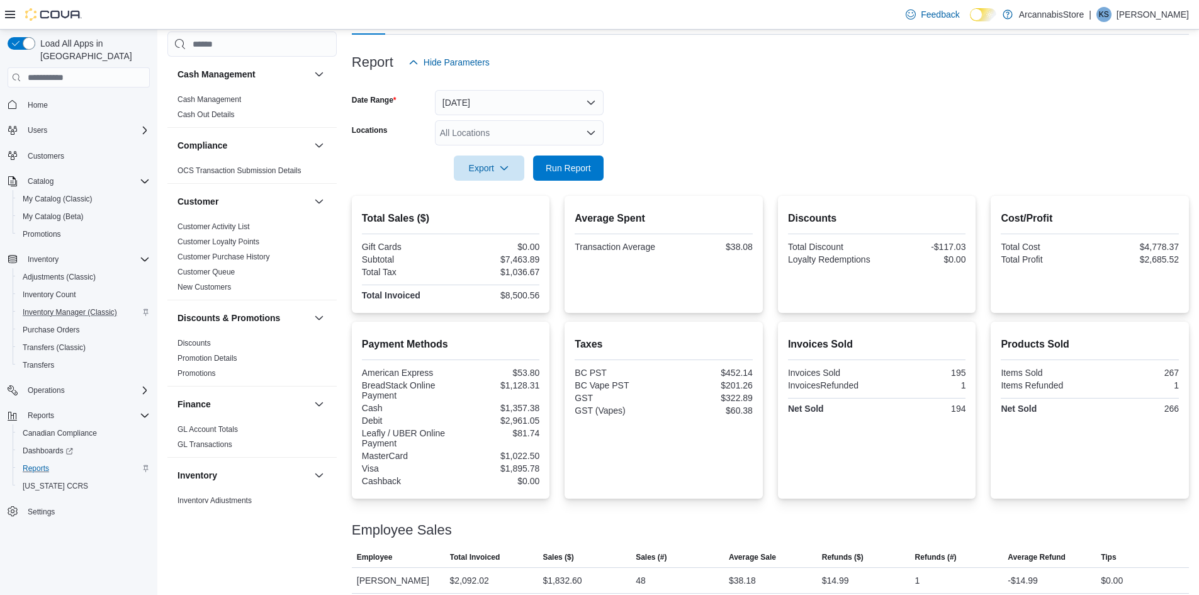
scroll to position [25, 0]
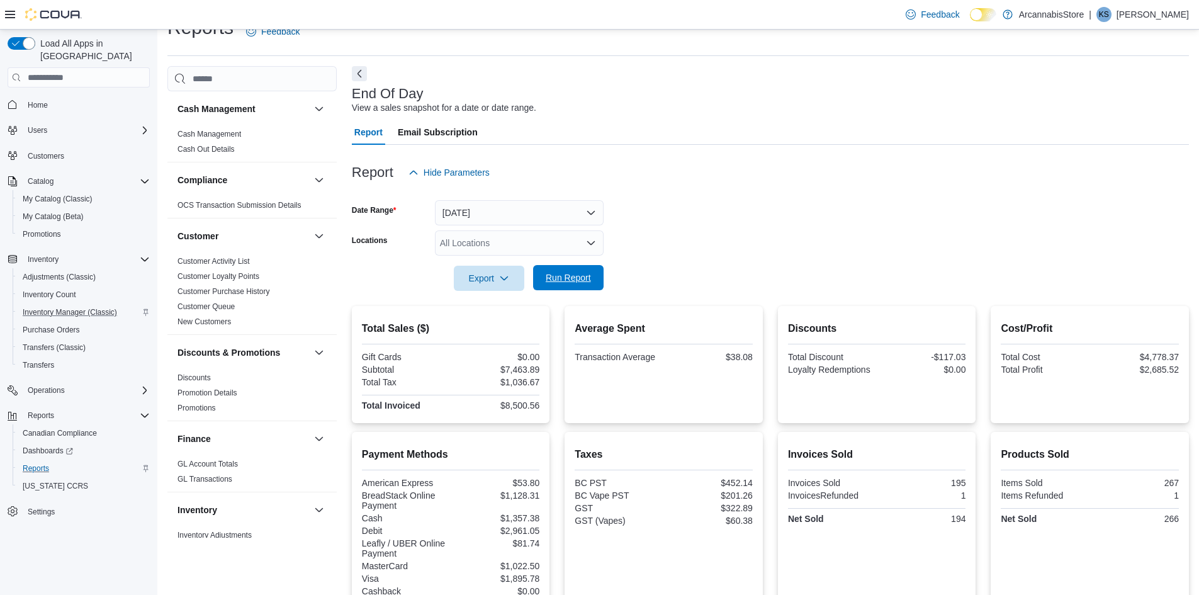
click at [550, 278] on span "Run Report" at bounding box center [568, 277] width 45 height 13
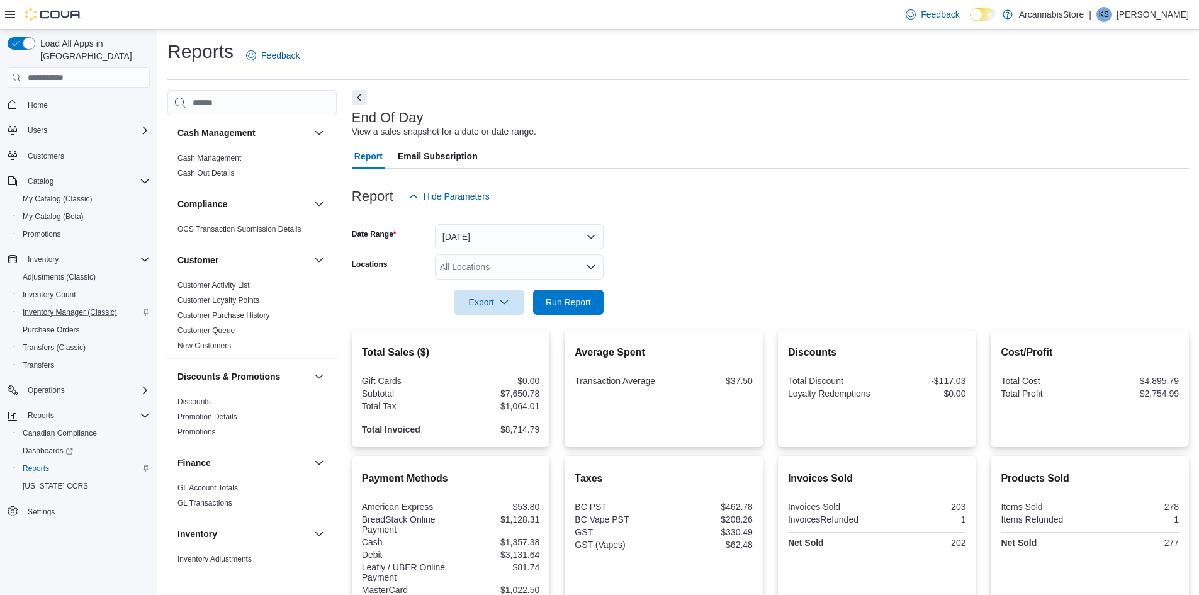
scroll to position [0, 0]
click at [556, 280] on div "All Locations" at bounding box center [519, 267] width 169 height 25
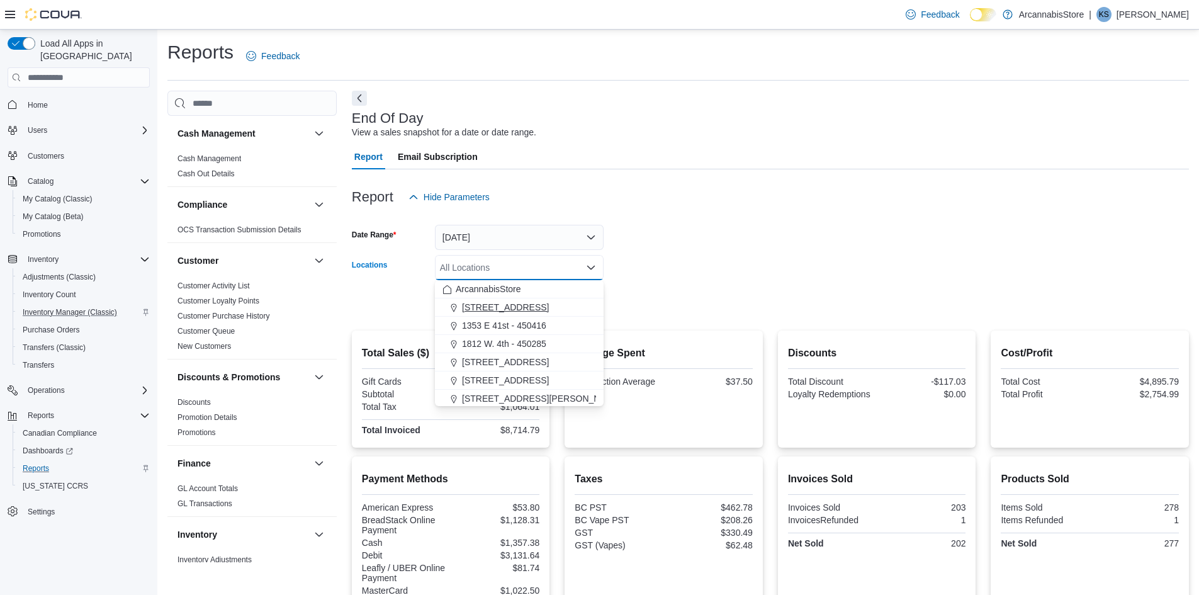
click at [578, 310] on div "1290 E. 12th Ave - 450225" at bounding box center [520, 307] width 154 height 13
click at [531, 263] on span "1290 E. 12th Ave - 450225" at bounding box center [488, 267] width 85 height 13
click at [530, 266] on icon "Remove 1290 E. 12th Ave - 450225 from selection in this group" at bounding box center [527, 267] width 8 height 8
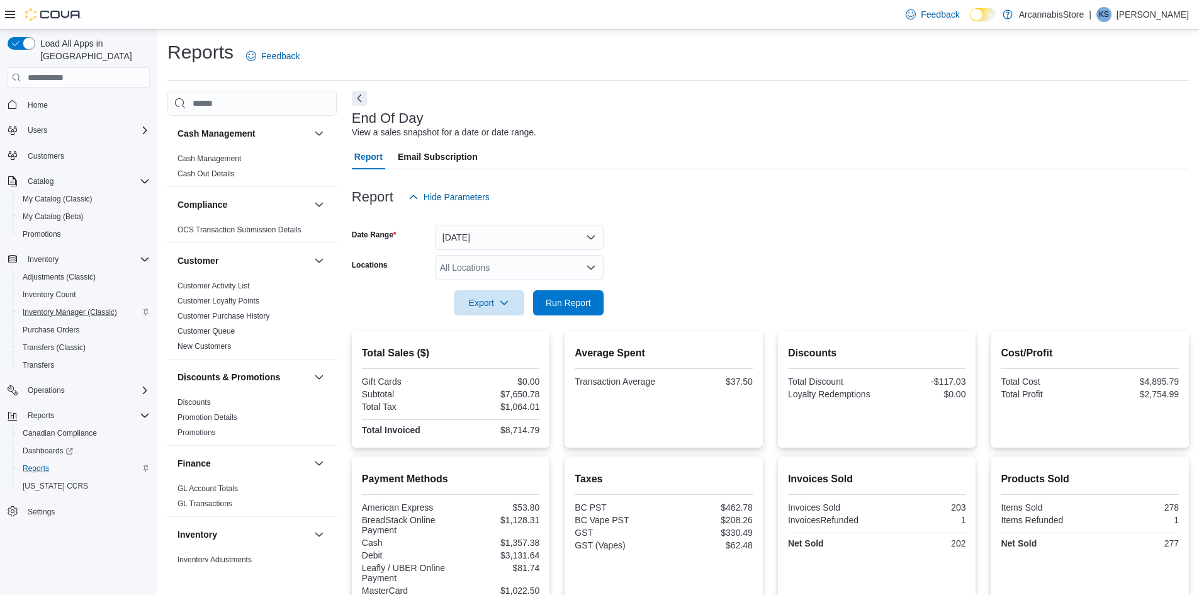
click at [633, 267] on form "Date Range Today Locations All Locations Export Run Report" at bounding box center [770, 263] width 837 height 106
click at [585, 302] on span "Run Report" at bounding box center [568, 302] width 45 height 13
click at [569, 313] on span "Run Report" at bounding box center [568, 302] width 55 height 25
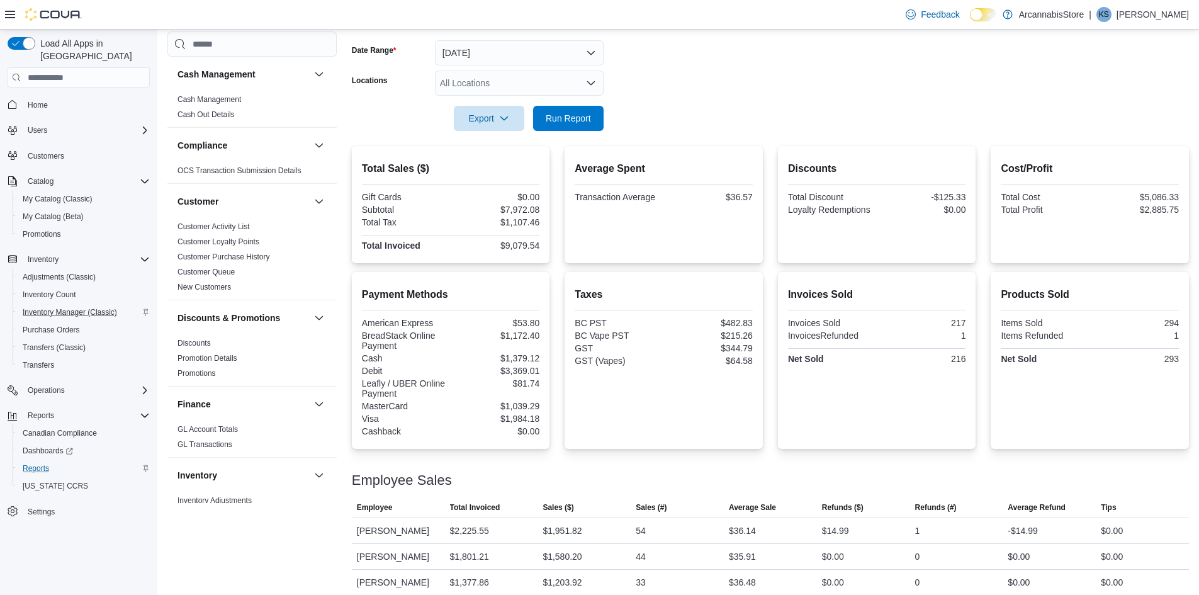
scroll to position [113, 0]
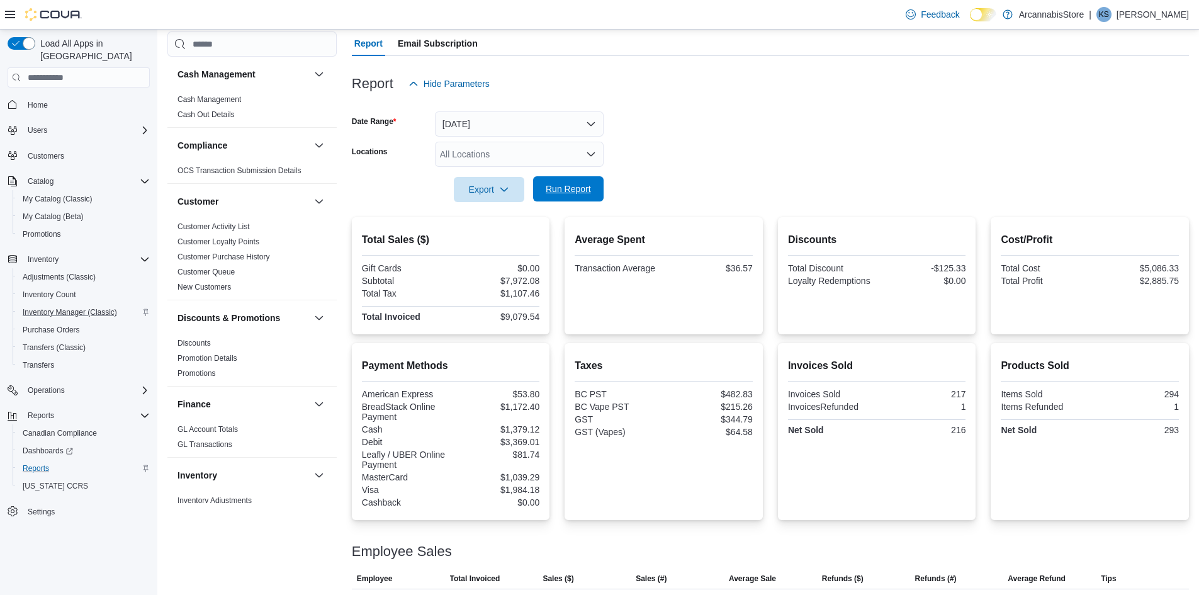
click at [551, 200] on span "Run Report" at bounding box center [568, 188] width 55 height 25
click at [579, 193] on span "Run Report" at bounding box center [568, 189] width 45 height 13
click at [569, 186] on span "Run Report" at bounding box center [568, 189] width 45 height 13
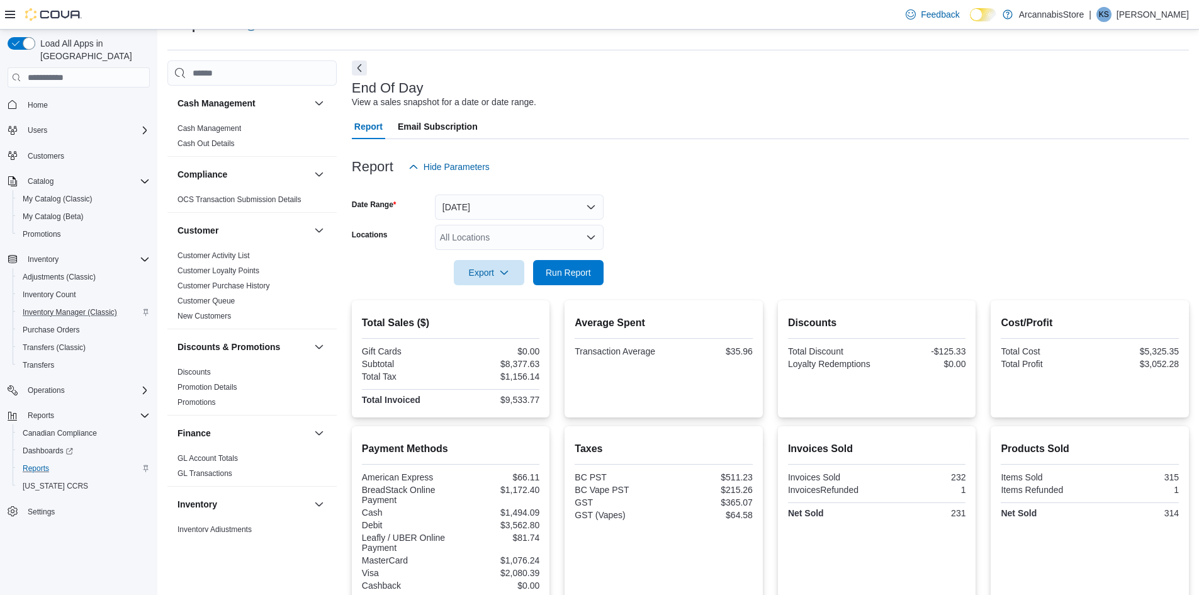
scroll to position [0, 0]
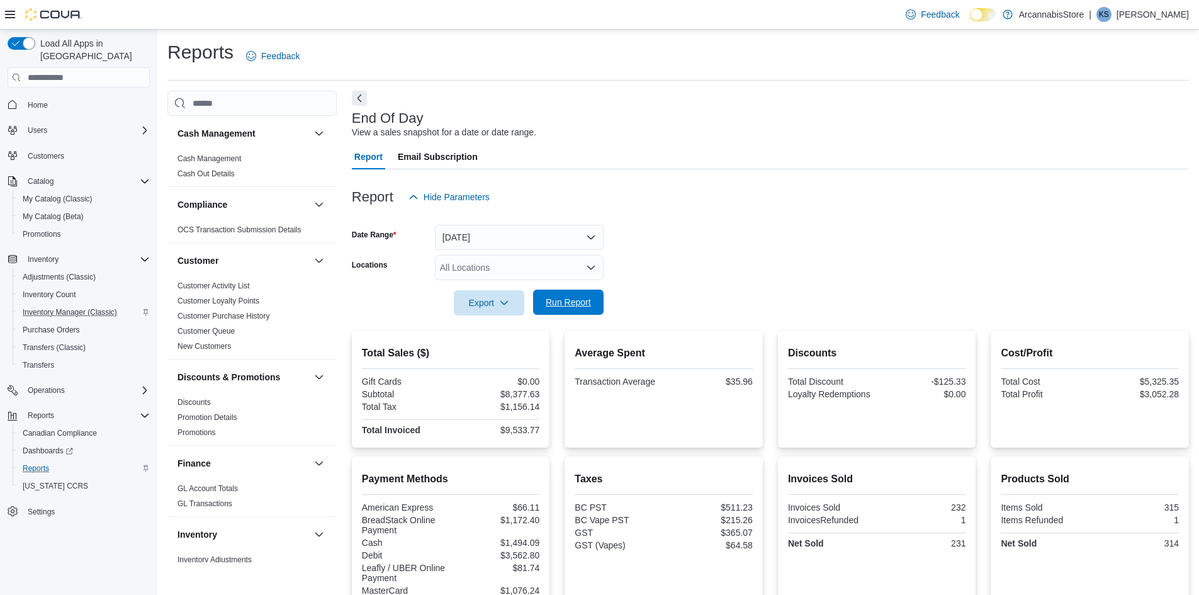
click at [577, 313] on span "Run Report" at bounding box center [568, 302] width 55 height 25
click at [566, 311] on span "Run Report" at bounding box center [568, 302] width 55 height 25
click at [580, 312] on span "Run Report" at bounding box center [568, 302] width 55 height 25
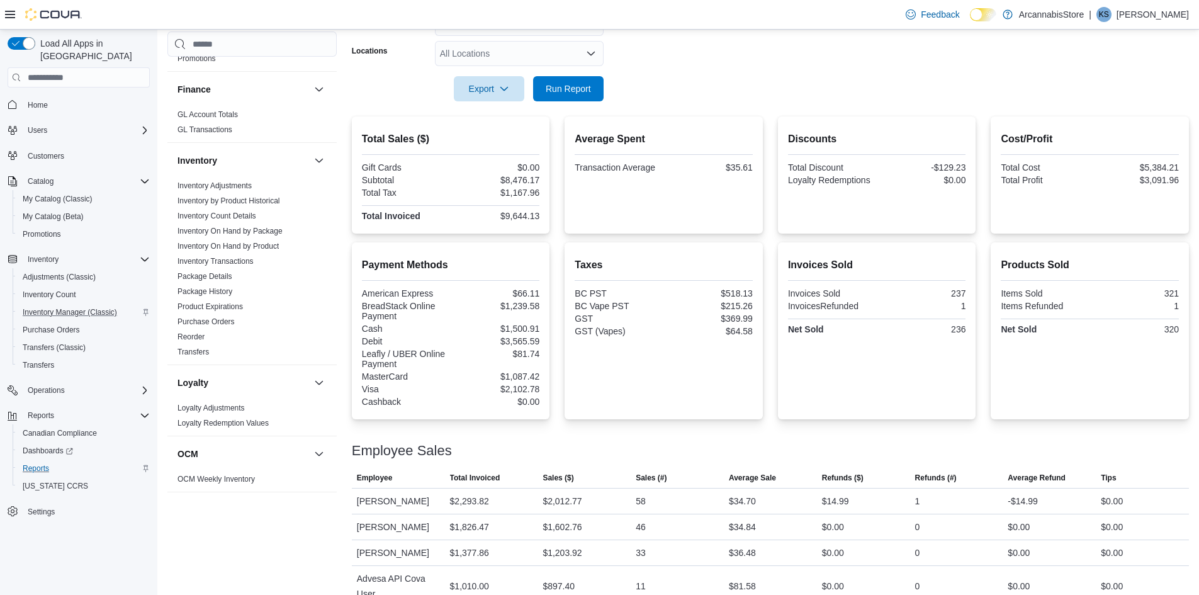
scroll to position [113, 0]
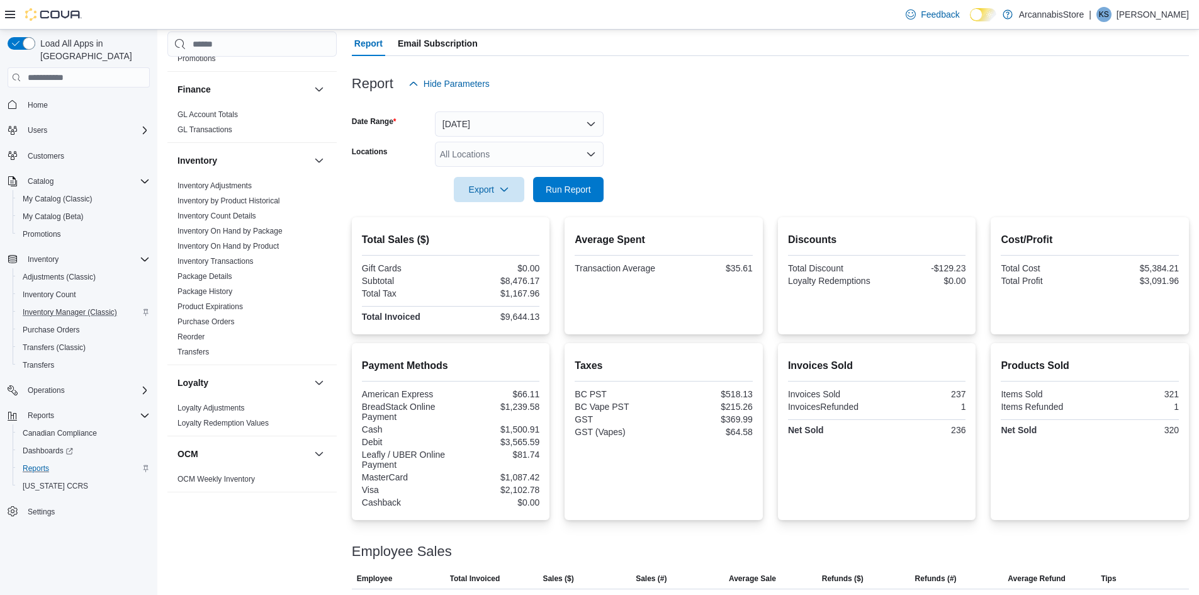
click at [563, 156] on div "All Locations" at bounding box center [519, 154] width 169 height 25
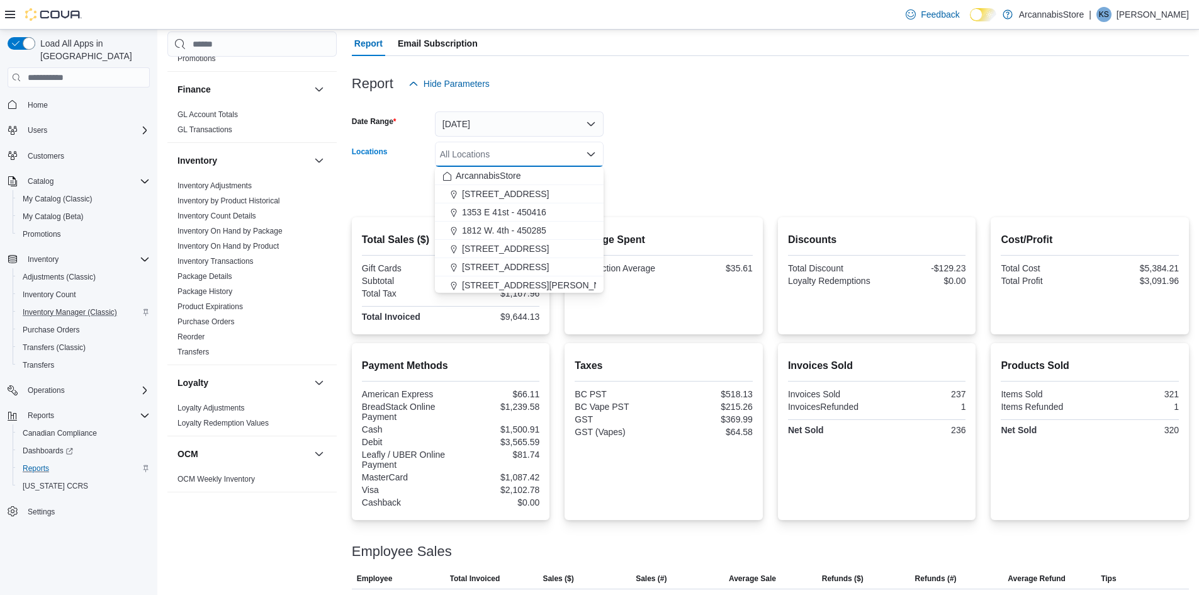
click at [637, 141] on form "Date Range Today Locations All Locations Combo box. Selected. Combo box input. …" at bounding box center [770, 149] width 837 height 106
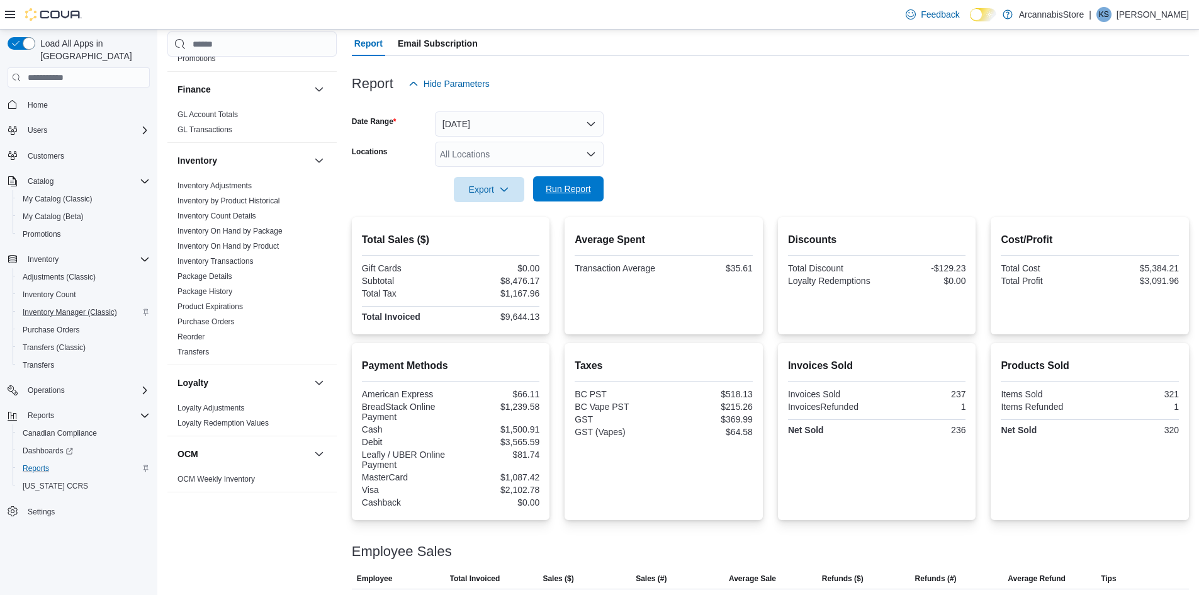
click at [571, 177] on form "Date Range Today Locations All Locations Export Run Report" at bounding box center [770, 149] width 837 height 106
click at [566, 185] on span "Run Report" at bounding box center [568, 189] width 45 height 13
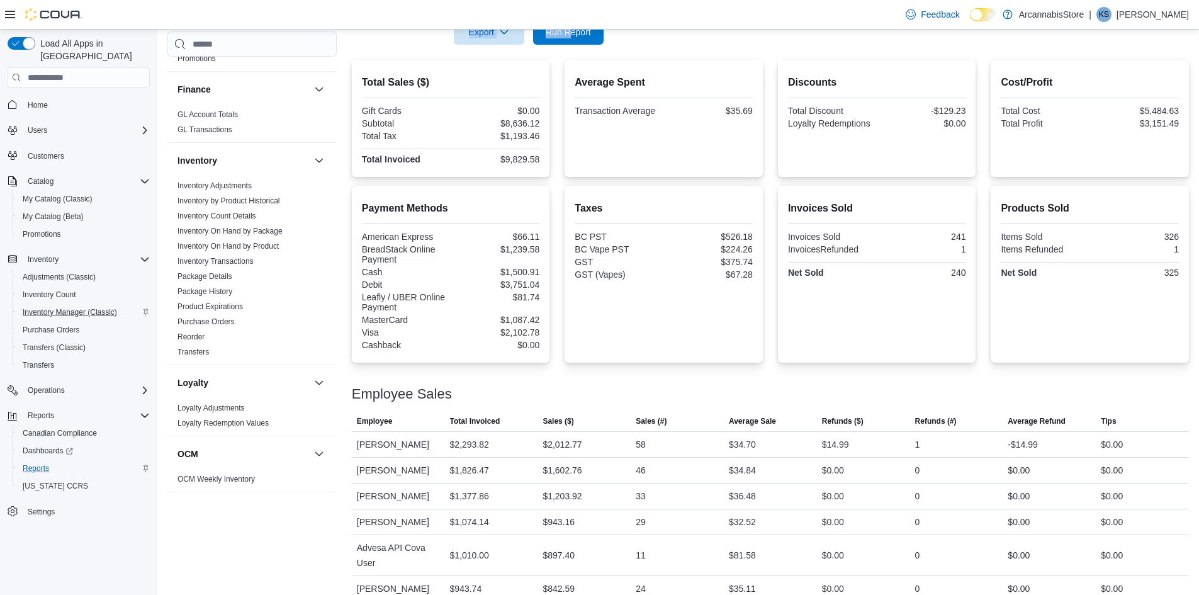
scroll to position [176, 0]
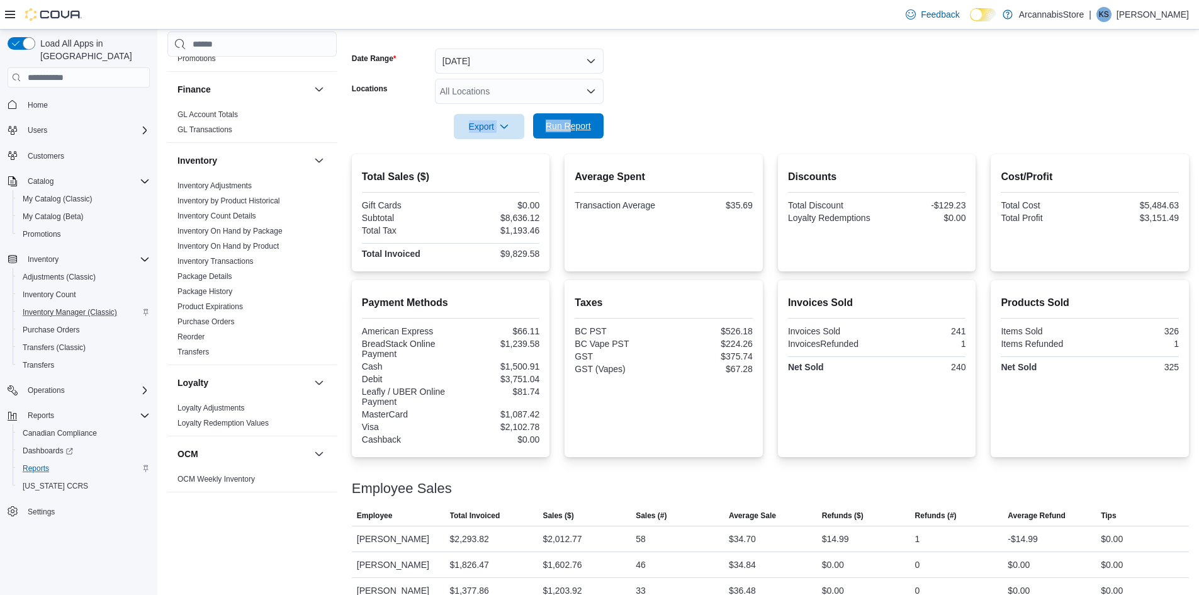
drag, startPoint x: 601, startPoint y: 136, endPoint x: 595, endPoint y: 132, distance: 6.8
click at [596, 136] on button "Run Report" at bounding box center [568, 125] width 71 height 25
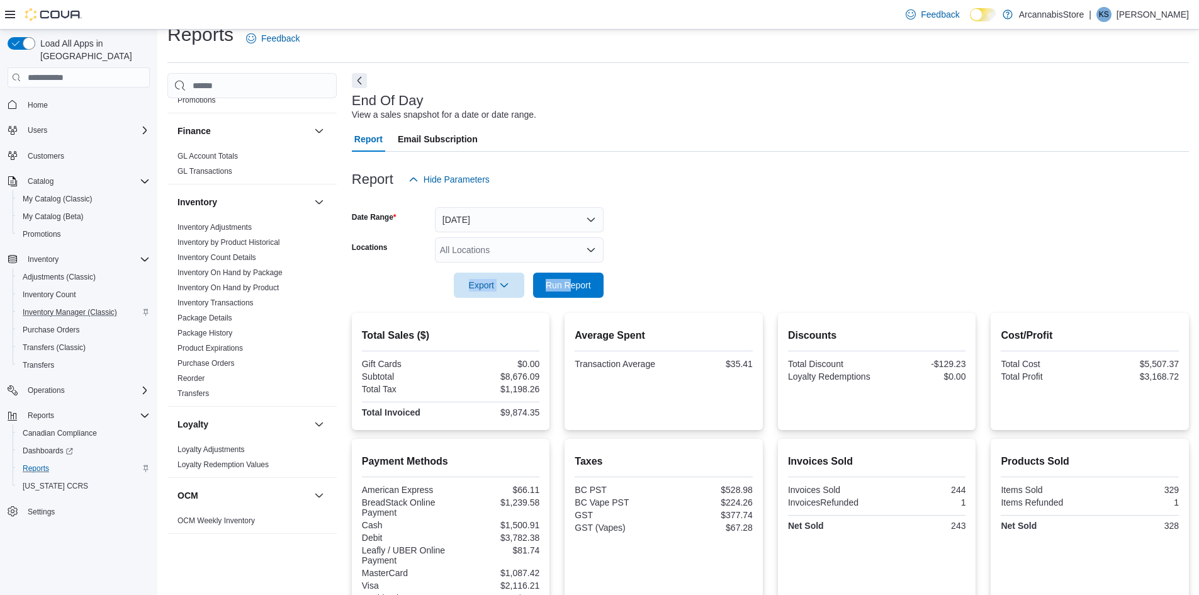
scroll to position [0, 0]
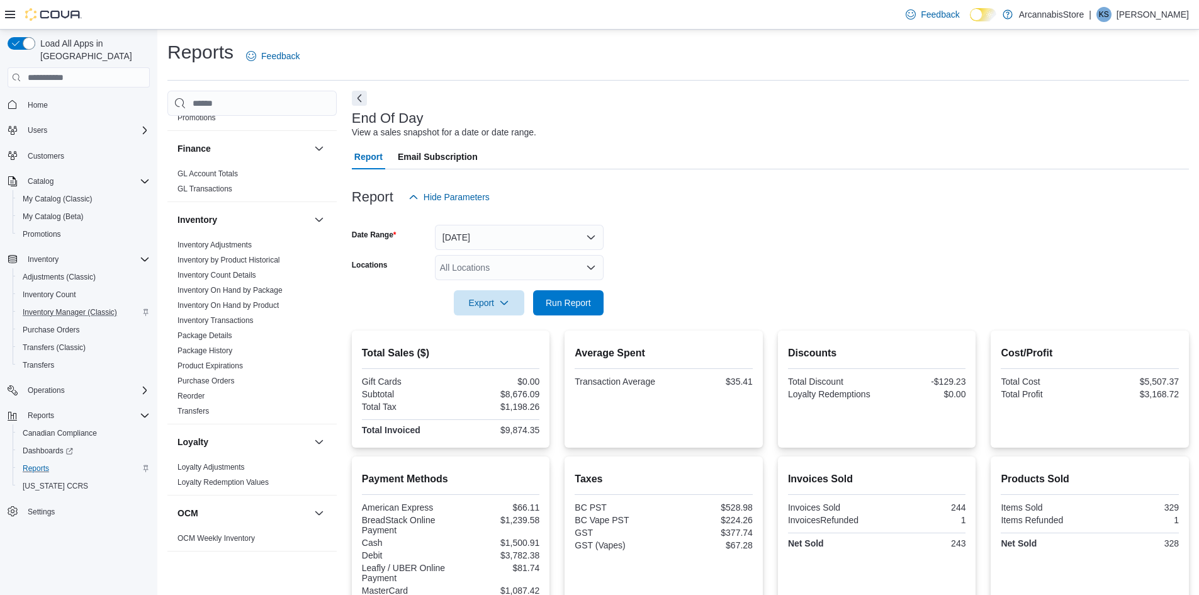
click at [540, 269] on div "All Locations" at bounding box center [519, 267] width 169 height 25
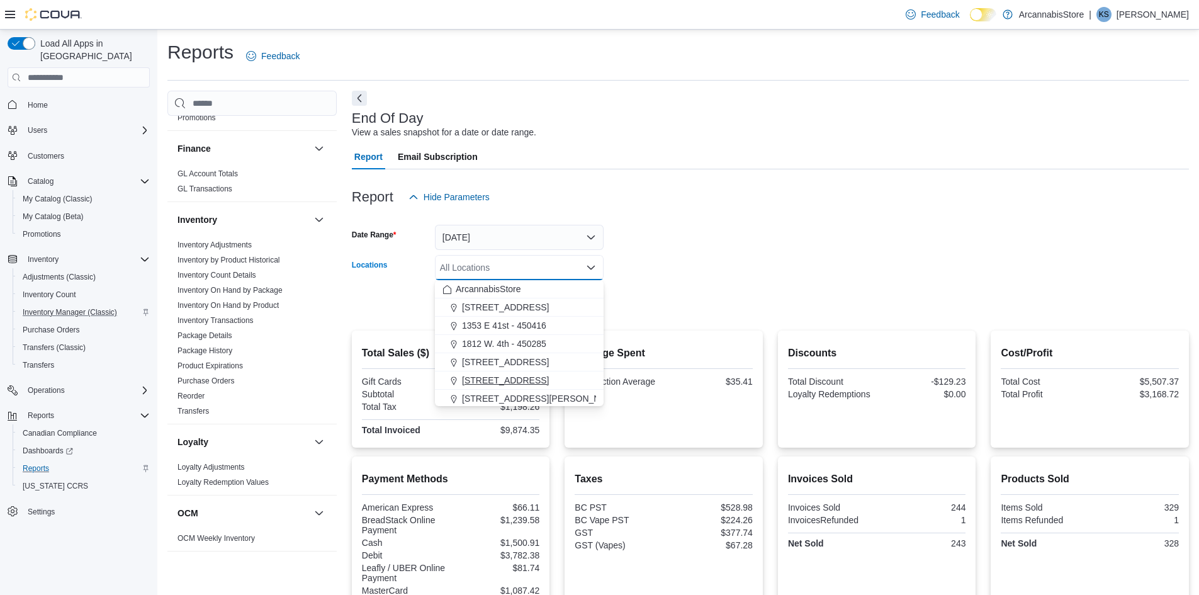
click at [505, 379] on span "2267 Kingsway - 450548" at bounding box center [505, 380] width 87 height 13
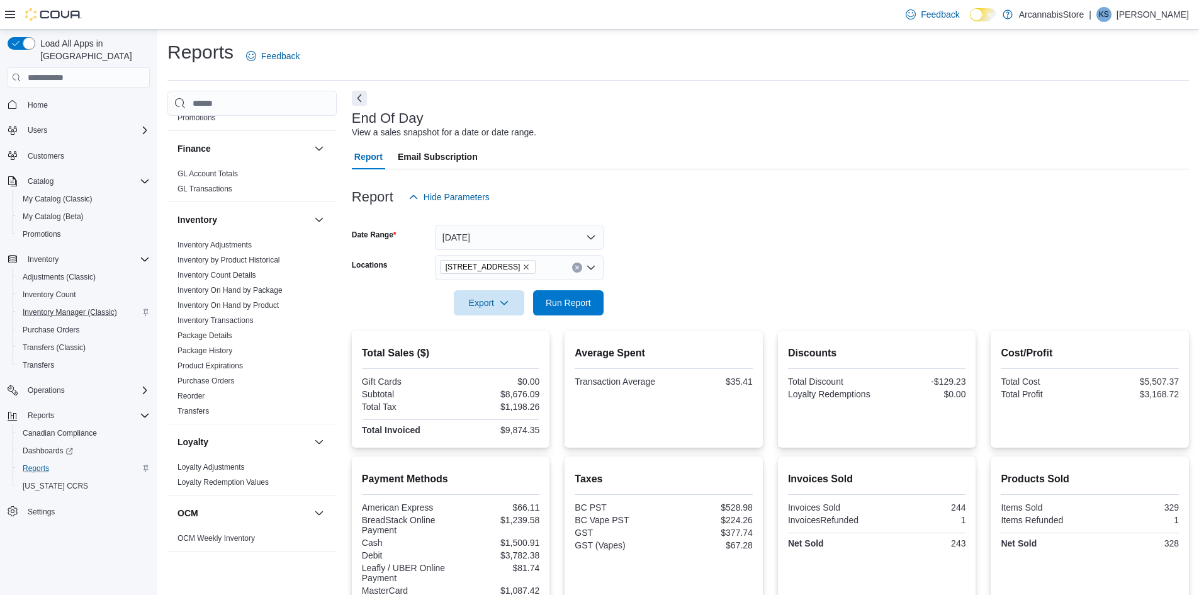
click at [606, 300] on form "Date Range Today Locations 2267 Kingsway - 450548 Export Run Report" at bounding box center [770, 263] width 837 height 106
click at [562, 303] on span "Run Report" at bounding box center [568, 302] width 45 height 13
click at [515, 242] on button "Today" at bounding box center [519, 237] width 169 height 25
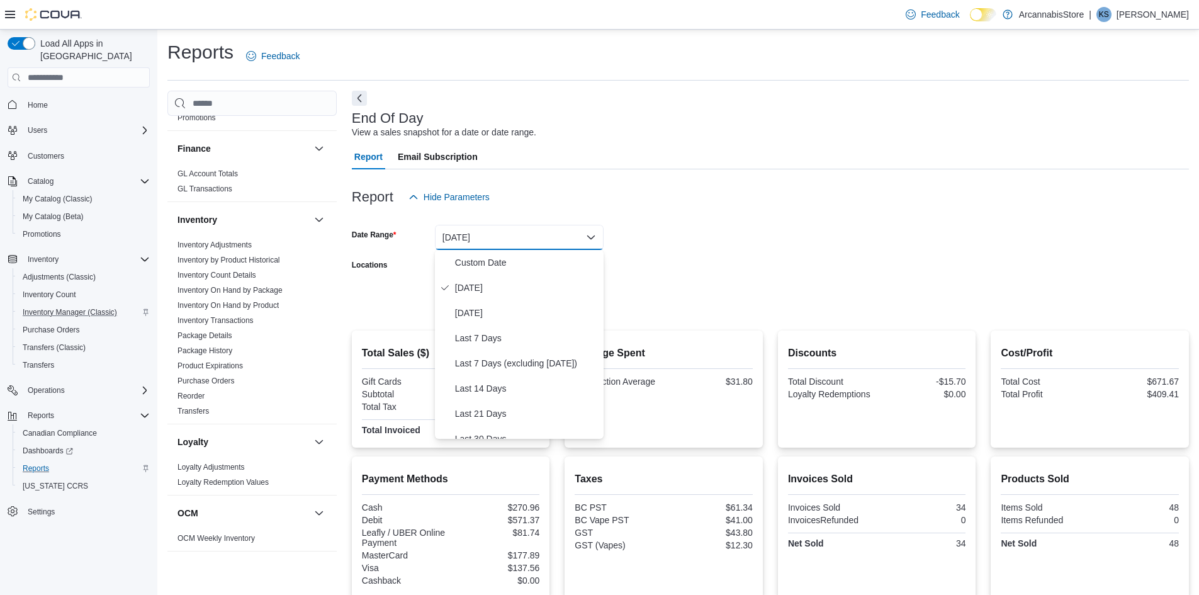
click at [632, 276] on form "Date Range Today Locations 2267 Kingsway - 450548 Export Run Report" at bounding box center [770, 263] width 837 height 106
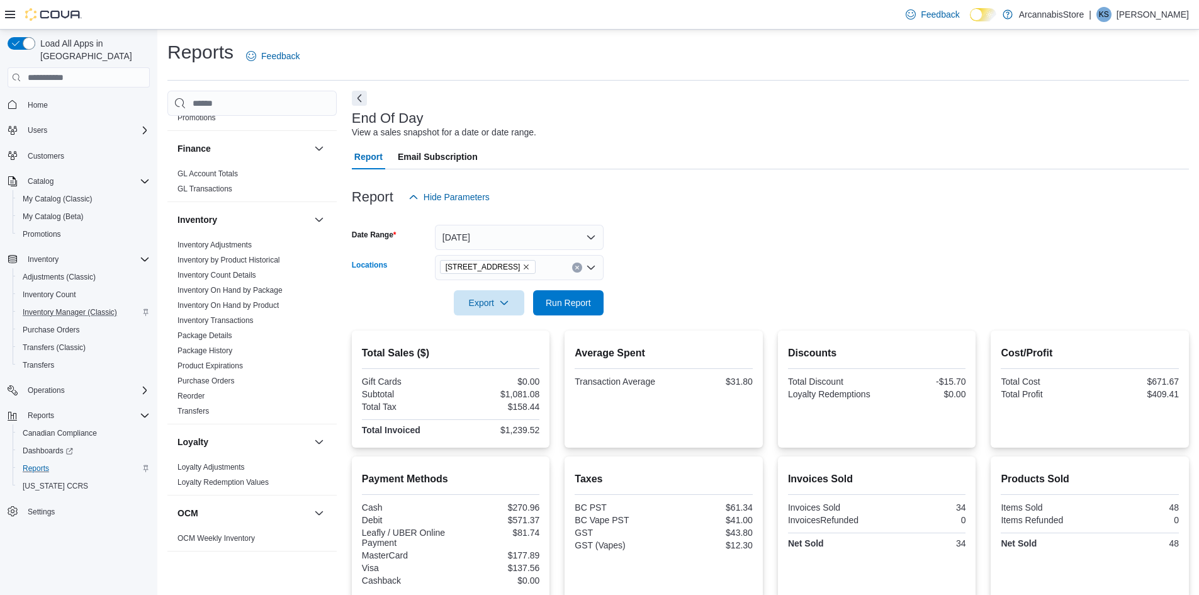
click at [530, 263] on icon "Remove 2267 Kingsway - 450548 from selection in this group" at bounding box center [527, 267] width 8 height 8
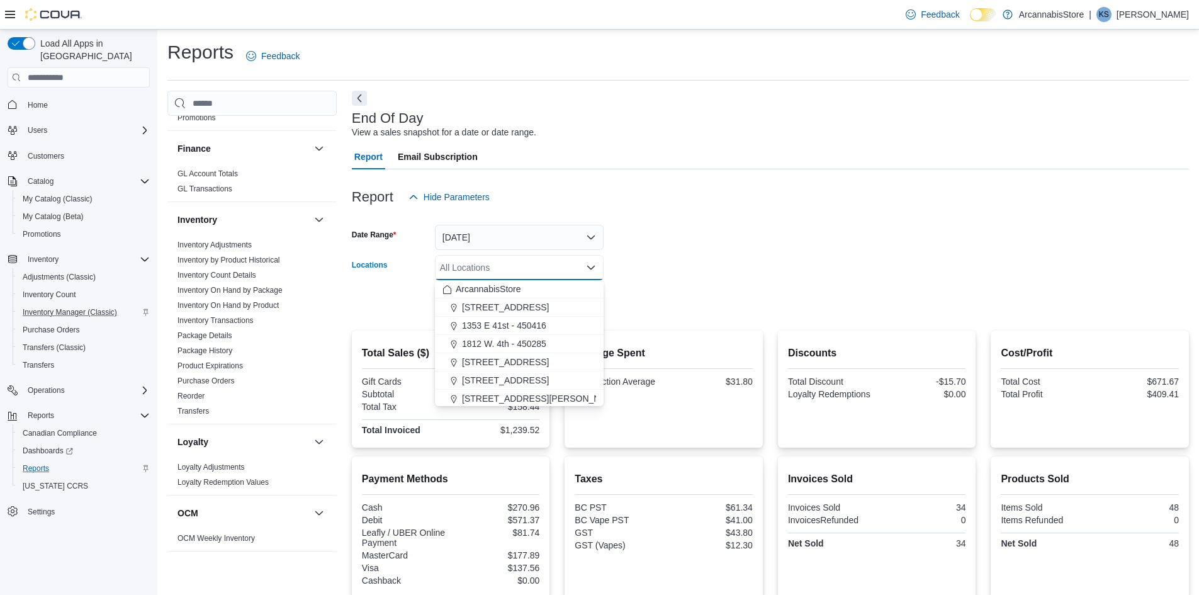
click at [655, 262] on form "Date Range Today Locations All Locations Combo box. Selected. Combo box input. …" at bounding box center [770, 263] width 837 height 106
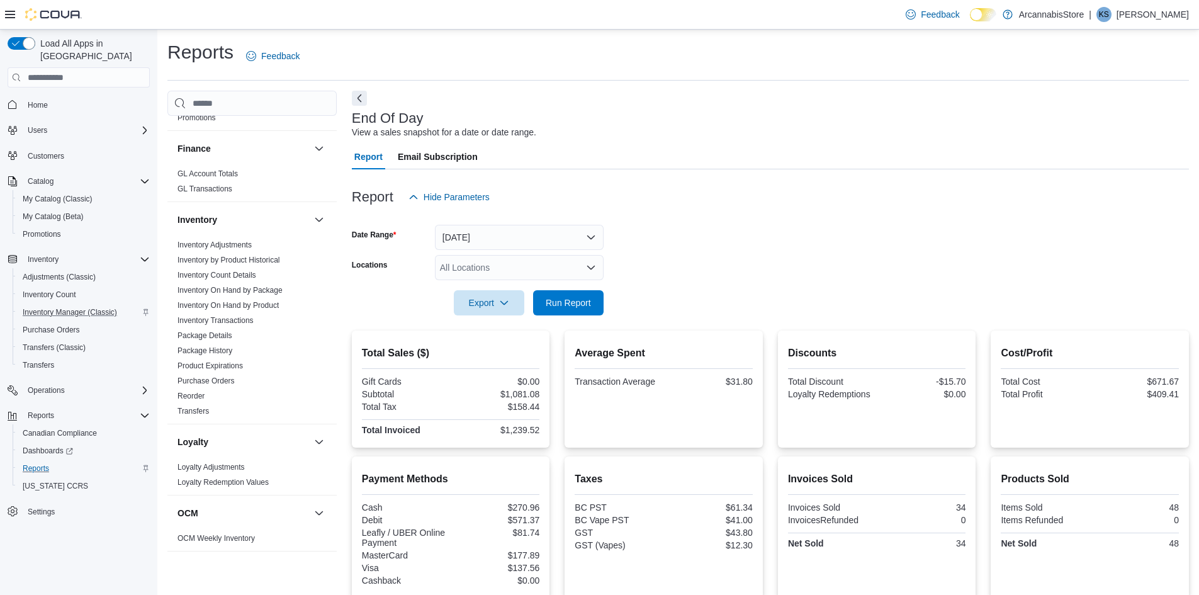
click at [605, 296] on form "Date Range Today Locations All Locations Export Run Report" at bounding box center [770, 263] width 837 height 106
click at [577, 300] on span "Run Report" at bounding box center [568, 302] width 45 height 13
click at [579, 299] on span "Run Report" at bounding box center [568, 302] width 45 height 13
click at [517, 275] on div "All Locations" at bounding box center [519, 267] width 169 height 25
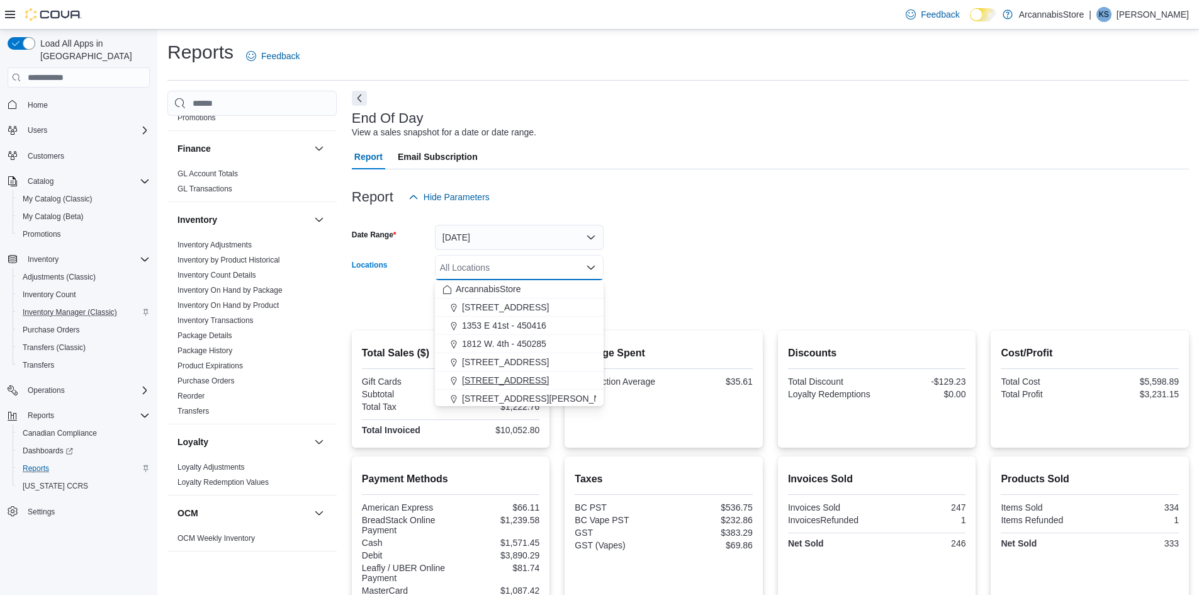
click at [509, 379] on span "2267 Kingsway - 450548" at bounding box center [505, 380] width 87 height 13
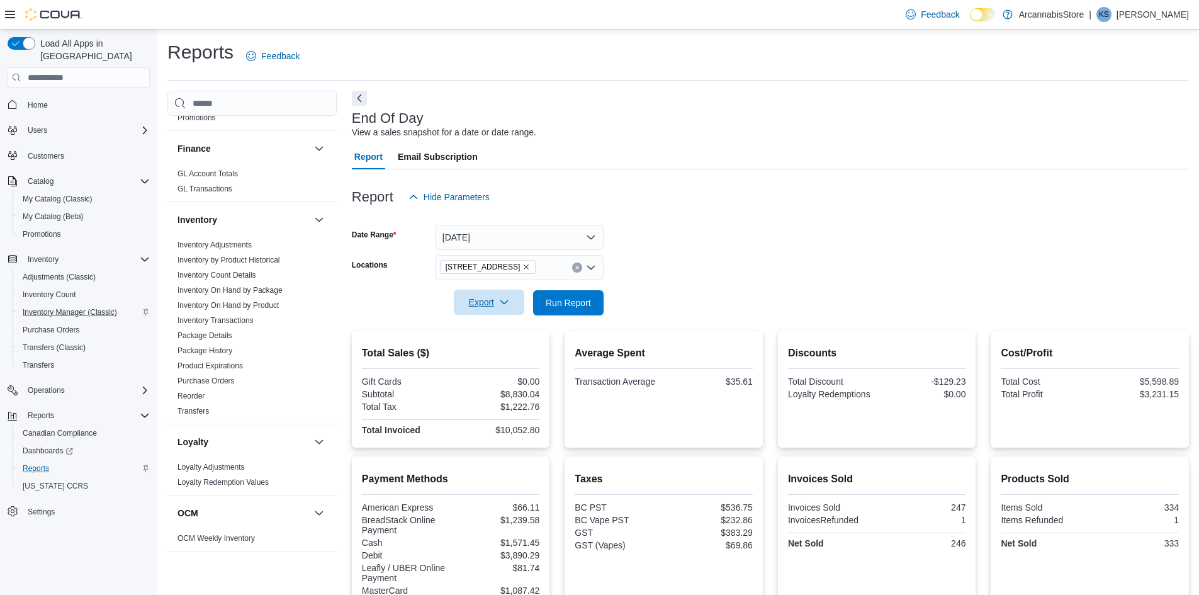
drag, startPoint x: 670, startPoint y: 195, endPoint x: 496, endPoint y: 290, distance: 198.9
click at [642, 201] on div "Report Hide Parameters" at bounding box center [770, 196] width 837 height 25
click at [567, 304] on span "Run Report" at bounding box center [568, 302] width 45 height 13
click at [536, 271] on span "2267 Kingsway - 450548" at bounding box center [488, 267] width 96 height 14
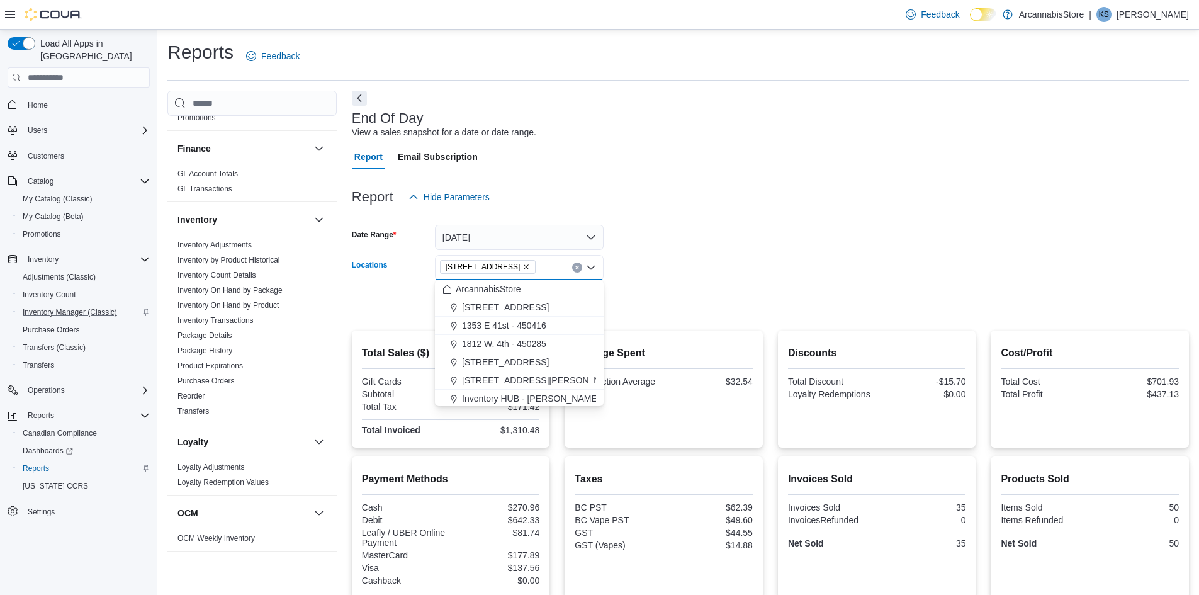
drag, startPoint x: 651, startPoint y: 261, endPoint x: 613, endPoint y: 268, distance: 39.0
click at [651, 263] on form "Date Range Today Locations 2267 Kingsway - 450548 Combo box. Selected. 2267 Kin…" at bounding box center [770, 263] width 837 height 106
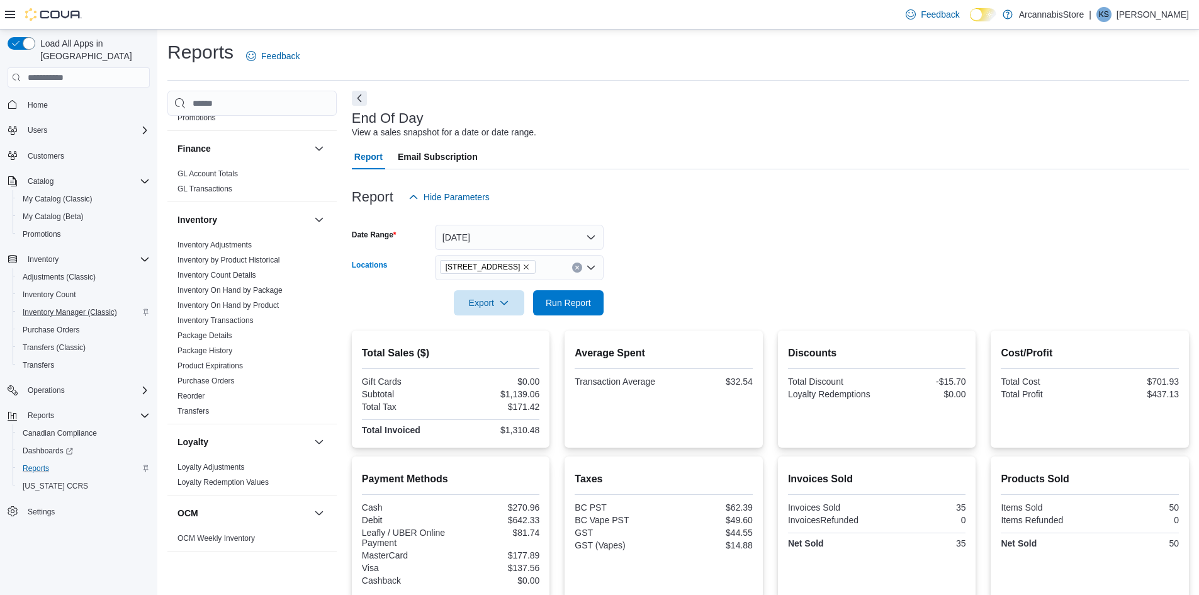
click at [536, 269] on span "2267 Kingsway - 450548" at bounding box center [488, 267] width 96 height 14
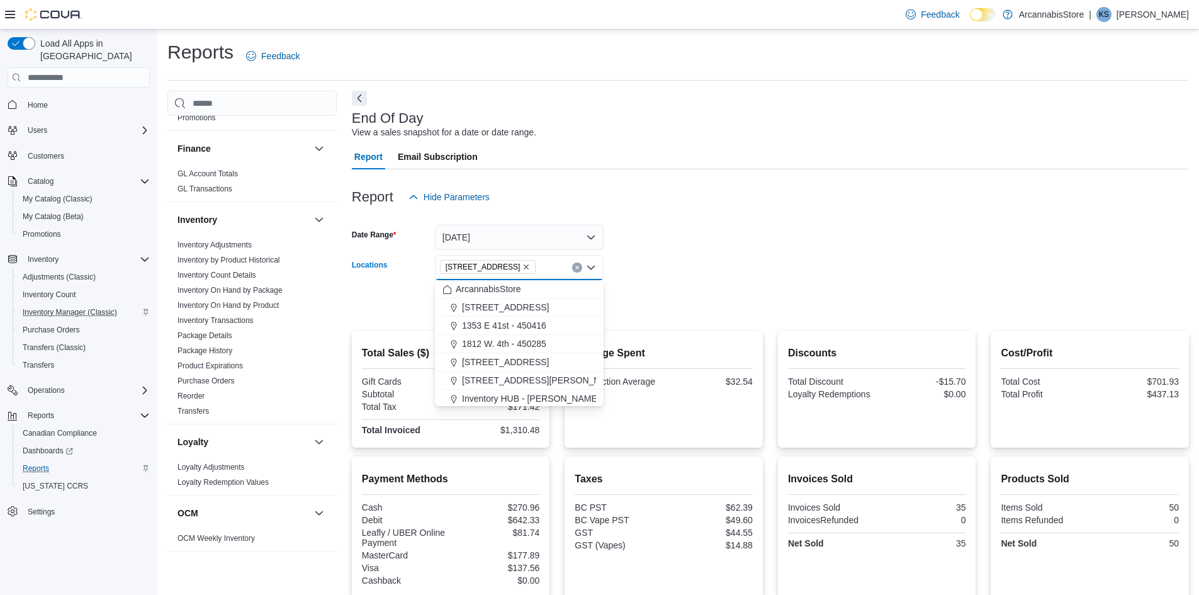
click at [530, 266] on icon "Remove 2267 Kingsway - 450548 from selection in this group" at bounding box center [527, 267] width 8 height 8
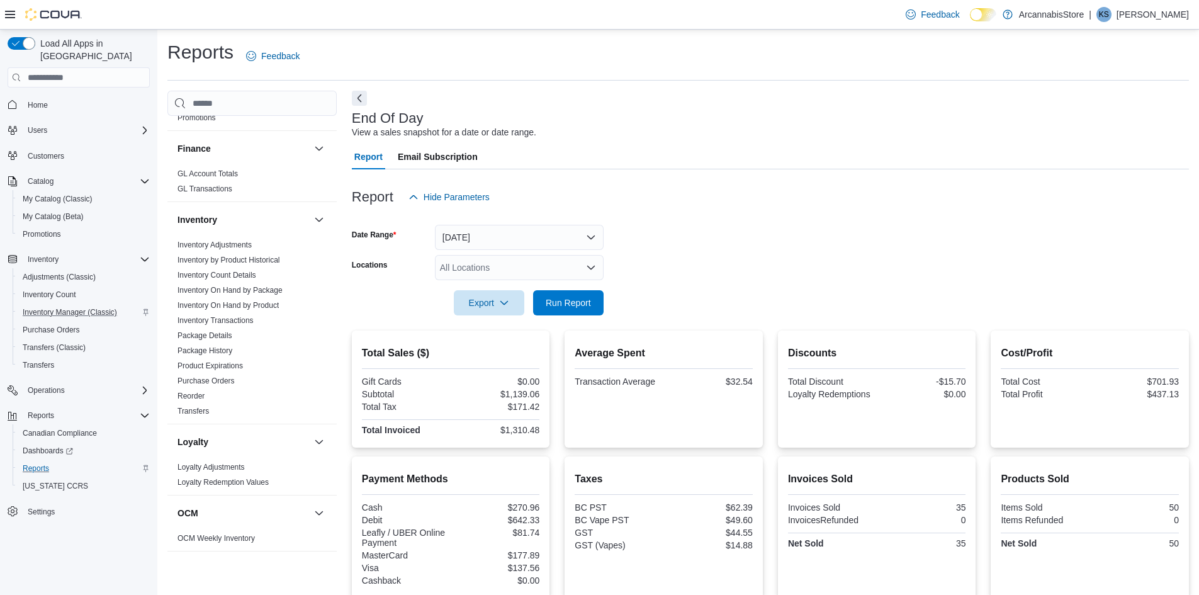
drag, startPoint x: 682, startPoint y: 297, endPoint x: 613, endPoint y: 302, distance: 68.9
click at [681, 297] on form "Date Range Today Locations All Locations Export Run Report" at bounding box center [770, 263] width 837 height 106
click at [596, 296] on span "Run Report" at bounding box center [568, 302] width 55 height 25
click at [547, 295] on span "Run Report" at bounding box center [568, 302] width 55 height 25
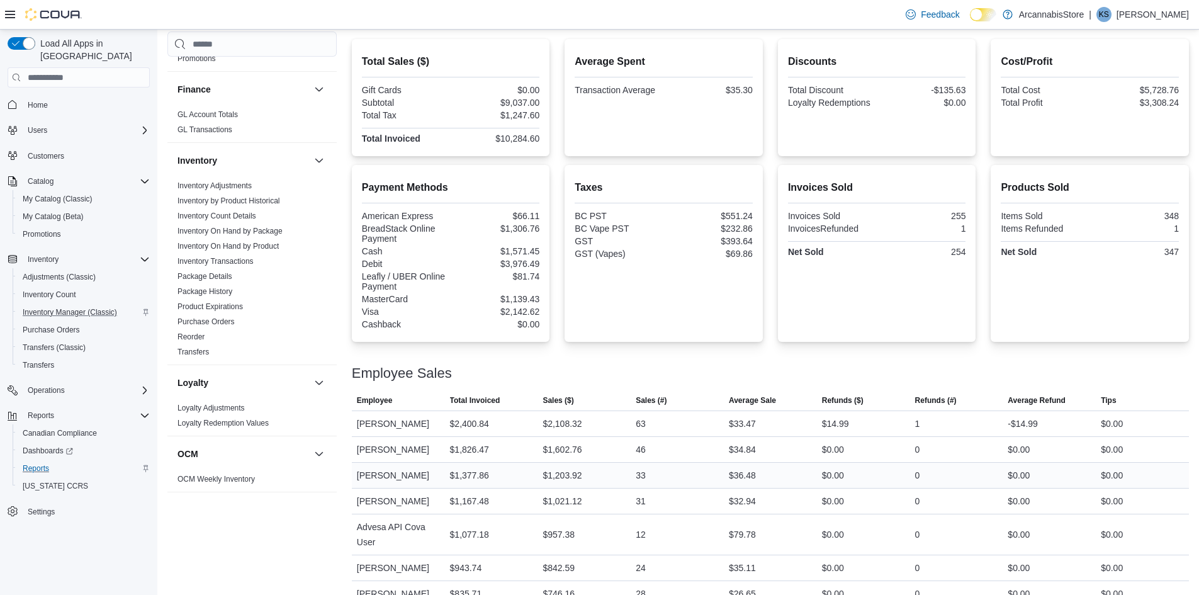
scroll to position [202, 0]
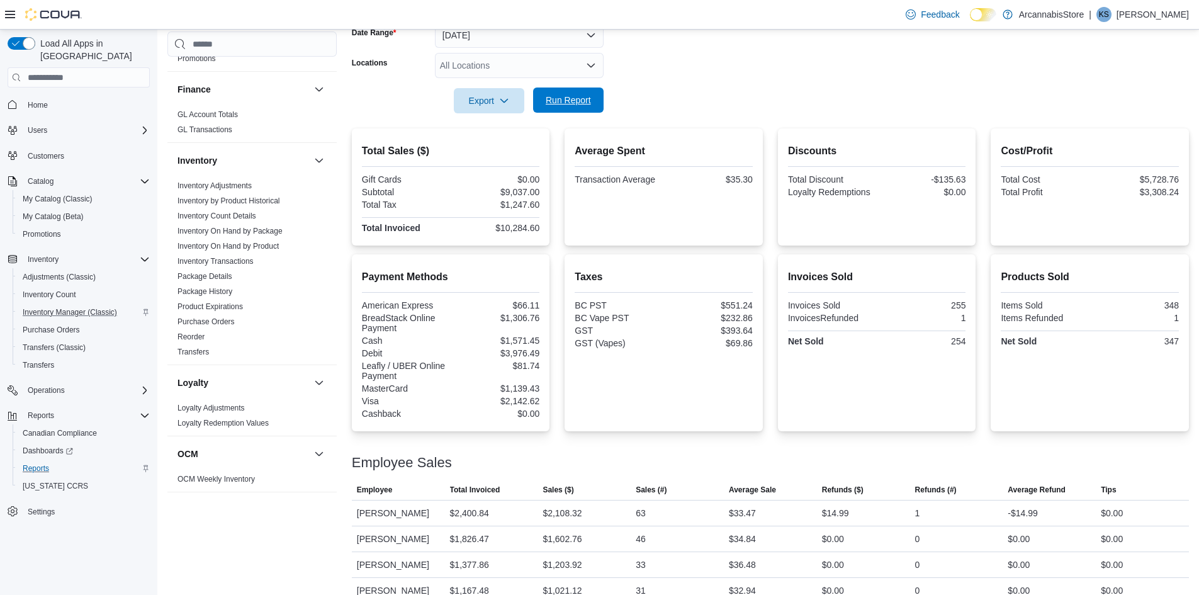
click at [582, 103] on span "Run Report" at bounding box center [568, 100] width 45 height 13
click at [586, 102] on span "Run Report" at bounding box center [568, 100] width 45 height 13
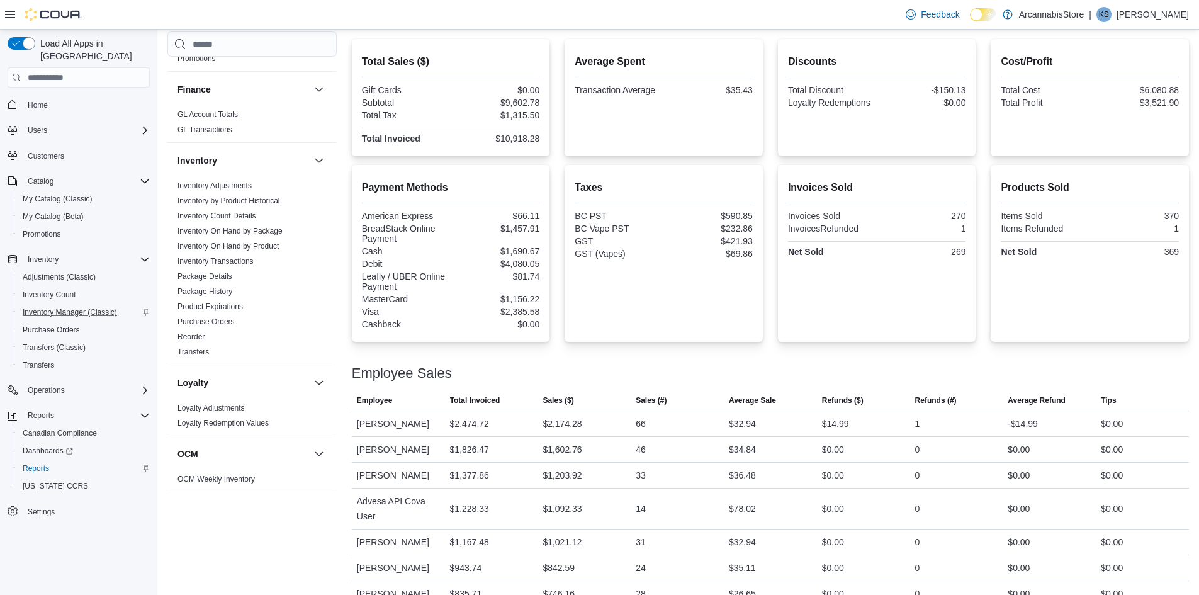
scroll to position [165, 0]
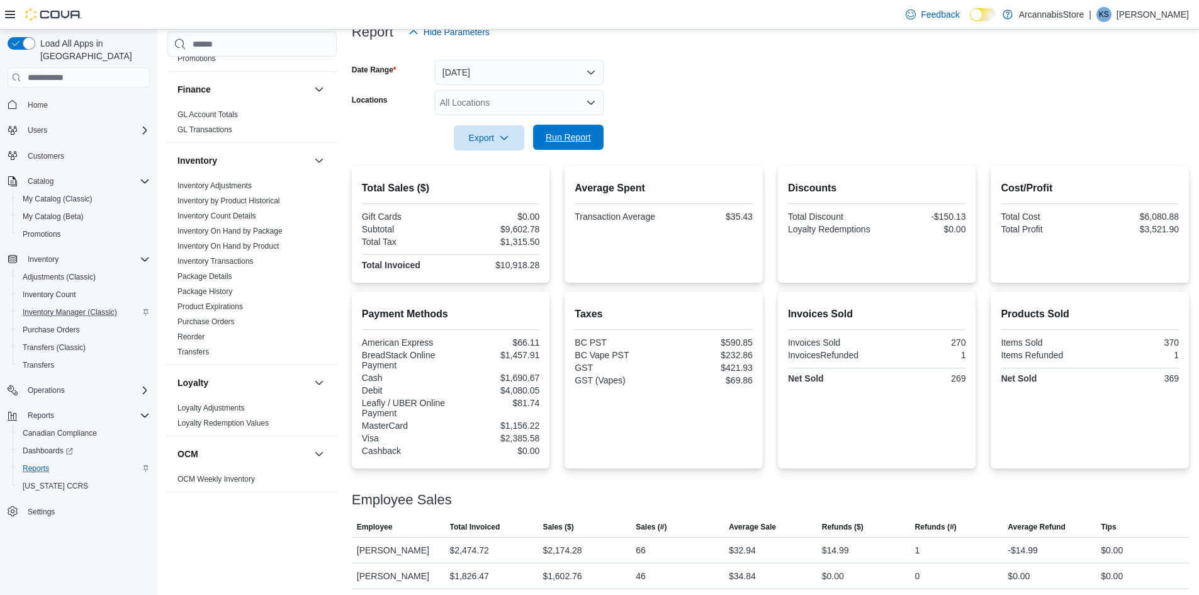
click at [545, 127] on span "Run Report" at bounding box center [568, 137] width 55 height 25
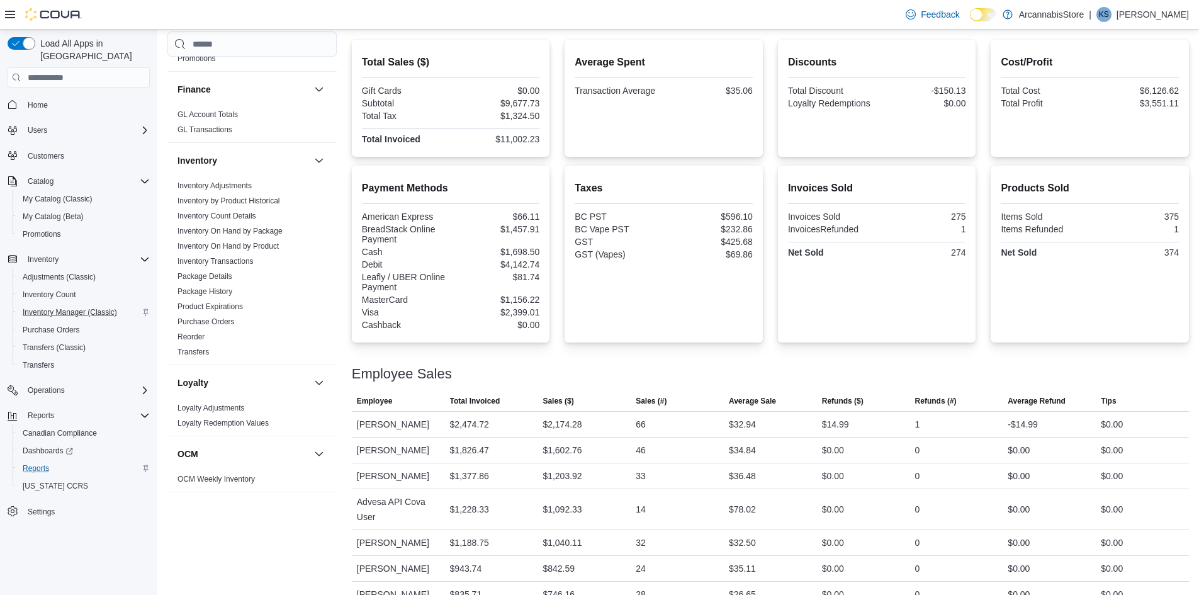
scroll to position [39, 0]
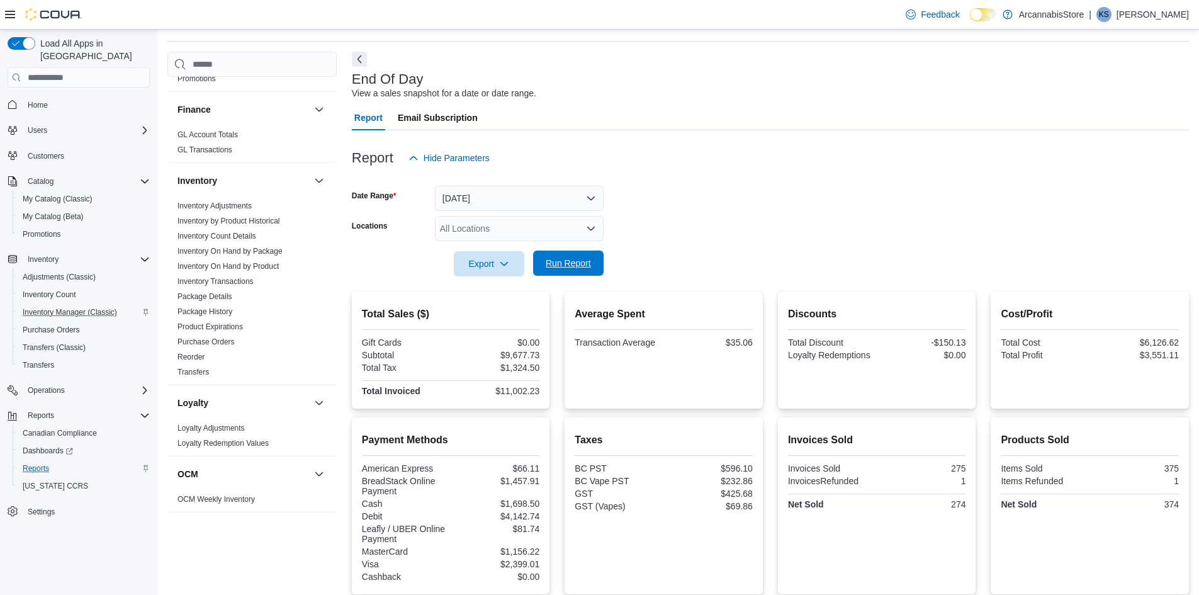
click at [544, 276] on span "Run Report" at bounding box center [568, 263] width 55 height 25
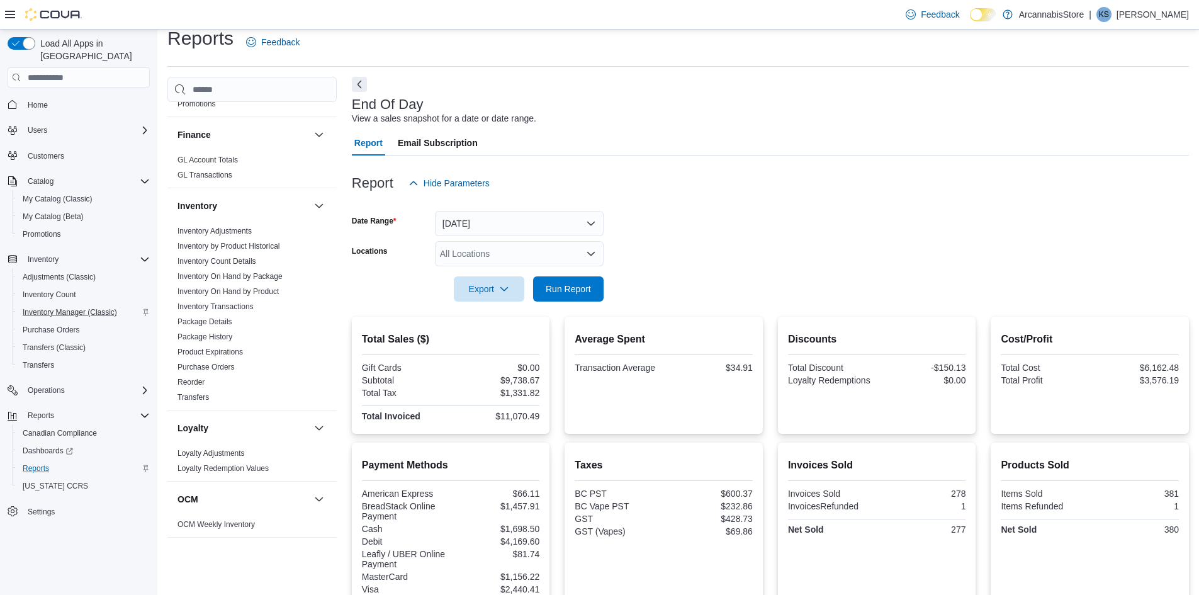
scroll to position [0, 0]
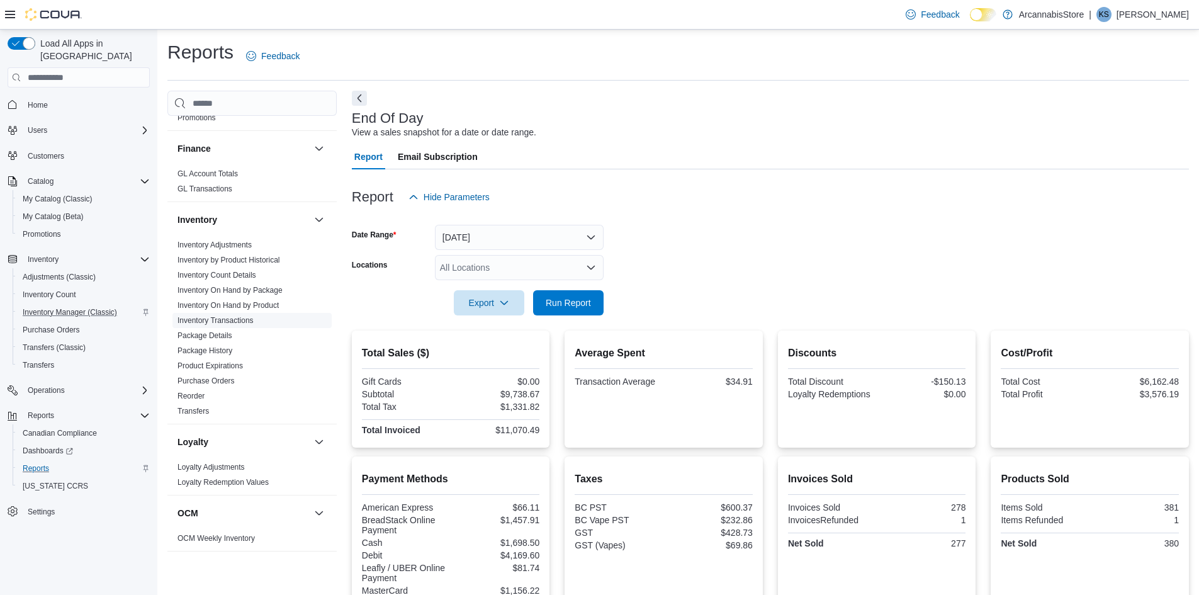
click at [228, 321] on link "Inventory Transactions" at bounding box center [216, 320] width 76 height 9
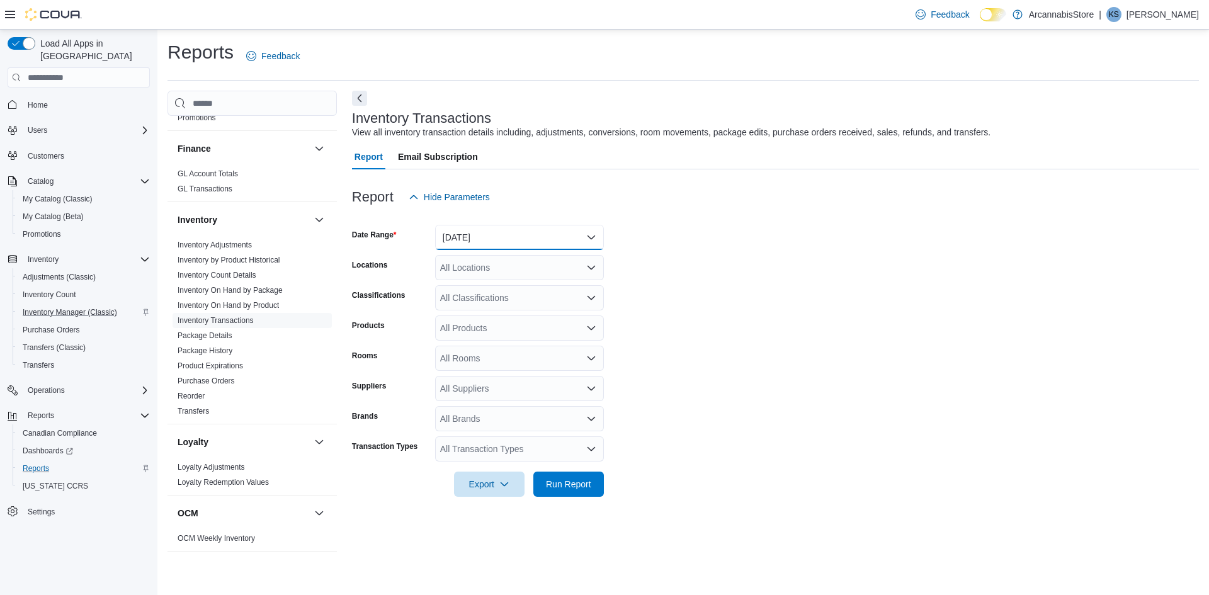
click at [523, 235] on button "Yesterday" at bounding box center [519, 237] width 169 height 25
click at [490, 289] on span "Today" at bounding box center [527, 287] width 144 height 15
drag, startPoint x: 858, startPoint y: 287, endPoint x: 630, endPoint y: 297, distance: 227.5
click at [852, 288] on form "Date Range Today Locations All Locations Classifications All Classifications Pr…" at bounding box center [775, 353] width 847 height 287
click at [575, 274] on div "All Locations" at bounding box center [519, 267] width 169 height 25
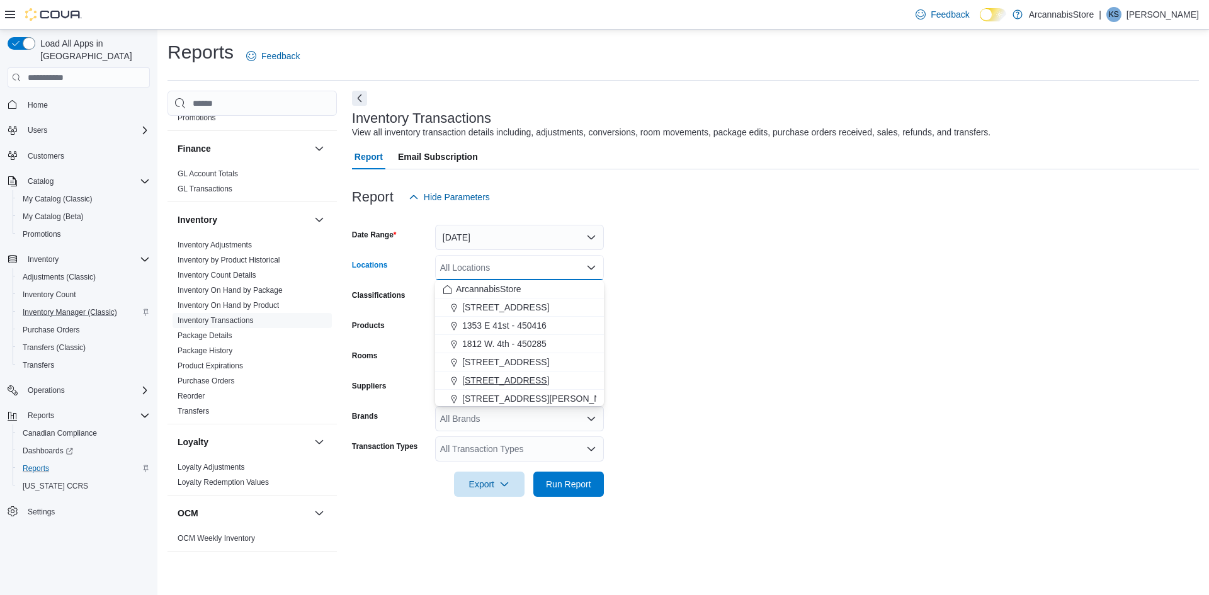
click at [513, 377] on span "2267 Kingsway - 450548" at bounding box center [505, 380] width 87 height 13
click at [723, 391] on form "Date Range Today Locations 2267 Kingsway - 450548 Combo box. Selected. 2267 Kin…" at bounding box center [775, 353] width 847 height 287
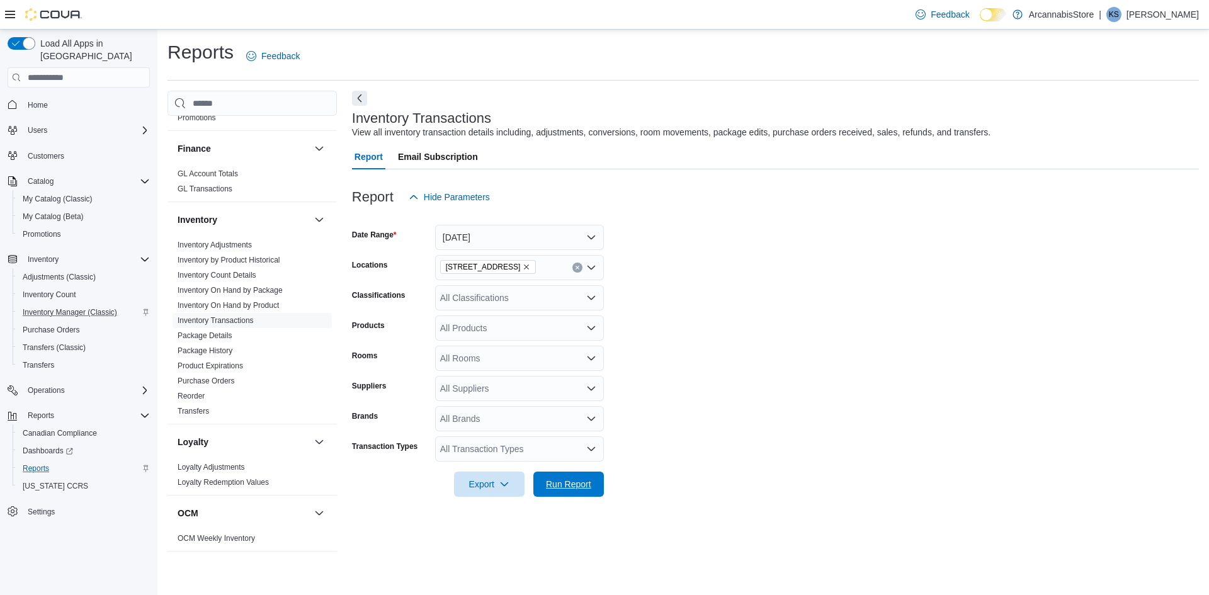
drag, startPoint x: 540, startPoint y: 485, endPoint x: 549, endPoint y: 463, distance: 23.7
click at [541, 484] on span "Run Report" at bounding box center [568, 484] width 55 height 25
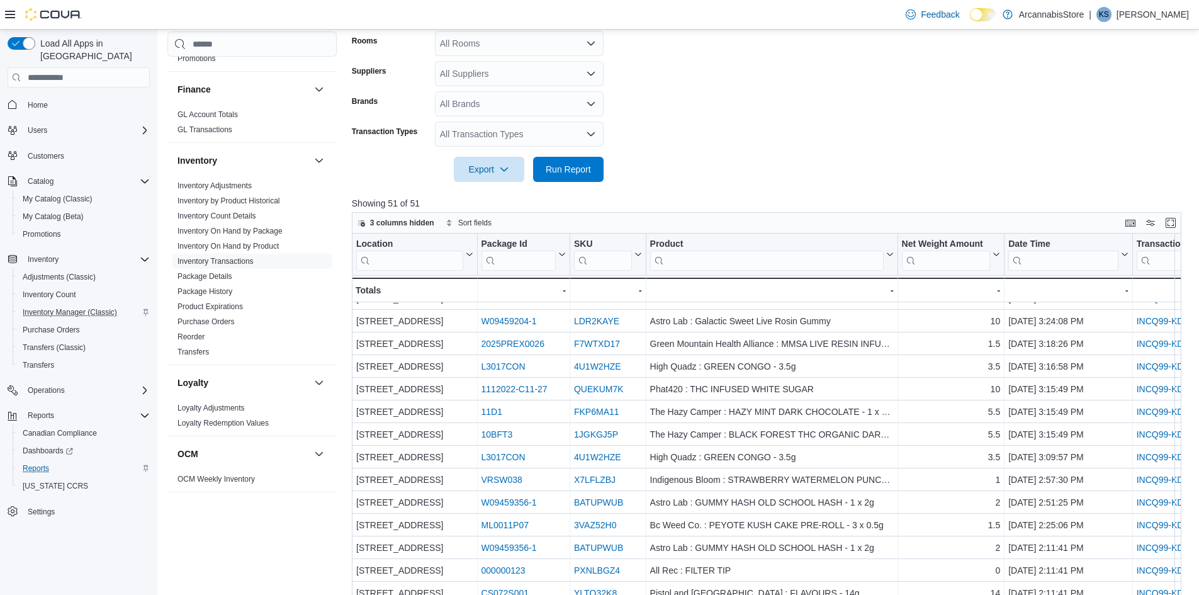
scroll to position [693, 0]
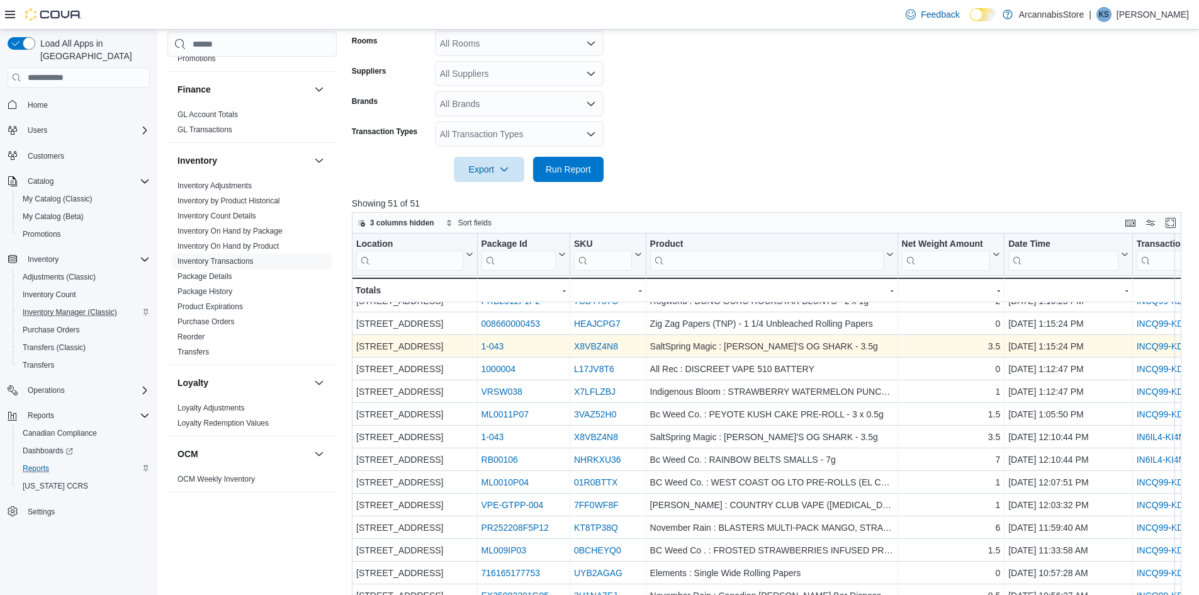
click at [1151, 342] on link "INCQ99-KDCH70" at bounding box center [1171, 346] width 69 height 10
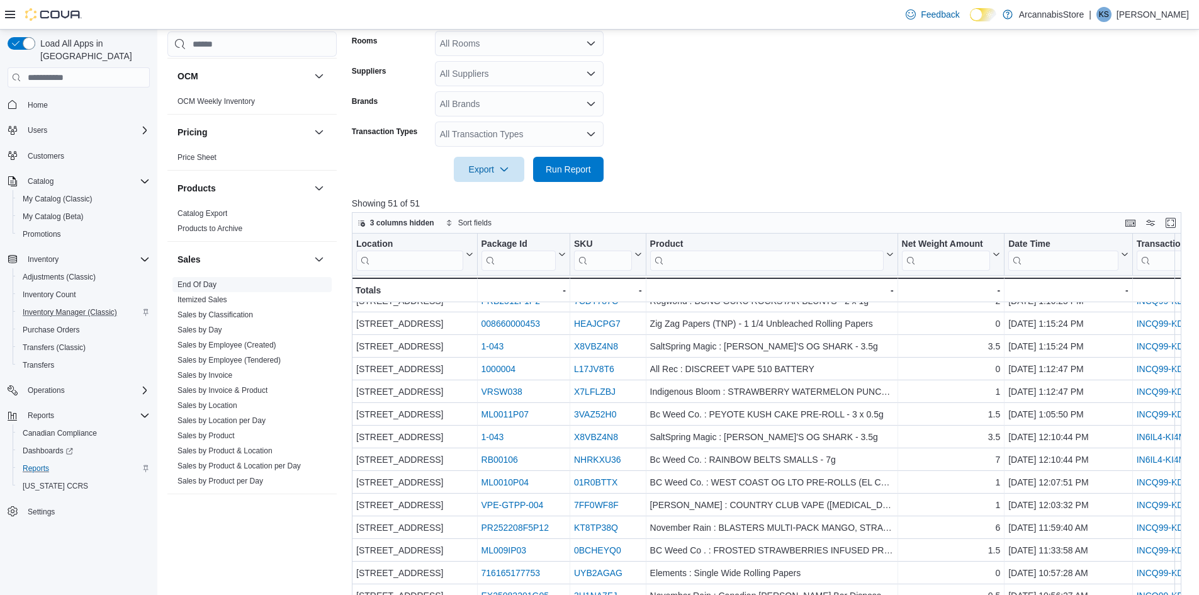
click at [210, 290] on span "End Of Day" at bounding box center [252, 284] width 159 height 15
click at [206, 286] on link "End Of Day" at bounding box center [197, 284] width 39 height 9
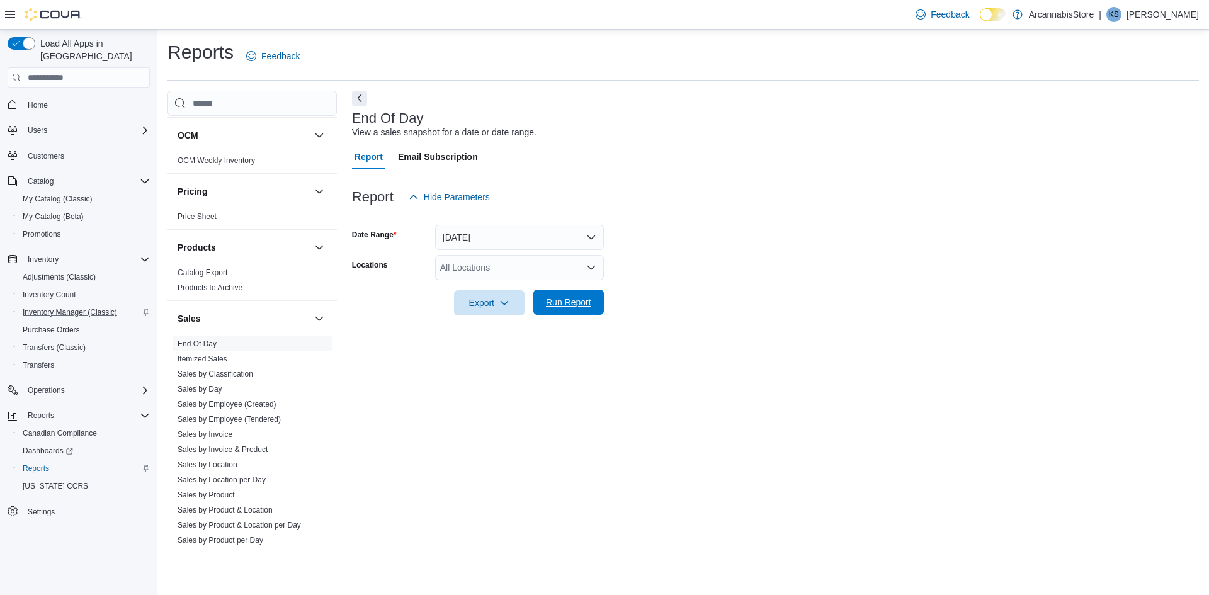
click at [560, 296] on span "Run Report" at bounding box center [568, 302] width 55 height 25
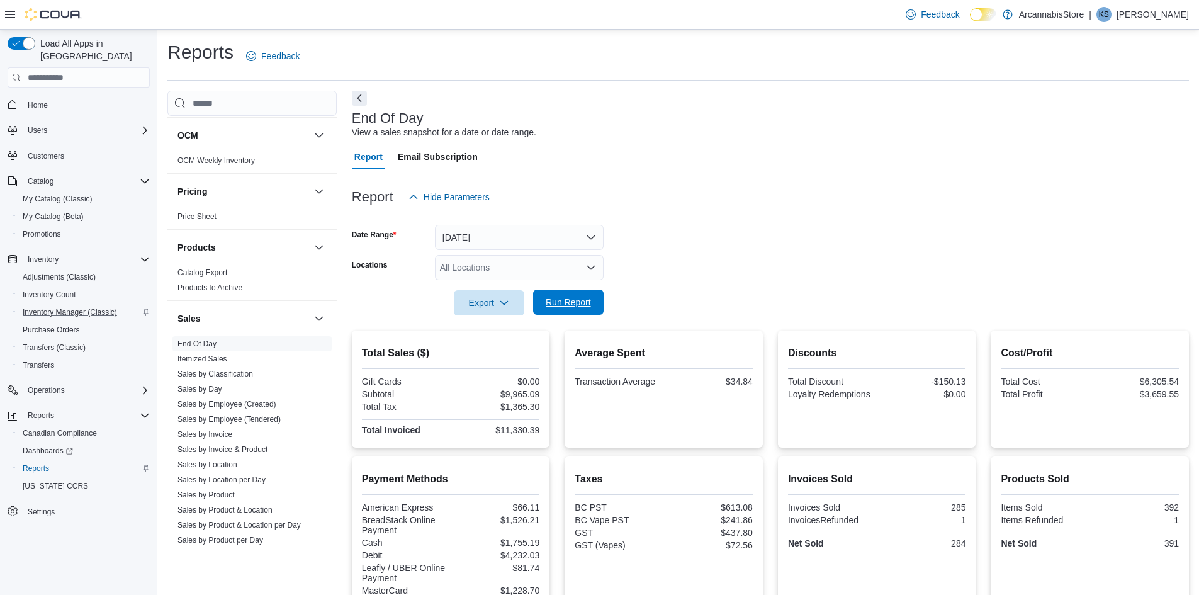
click at [579, 310] on span "Run Report" at bounding box center [568, 302] width 55 height 25
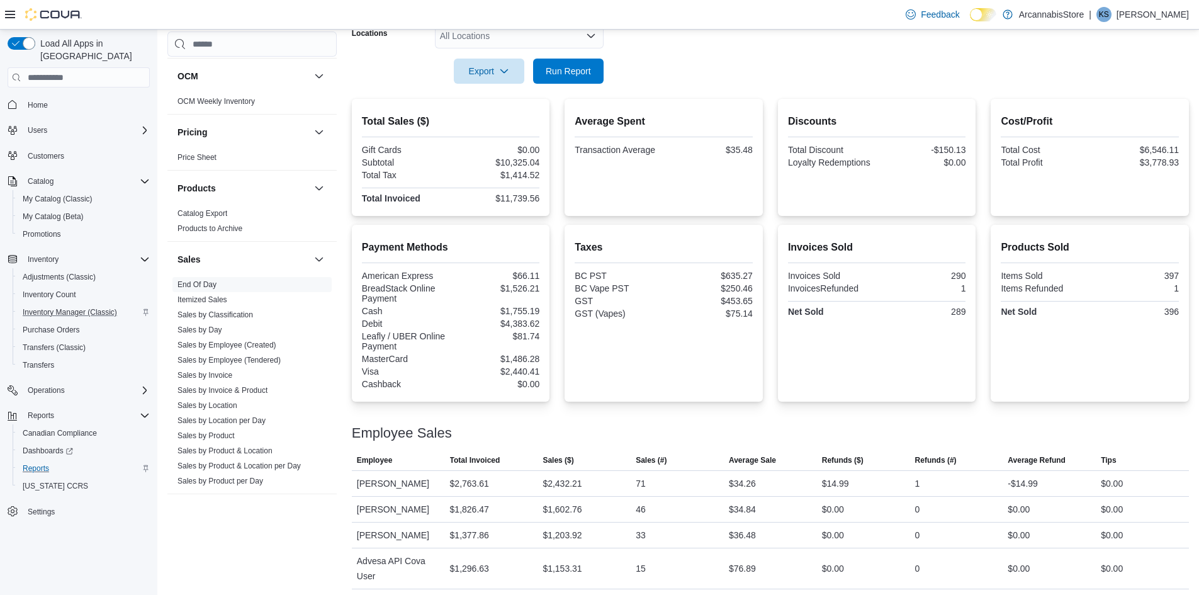
scroll to position [165, 0]
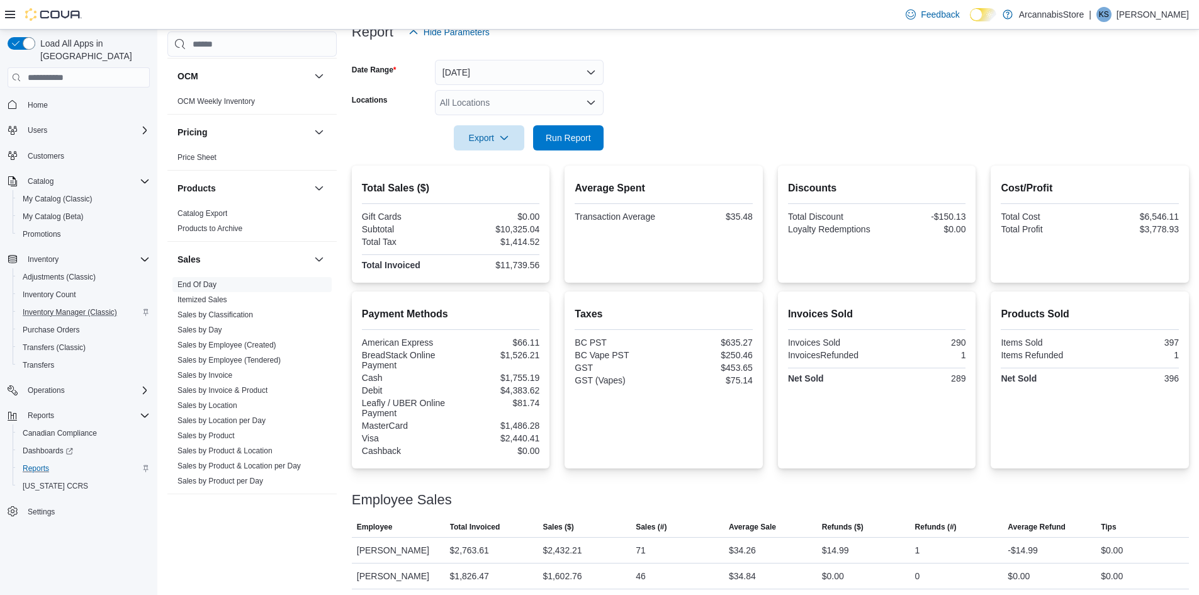
click at [608, 147] on form "Date Range Today Locations All Locations Export Run Report" at bounding box center [770, 98] width 837 height 106
click at [565, 135] on span "Run Report" at bounding box center [568, 137] width 45 height 13
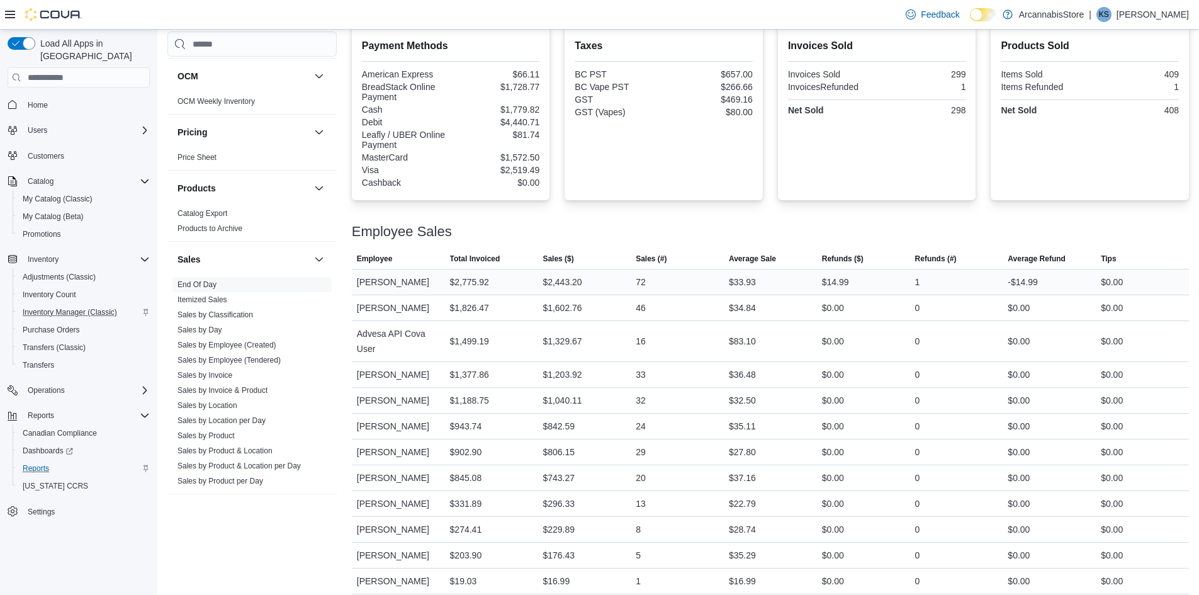
scroll to position [443, 0]
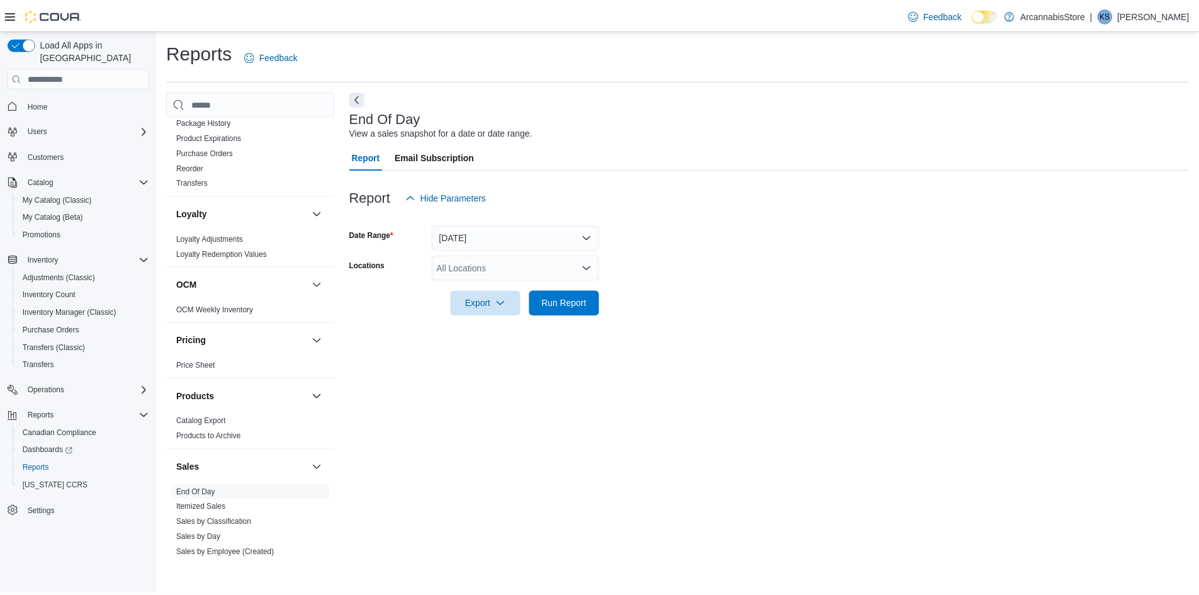
scroll to position [630, 0]
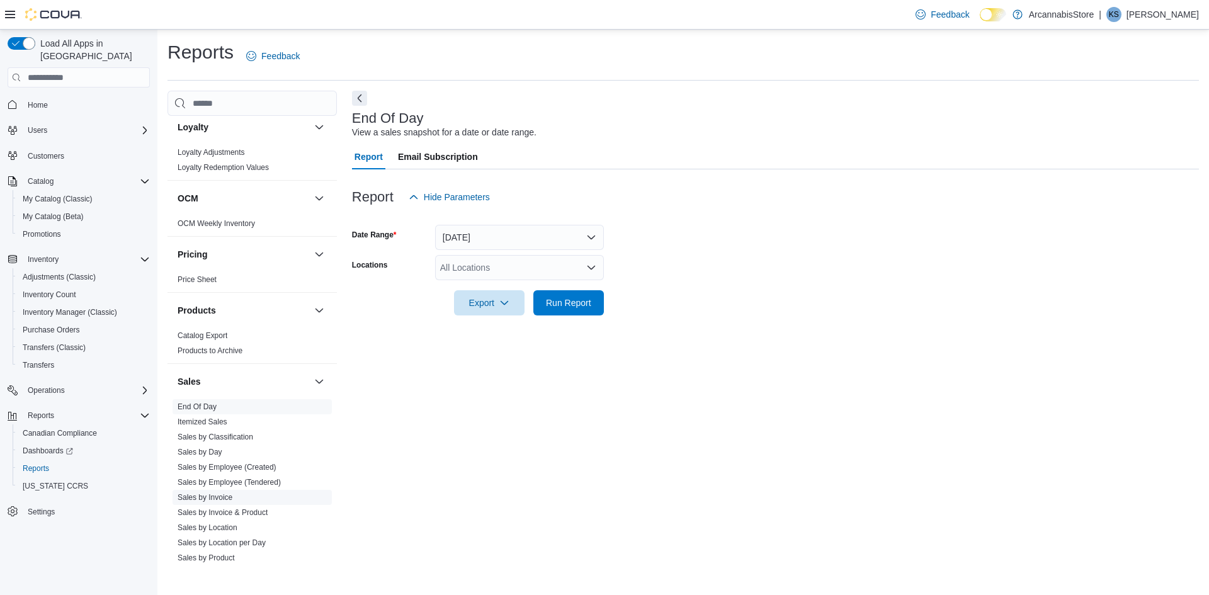
click at [208, 501] on link "Sales by Invoice" at bounding box center [205, 497] width 55 height 9
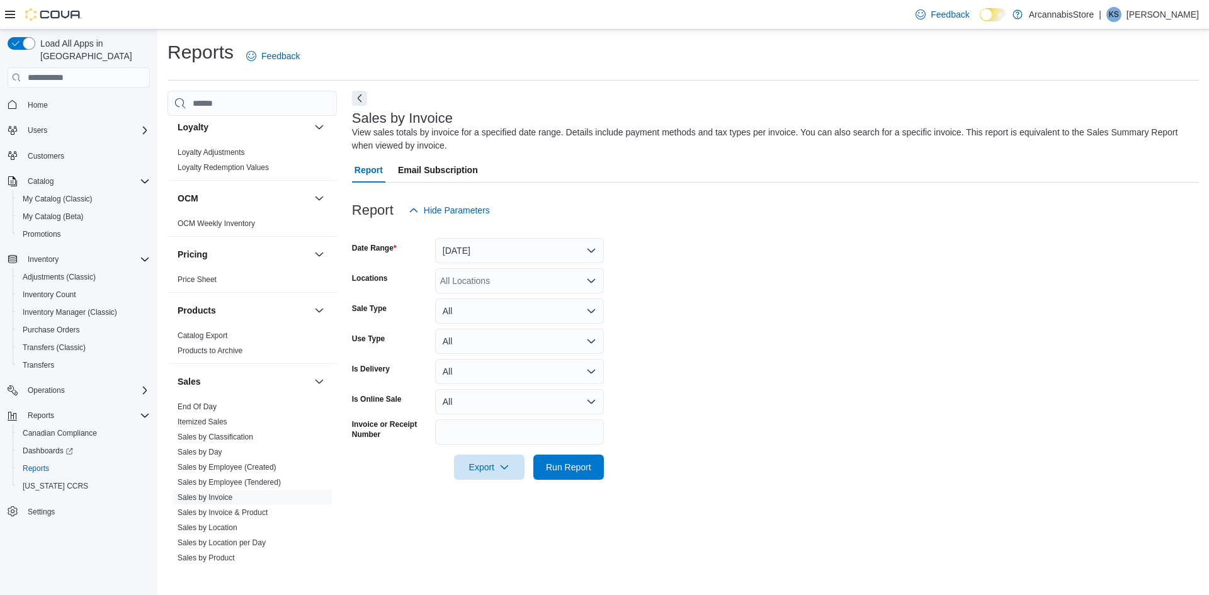
click at [490, 264] on form "Date Range Yesterday Locations All Locations Sale Type All Use Type All Is Deli…" at bounding box center [775, 351] width 847 height 257
click at [486, 259] on button "Yesterday" at bounding box center [519, 250] width 169 height 25
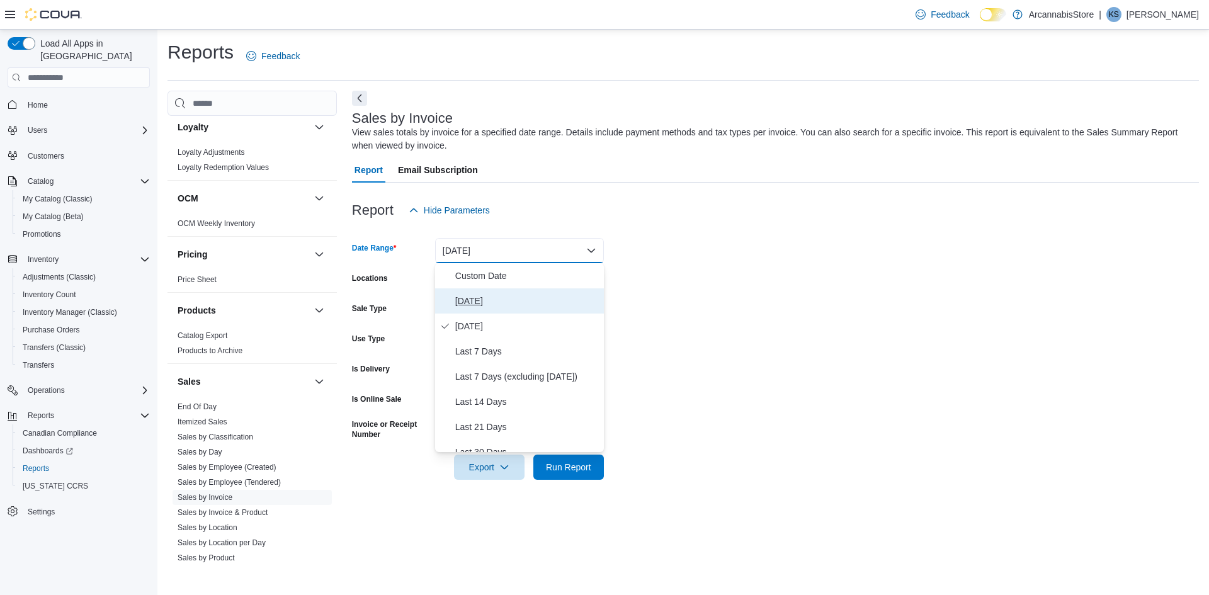
click at [490, 298] on span "Today" at bounding box center [527, 300] width 144 height 15
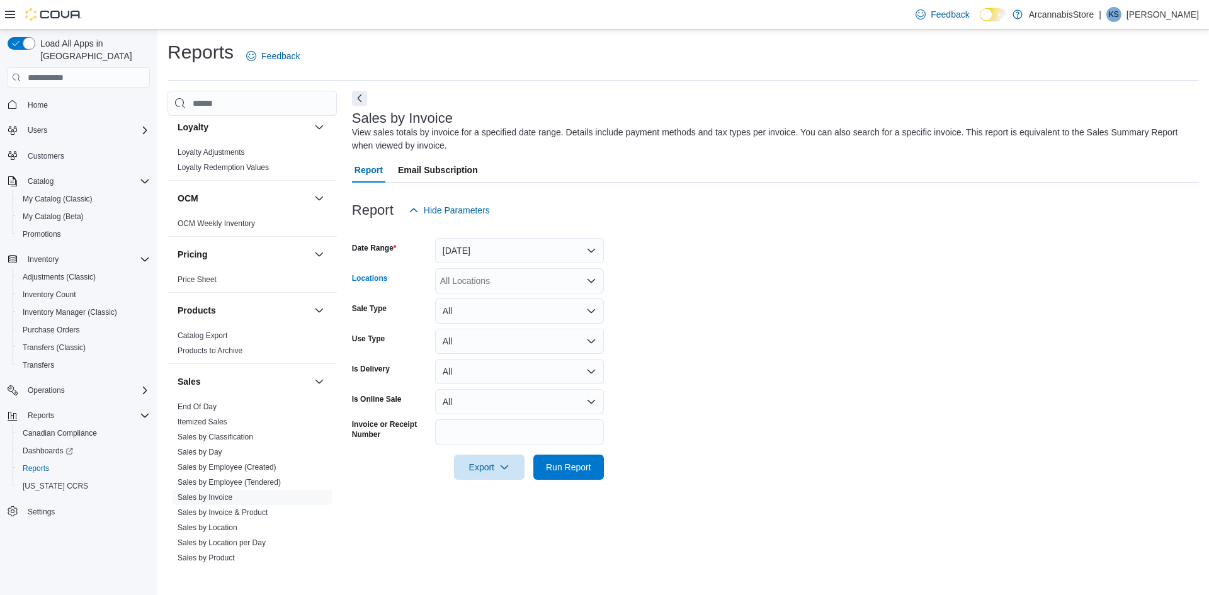
click at [483, 281] on div "All Locations" at bounding box center [519, 280] width 169 height 25
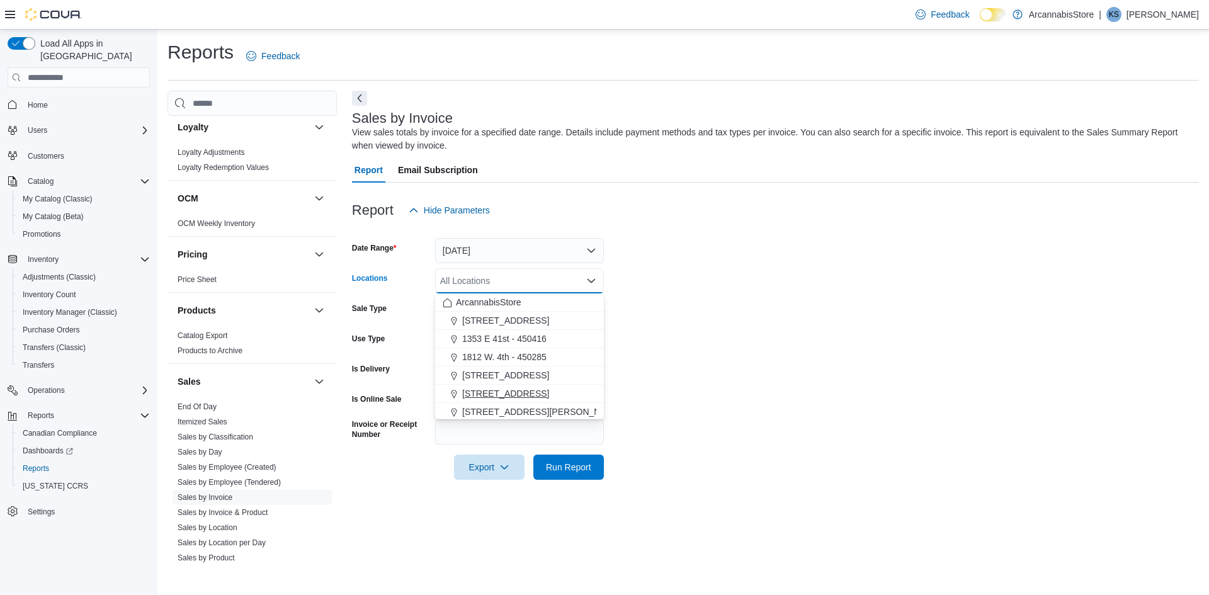
click at [492, 394] on span "2267 Kingsway - 450548" at bounding box center [505, 393] width 87 height 13
drag, startPoint x: 699, startPoint y: 295, endPoint x: 611, endPoint y: 344, distance: 100.1
click at [697, 295] on form "Date Range Today Locations 2267 Kingsway - 450548 Combo box. Selected. 2267 Kin…" at bounding box center [775, 351] width 847 height 257
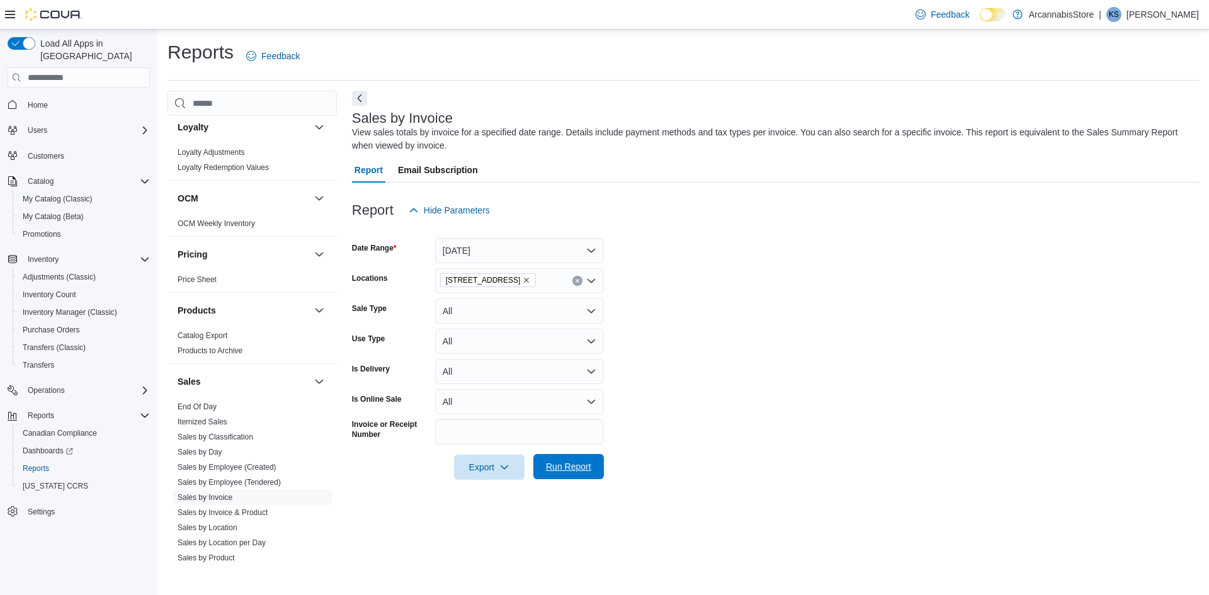
click at [556, 464] on span "Run Report" at bounding box center [568, 466] width 45 height 13
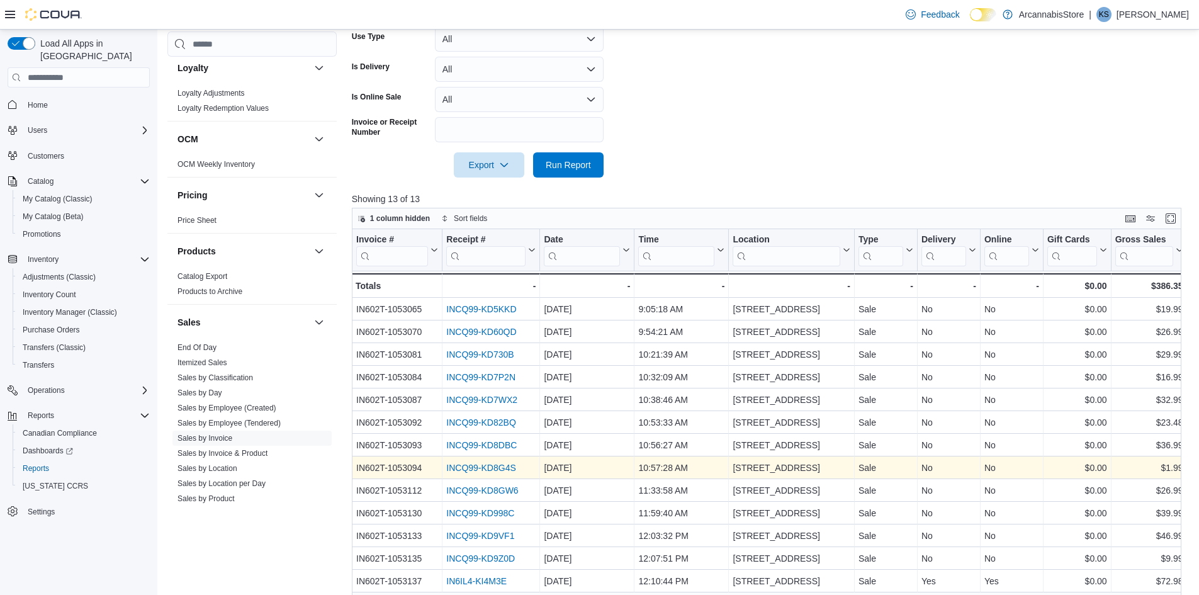
scroll to position [315, 0]
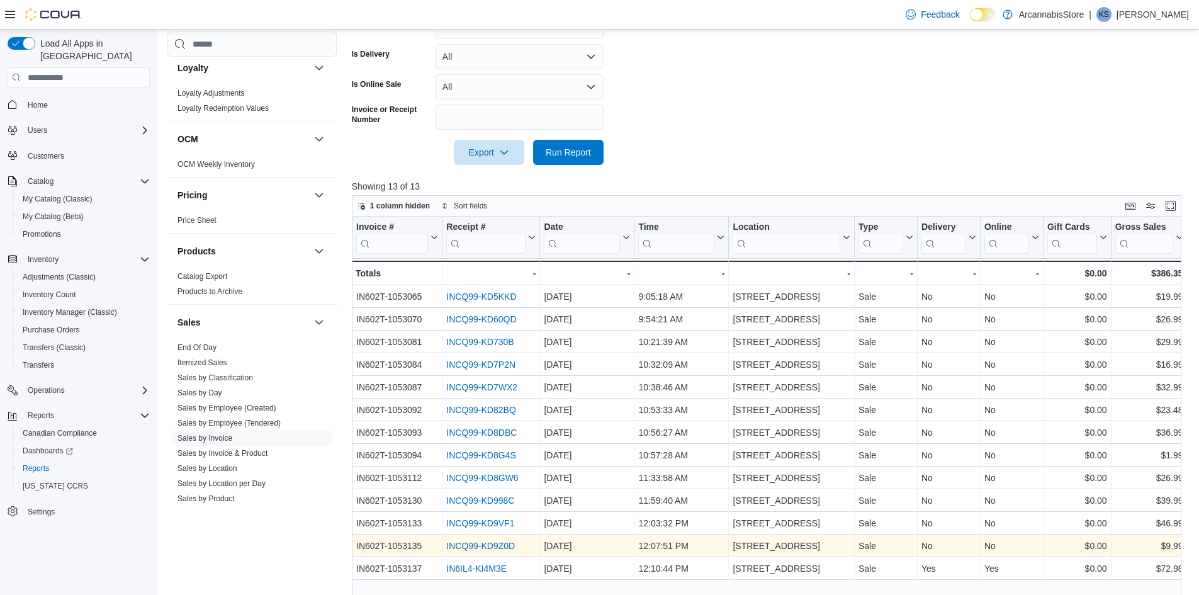
click at [473, 548] on link "INCQ99-KD9Z0D" at bounding box center [480, 546] width 69 height 10
click at [489, 543] on link "INCQ99-KD9Z0D" at bounding box center [480, 546] width 69 height 10
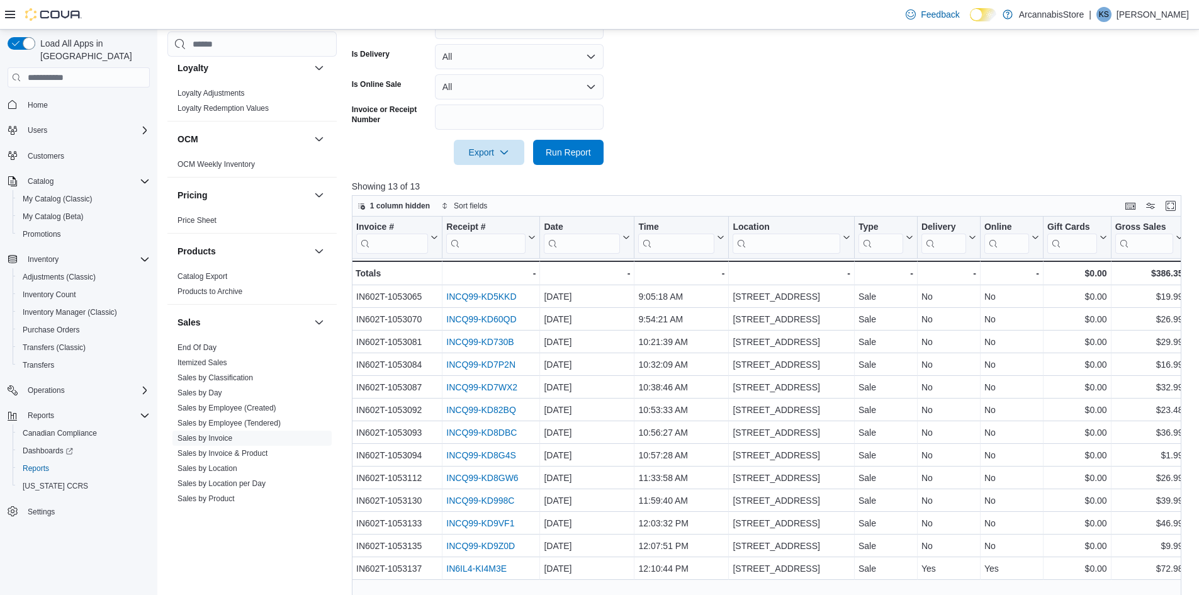
click at [563, 139] on div at bounding box center [771, 135] width 839 height 10
click at [557, 152] on span "Run Report" at bounding box center [568, 151] width 45 height 13
drag, startPoint x: 602, startPoint y: 148, endPoint x: 586, endPoint y: 148, distance: 15.7
click at [600, 149] on button "Run Report" at bounding box center [568, 151] width 71 height 25
click at [564, 139] on form "Date Range Today Locations 2267 Kingsway - 450548 Sale Type All Use Type All Is…" at bounding box center [771, 36] width 839 height 257
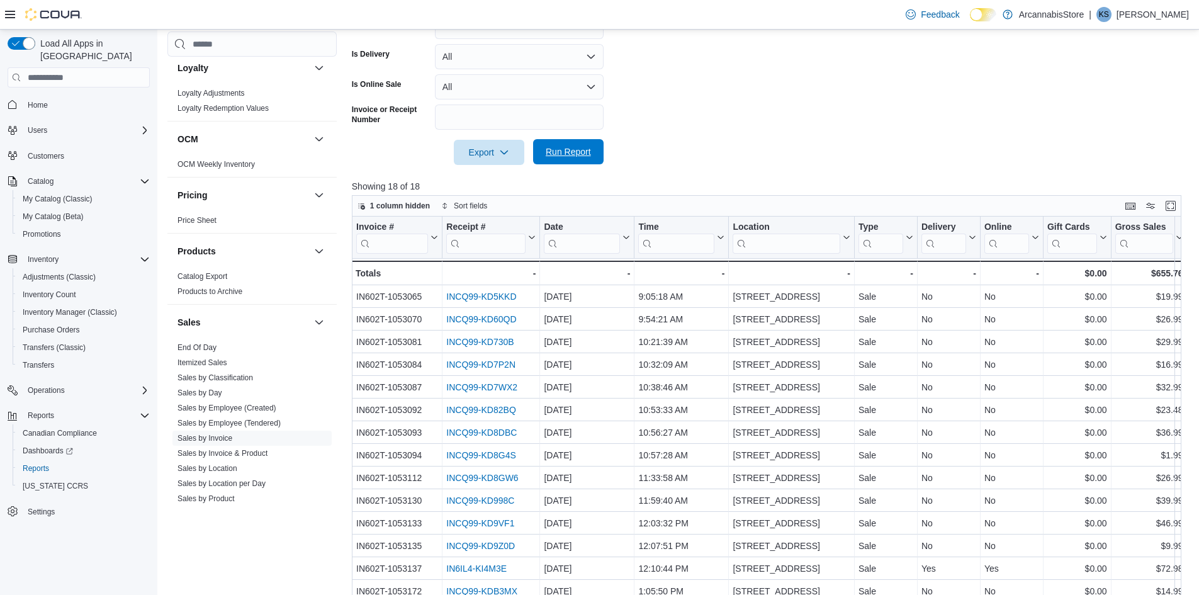
click at [565, 147] on span "Run Report" at bounding box center [568, 151] width 45 height 13
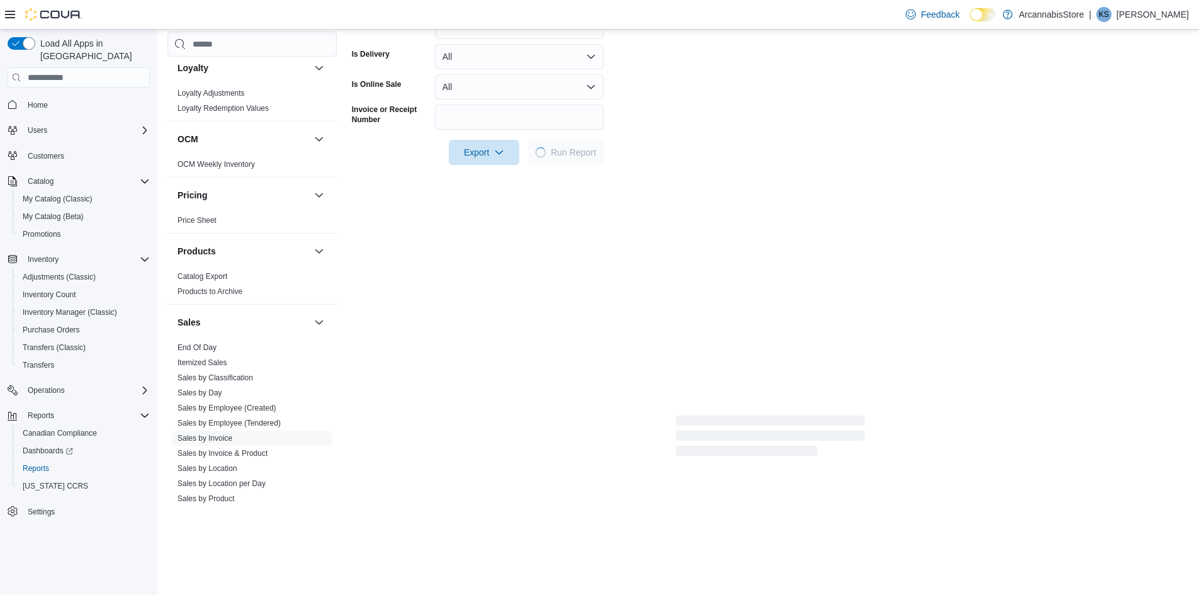
click at [570, 137] on div at bounding box center [770, 135] width 837 height 10
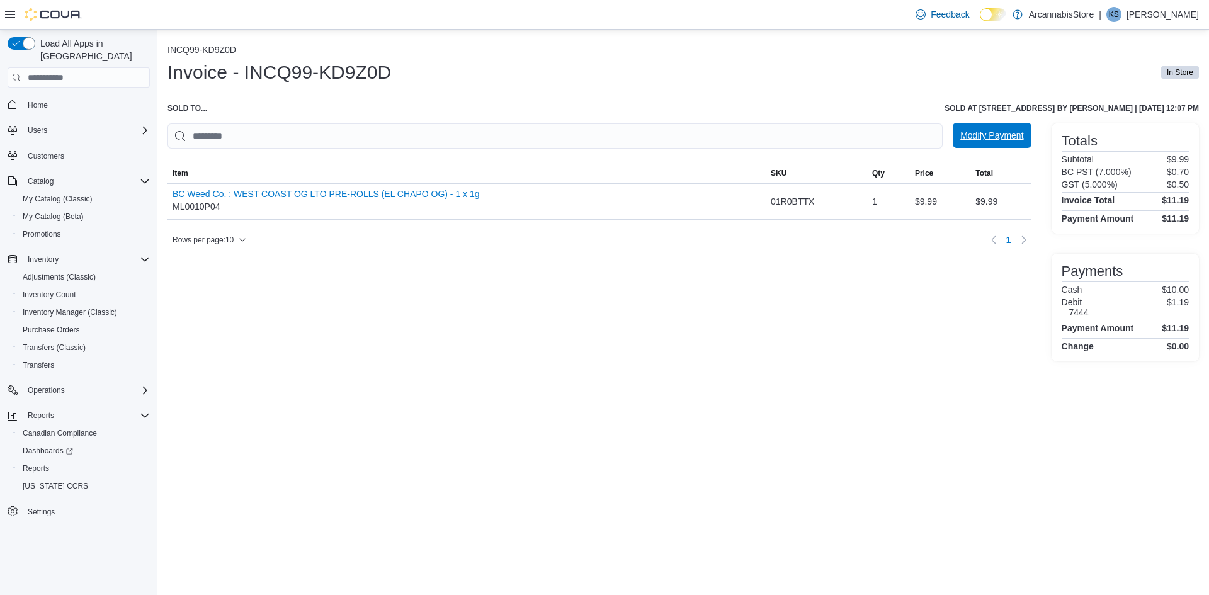
click at [981, 138] on span "Modify Payment" at bounding box center [991, 135] width 63 height 13
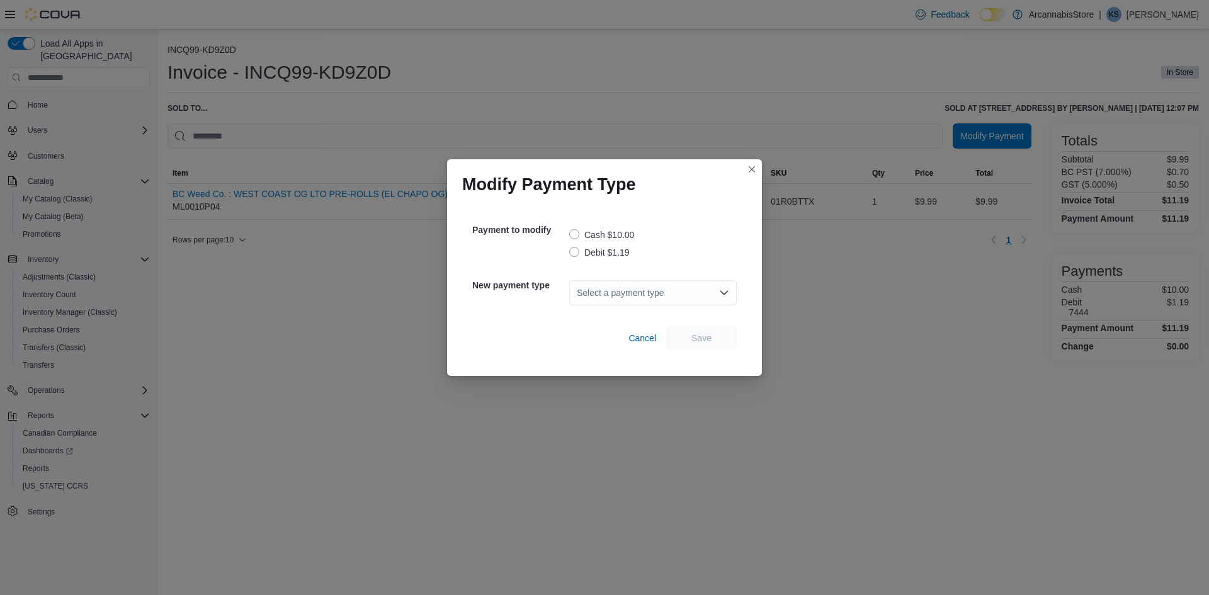
click at [570, 252] on label "Debit $1.19" at bounding box center [599, 252] width 60 height 15
click at [624, 290] on div "Select a payment type" at bounding box center [652, 292] width 167 height 25
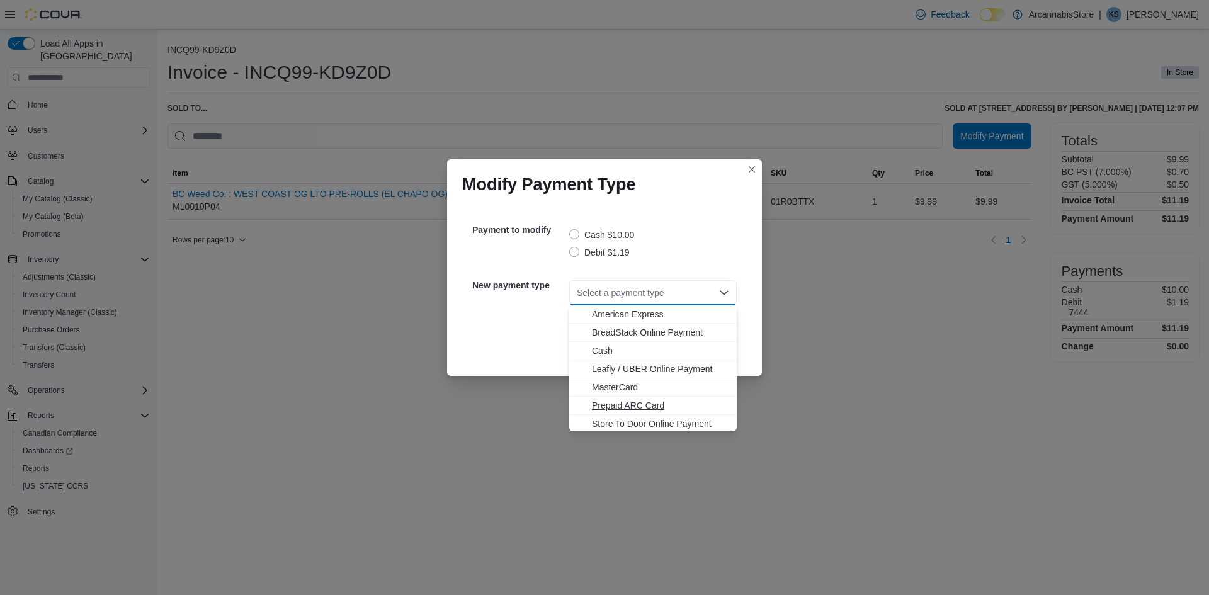
scroll to position [20, 0]
click at [609, 368] on span "MasterCard" at bounding box center [660, 367] width 137 height 13
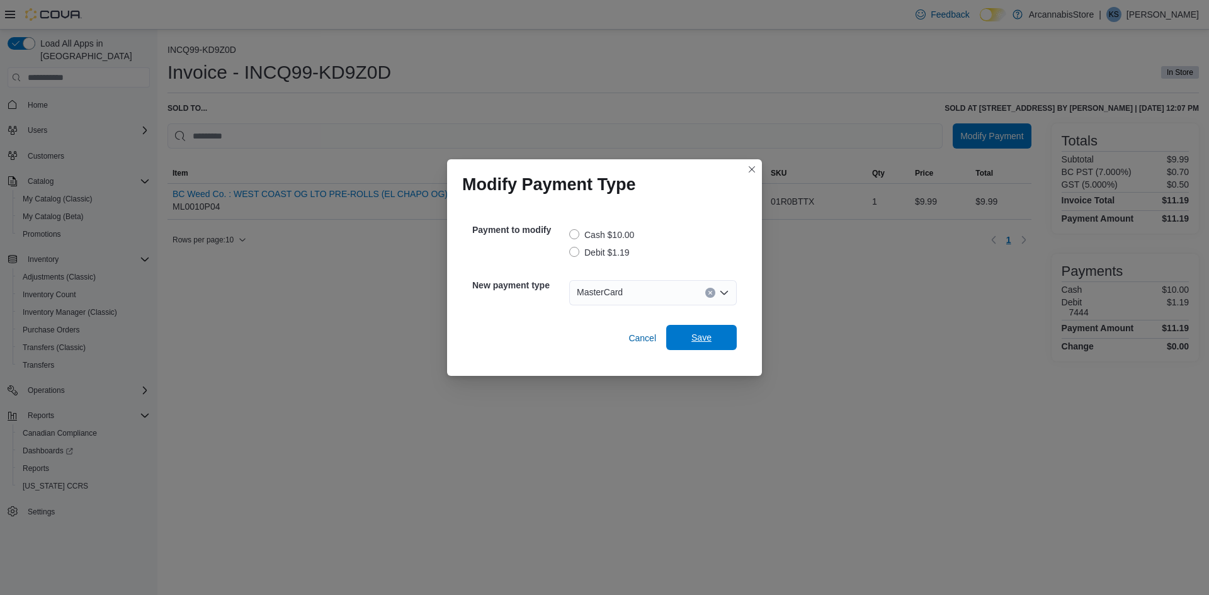
click at [705, 336] on span "Save" at bounding box center [701, 337] width 20 height 13
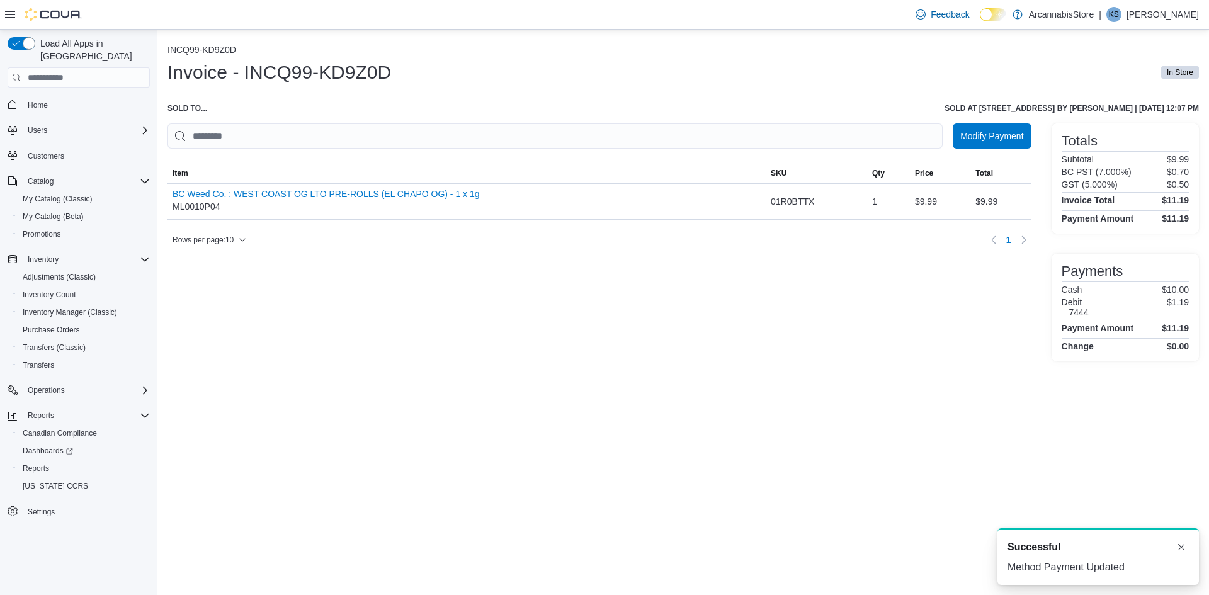
scroll to position [0, 0]
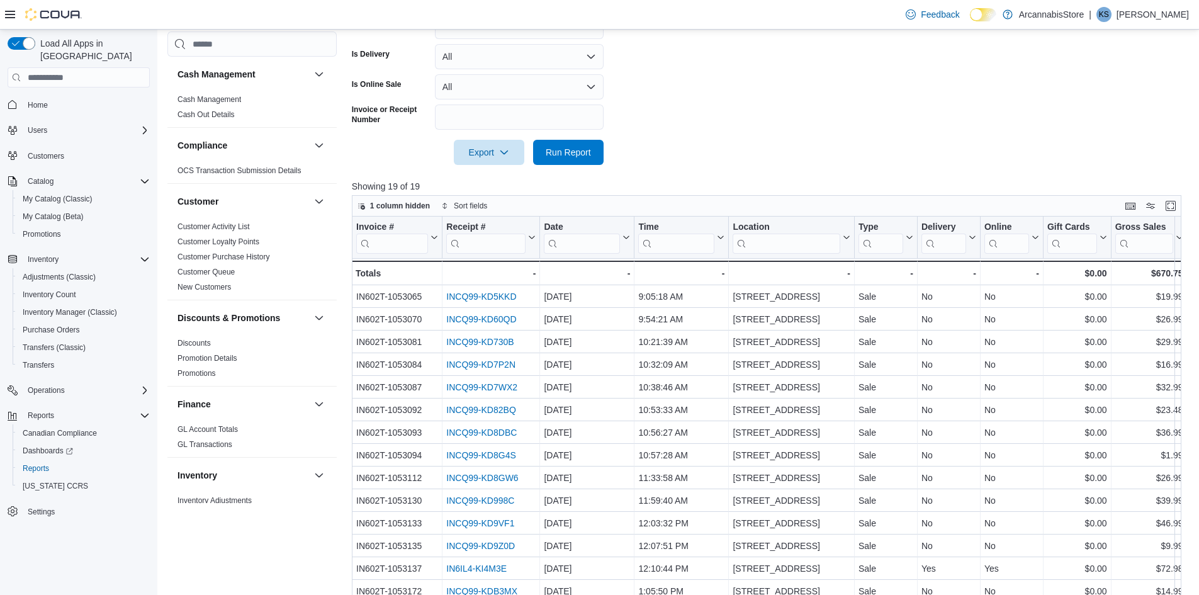
scroll to position [630, 0]
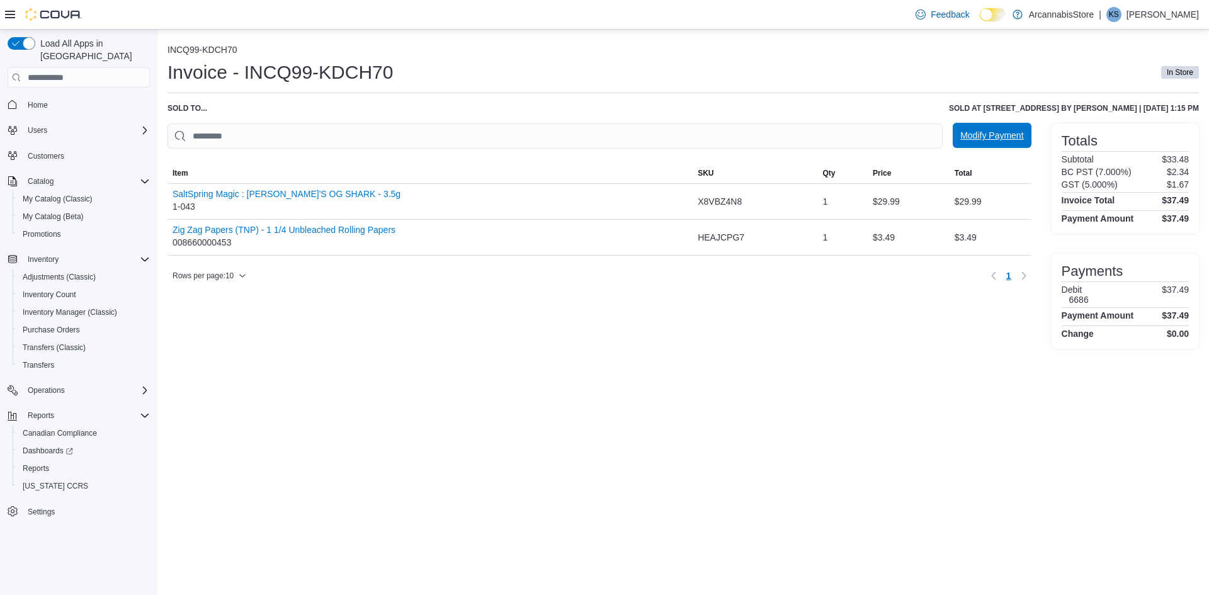
click at [966, 132] on span "Modify Payment" at bounding box center [991, 135] width 63 height 13
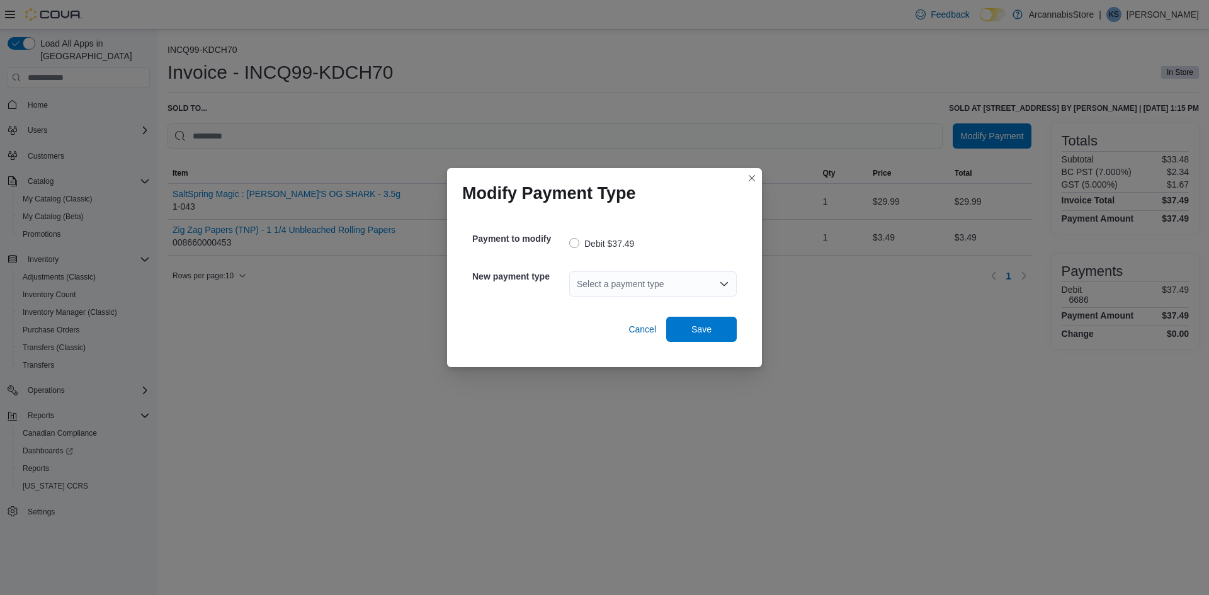
click at [693, 289] on div "Select a payment type" at bounding box center [652, 283] width 167 height 25
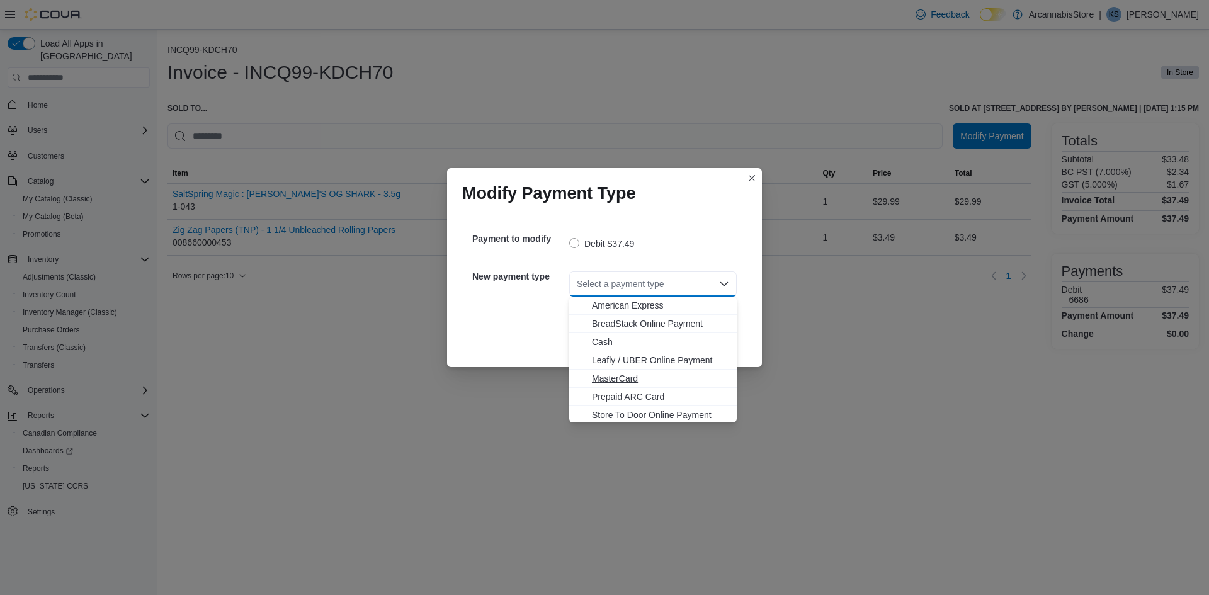
click at [604, 377] on span "MasterCard" at bounding box center [660, 378] width 137 height 13
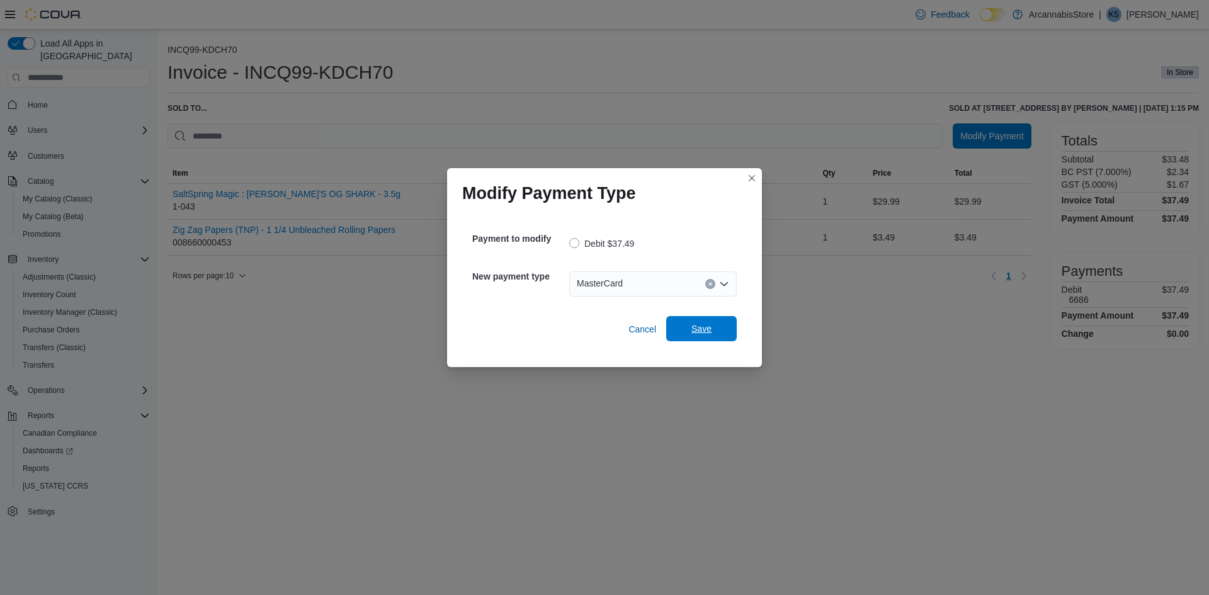
click at [703, 331] on span "Save" at bounding box center [701, 328] width 20 height 13
